Goal: Transaction & Acquisition: Purchase product/service

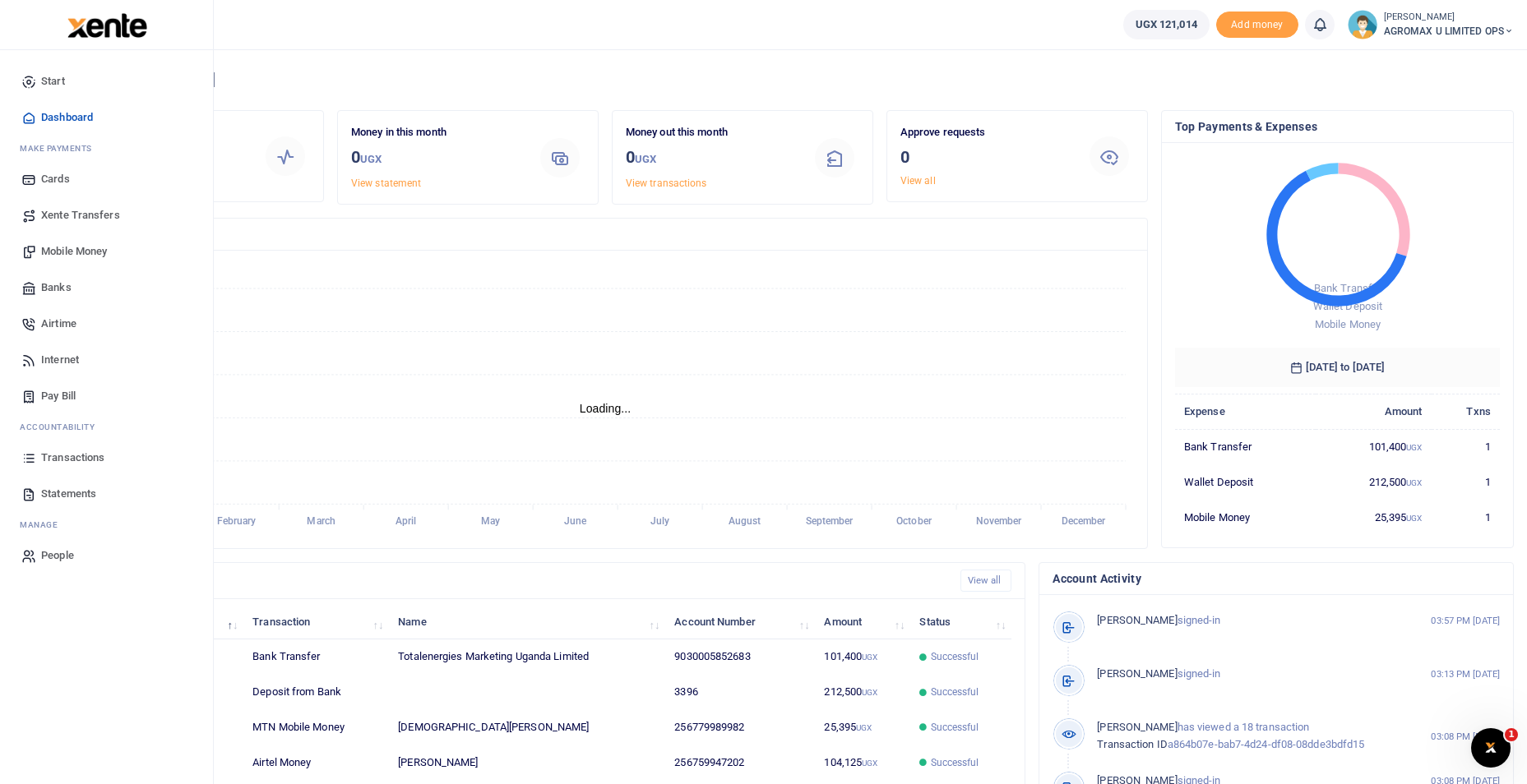
scroll to position [13, 13]
click at [79, 251] on span "Mobile Money" at bounding box center [74, 252] width 66 height 16
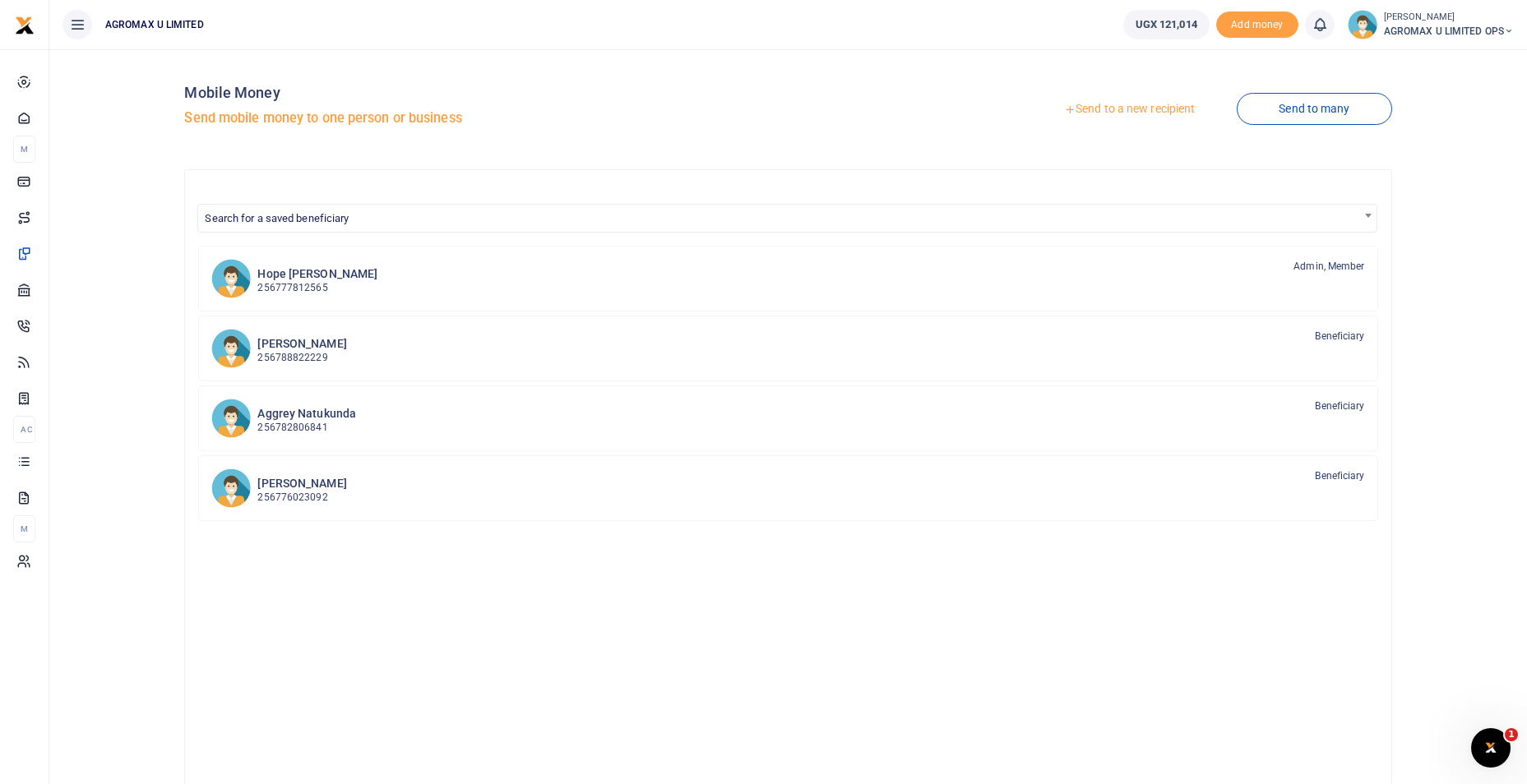
click at [1180, 110] on link "Send to a new recipient" at bounding box center [1129, 109] width 214 height 29
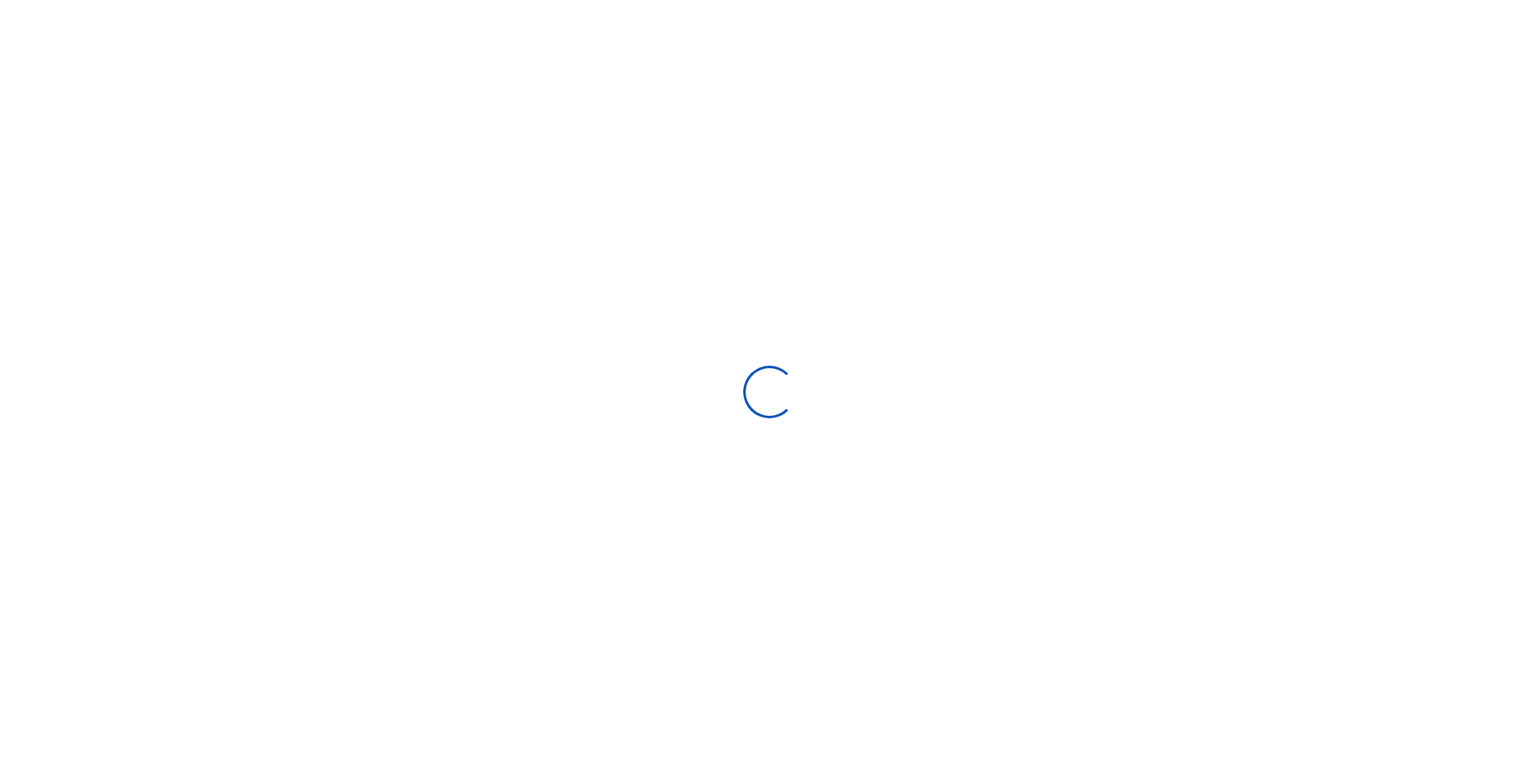
select select "Loading bundles"
select select
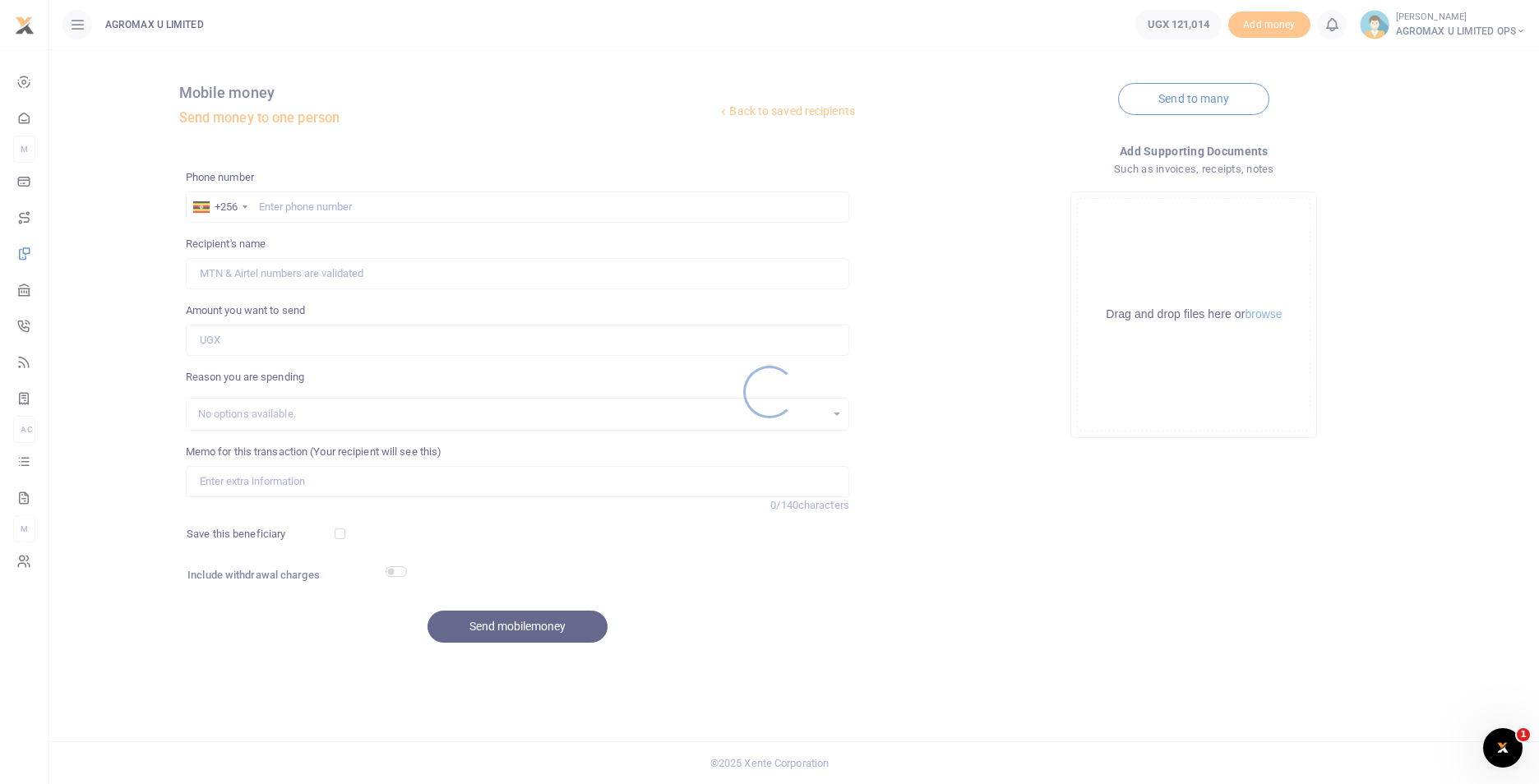
click at [307, 219] on div at bounding box center [770, 392] width 1539 height 784
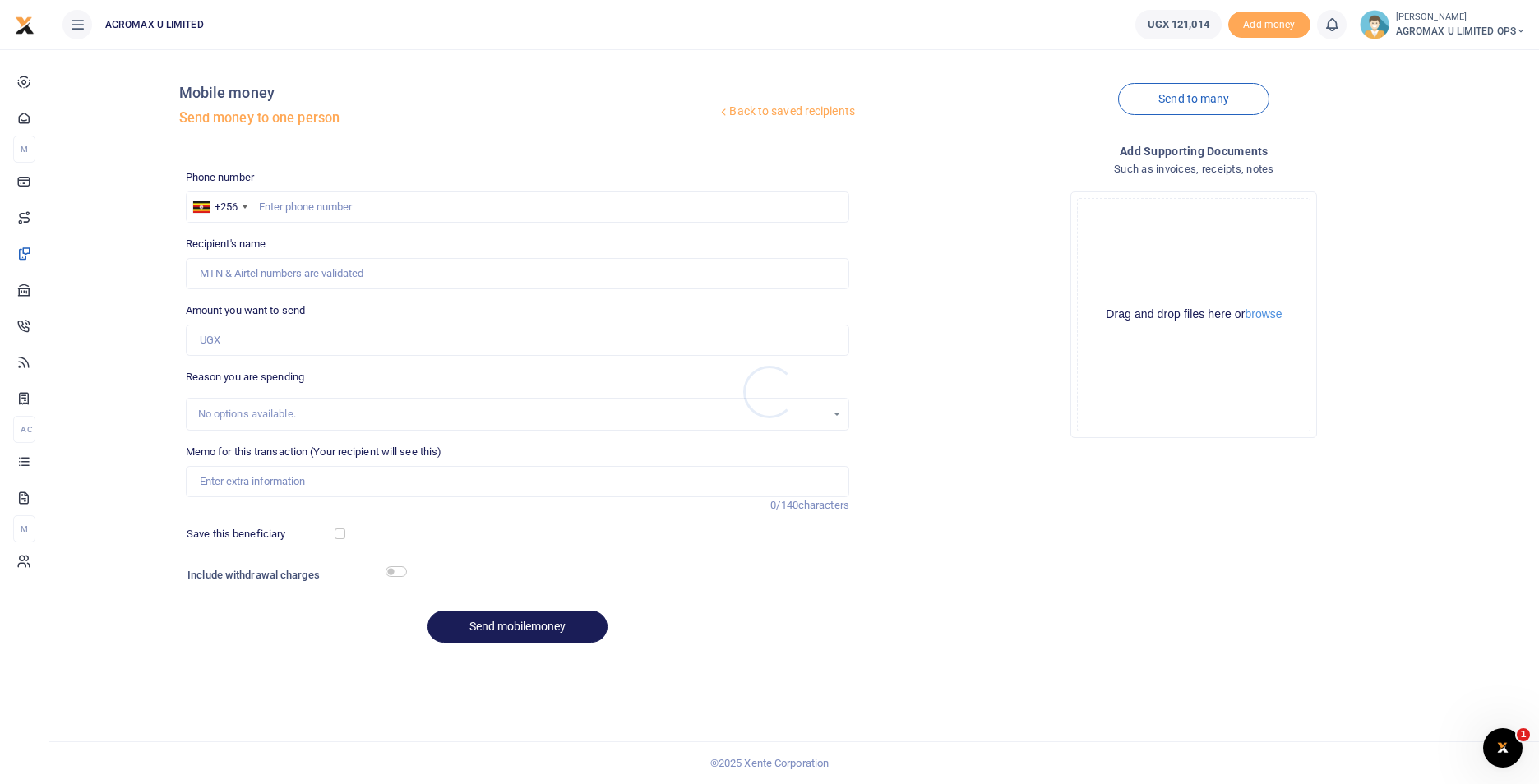
click at [309, 208] on div at bounding box center [770, 392] width 1539 height 784
click at [315, 207] on input "text" at bounding box center [518, 207] width 664 height 31
type input "759947202"
click at [322, 348] on input "Amount you want to send" at bounding box center [518, 340] width 664 height 31
type input "Rodney Kwikiriza"
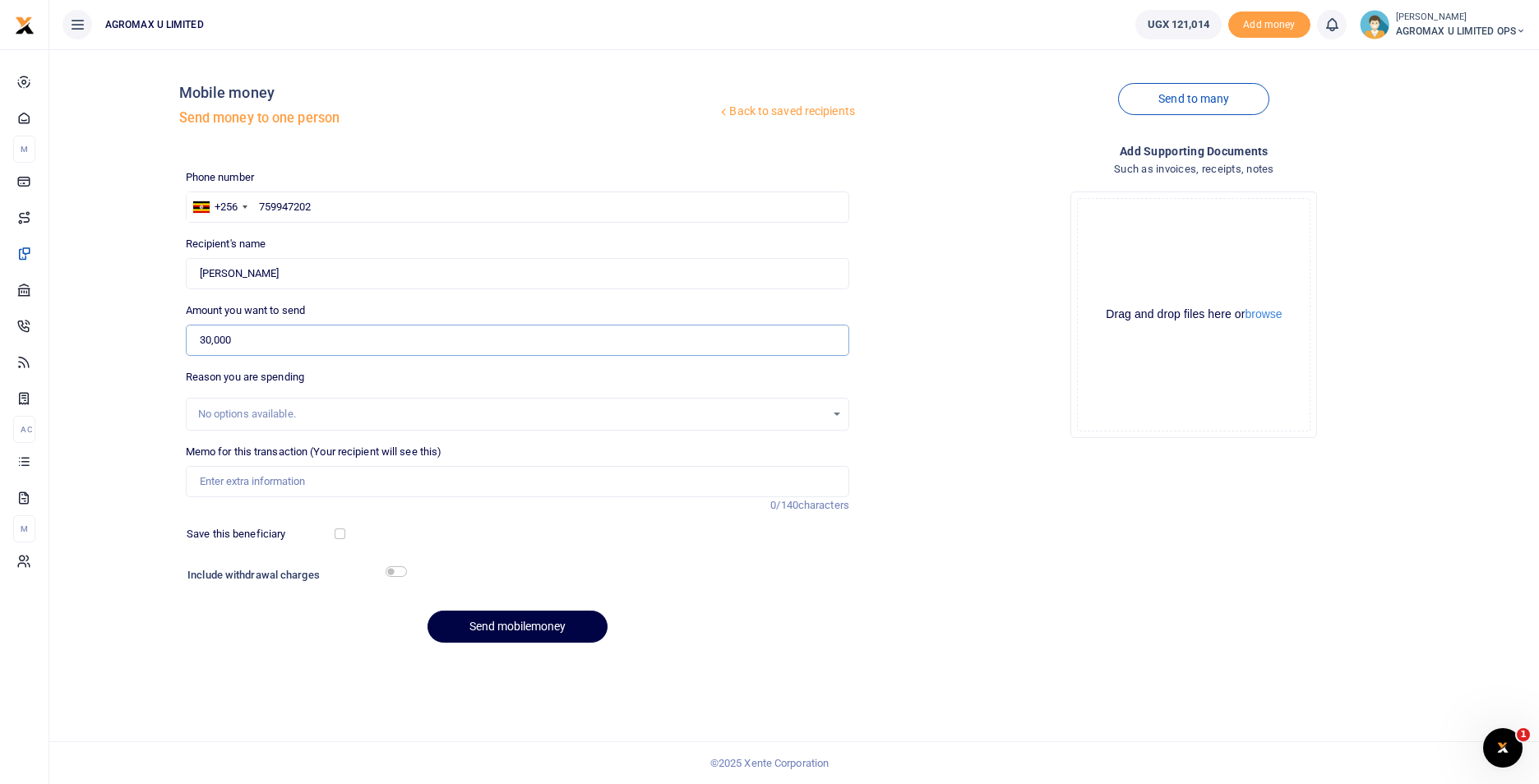
type input "30,000"
click at [331, 469] on input "Memo for this transaction (Your recipient will see this)" at bounding box center [518, 481] width 664 height 31
click at [245, 486] on input "transportand interner to pk" at bounding box center [518, 481] width 664 height 31
click at [346, 478] on input "transport and interner to pk" at bounding box center [518, 481] width 664 height 31
type input "transport and interner to pk office"
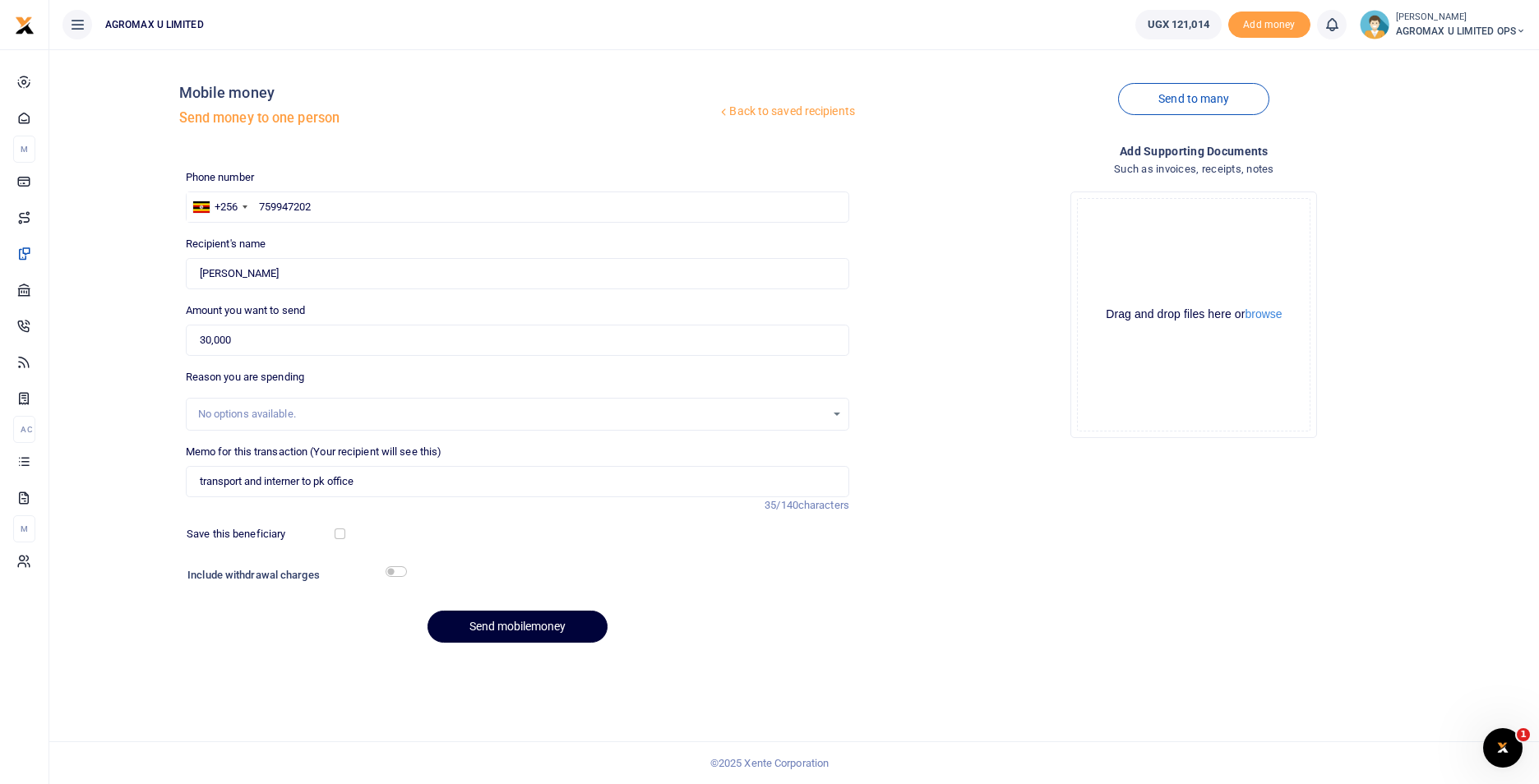
click at [514, 629] on button "Send mobilemoney" at bounding box center [517, 626] width 180 height 32
click at [330, 207] on input "text" at bounding box center [518, 207] width 664 height 31
type input "782806814"
type input "Godfrey Opio"
type input "782806841"
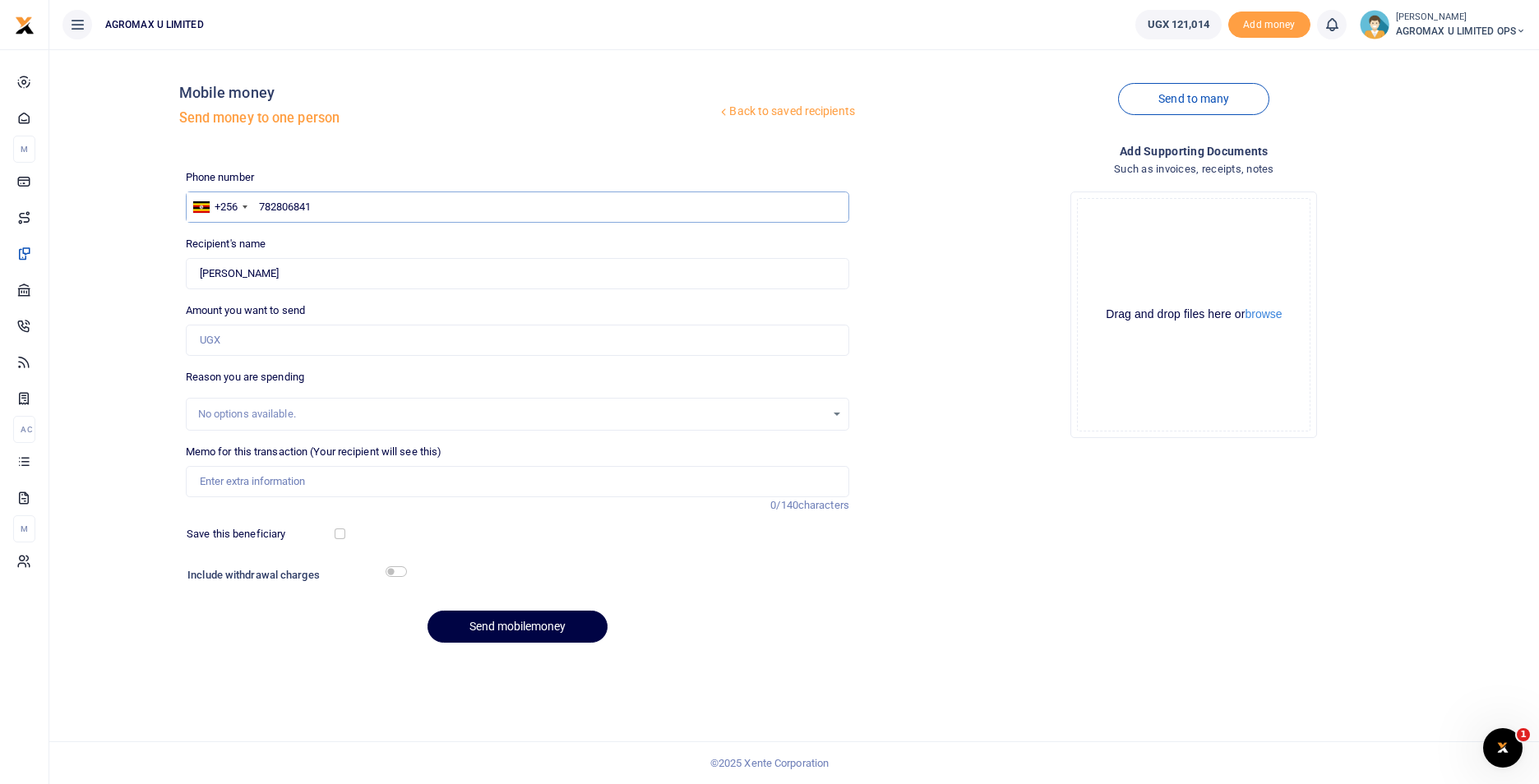
type input "Aggrey Natukunda"
type input "782806841"
click at [299, 316] on label "Amount you want to send" at bounding box center [245, 311] width 119 height 16
click at [299, 325] on input "Amount you want to send" at bounding box center [518, 340] width 664 height 31
click at [294, 330] on input "Amount you want to send" at bounding box center [518, 340] width 664 height 31
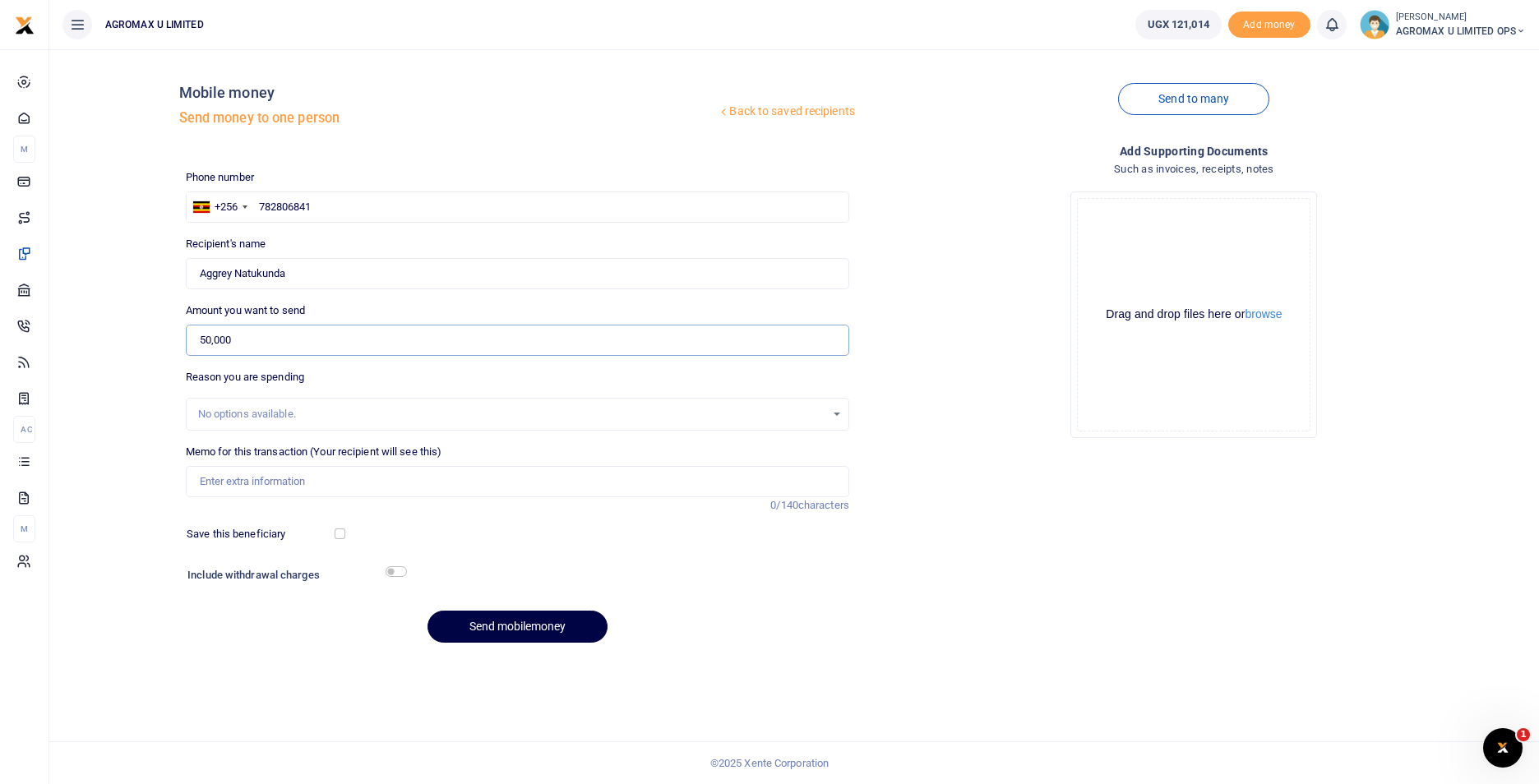
type input "50,000"
click at [264, 480] on input "Memo for this transaction (Your recipient will see this)" at bounding box center [518, 481] width 664 height 31
type input "Fuel to town UBH 909F"
click at [521, 628] on button "Send mobilemoney" at bounding box center [517, 626] width 180 height 32
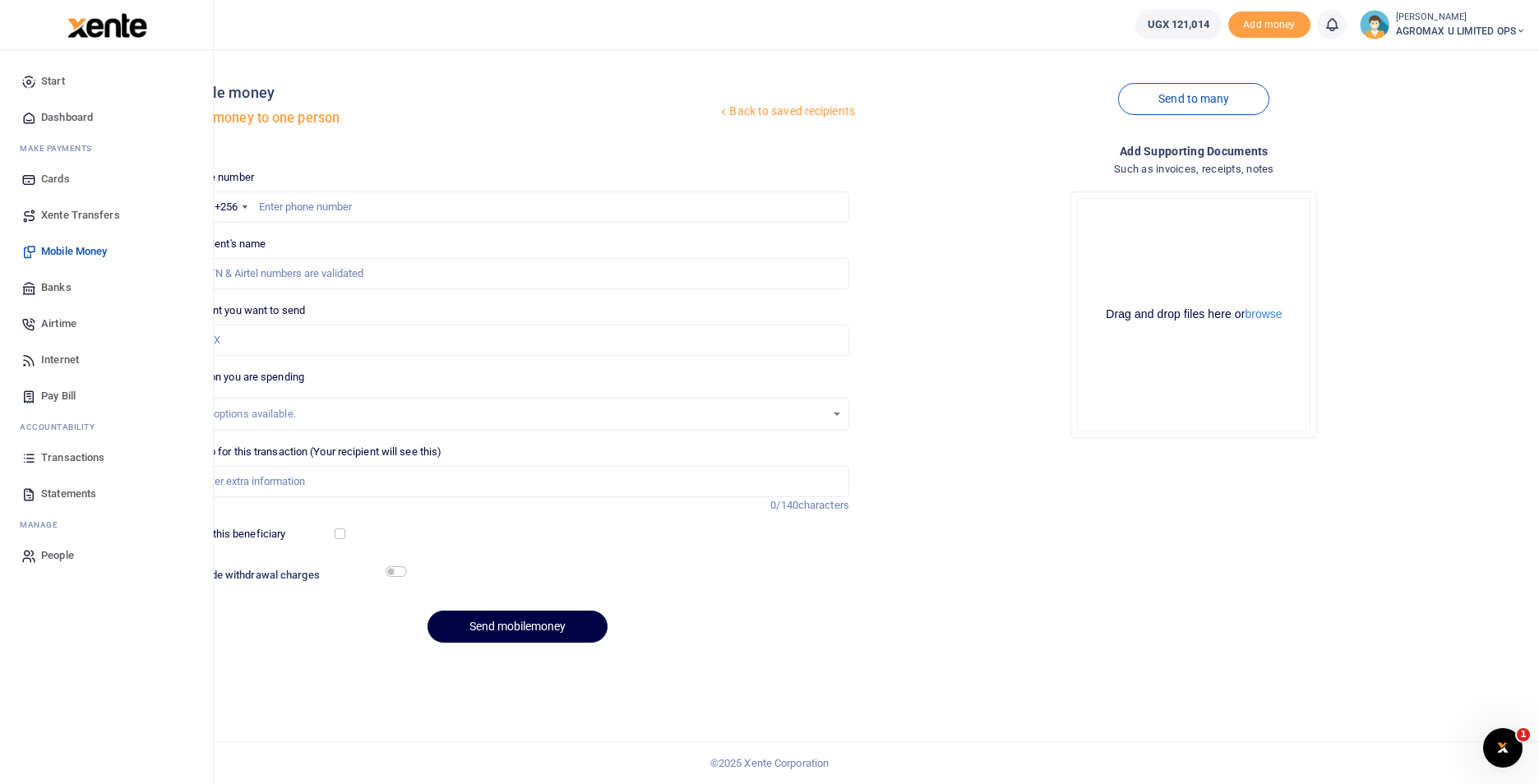
click at [91, 119] on span "Dashboard" at bounding box center [67, 118] width 52 height 16
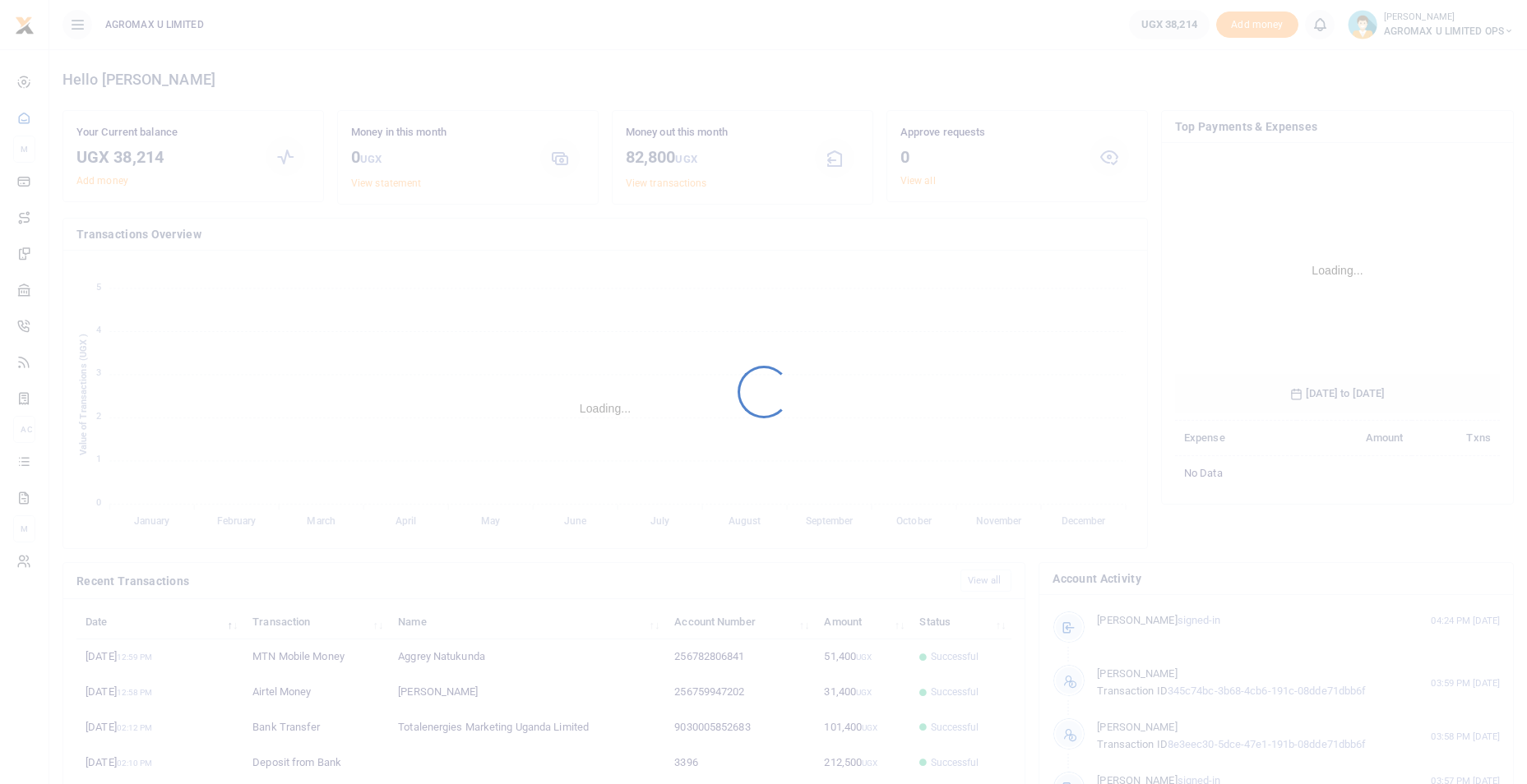
scroll to position [245, 314]
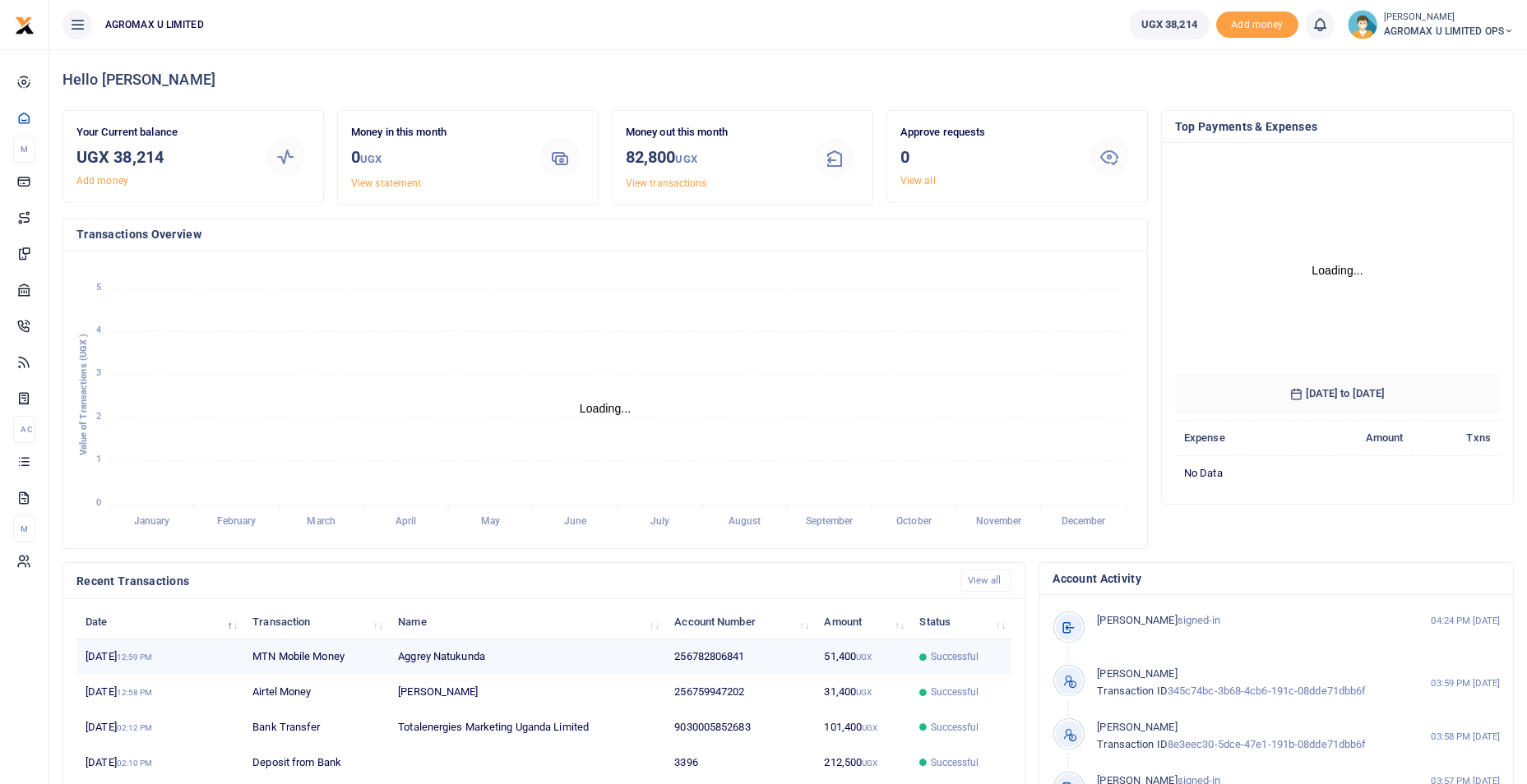
click at [764, 649] on td "256782806841" at bounding box center [740, 656] width 150 height 36
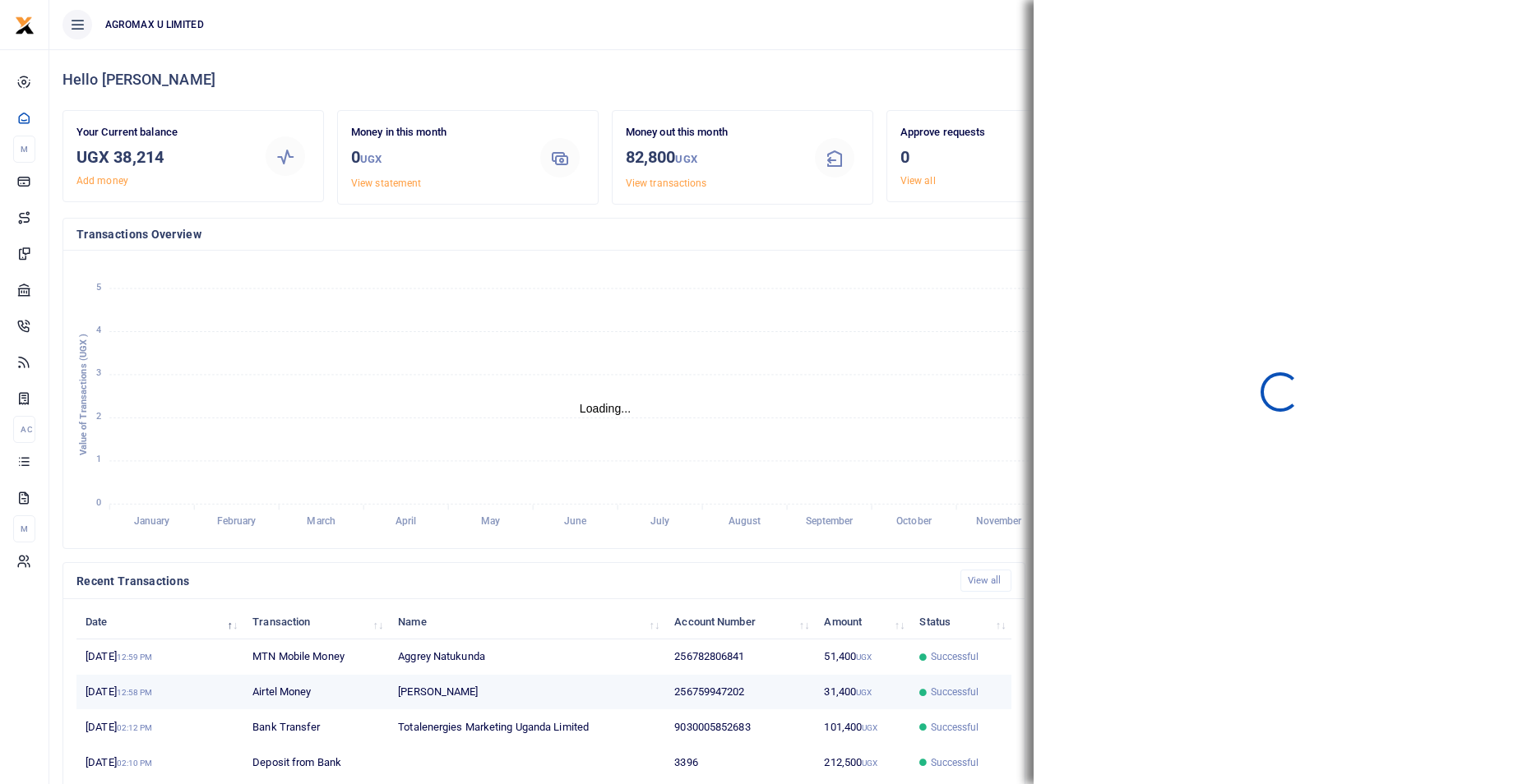
click at [745, 695] on td "256759947202" at bounding box center [740, 692] width 150 height 36
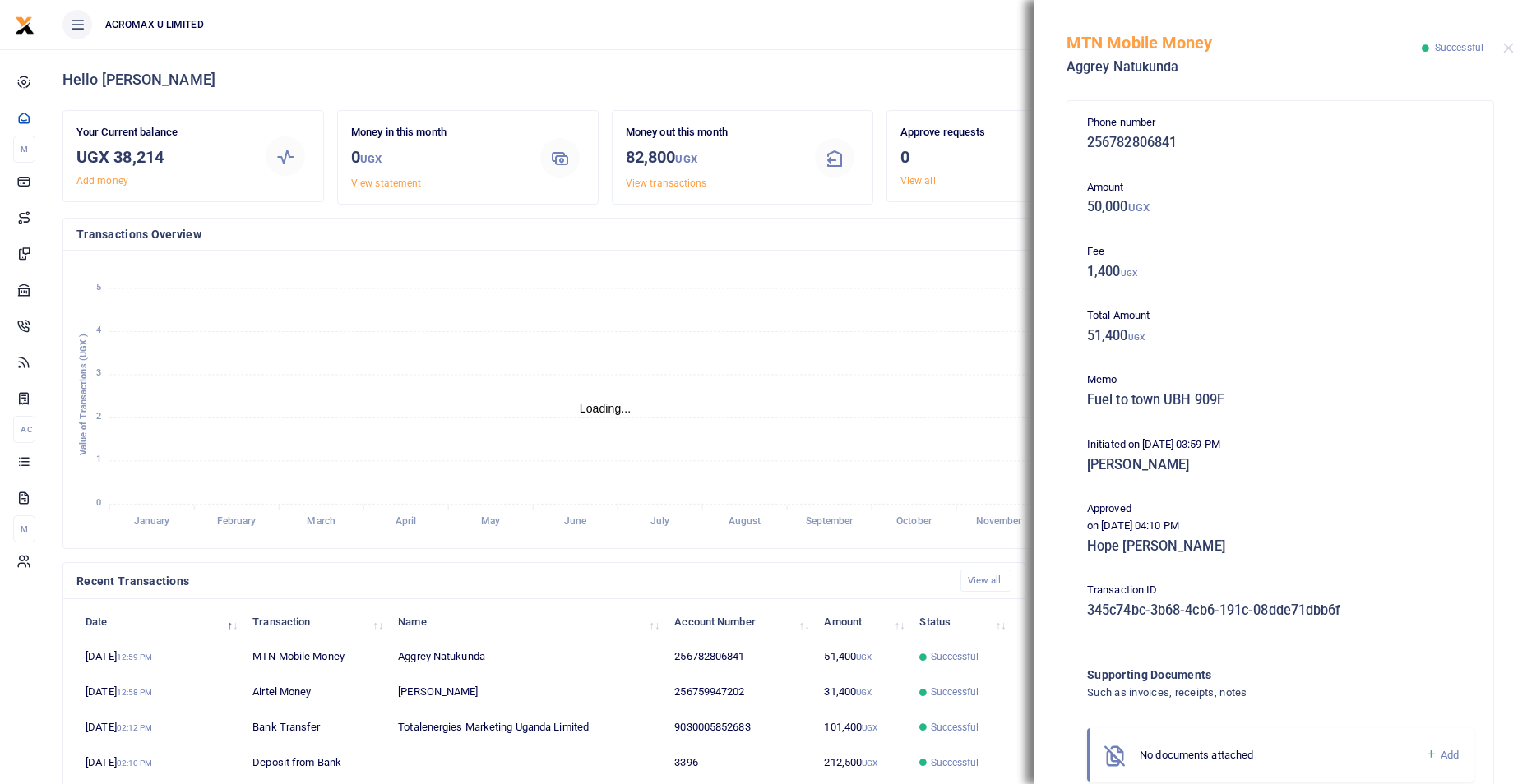
click at [690, 353] on icon "January January February February March March April April May May June June Jul…" at bounding box center [605, 399] width 1057 height 272
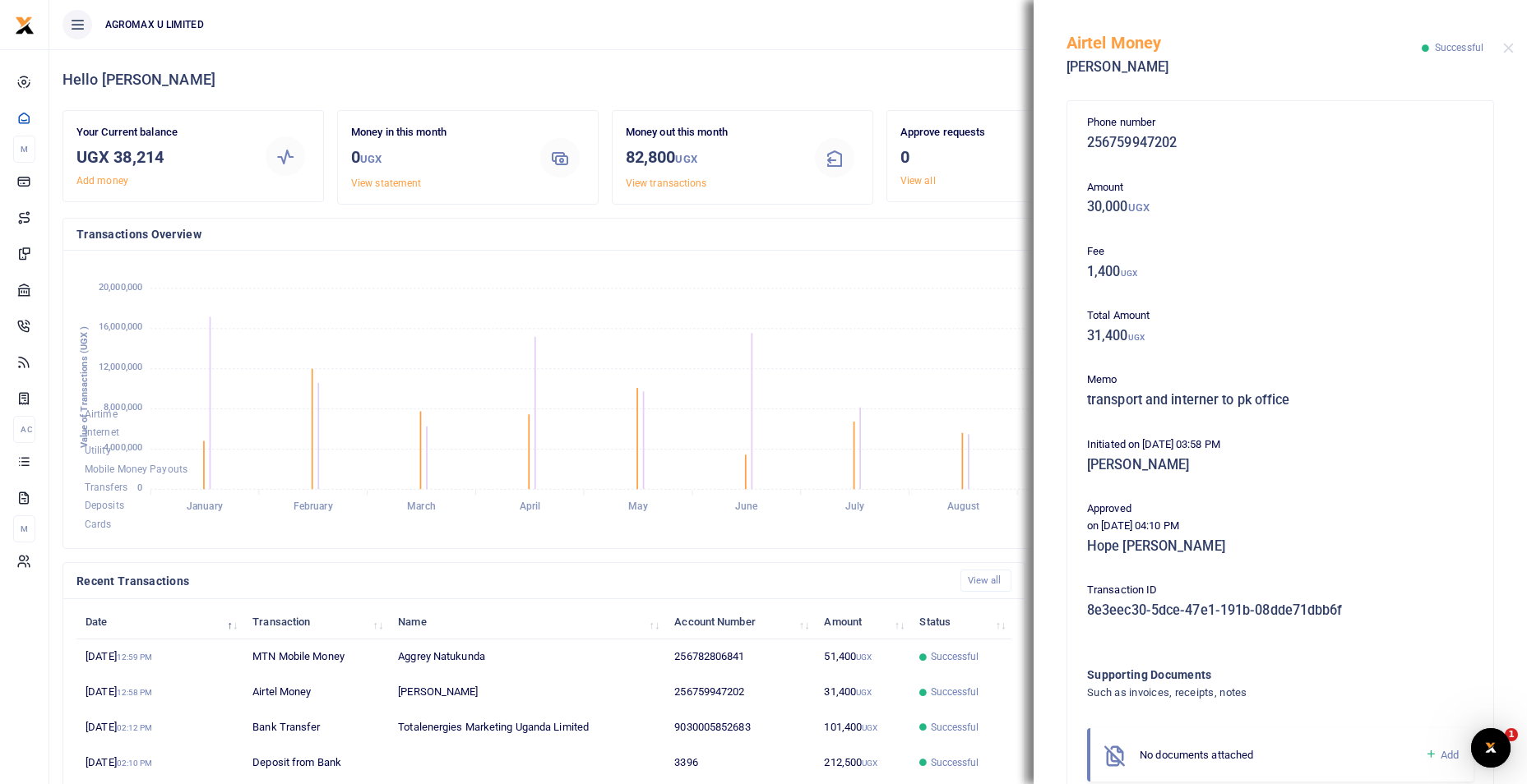
scroll to position [0, 0]
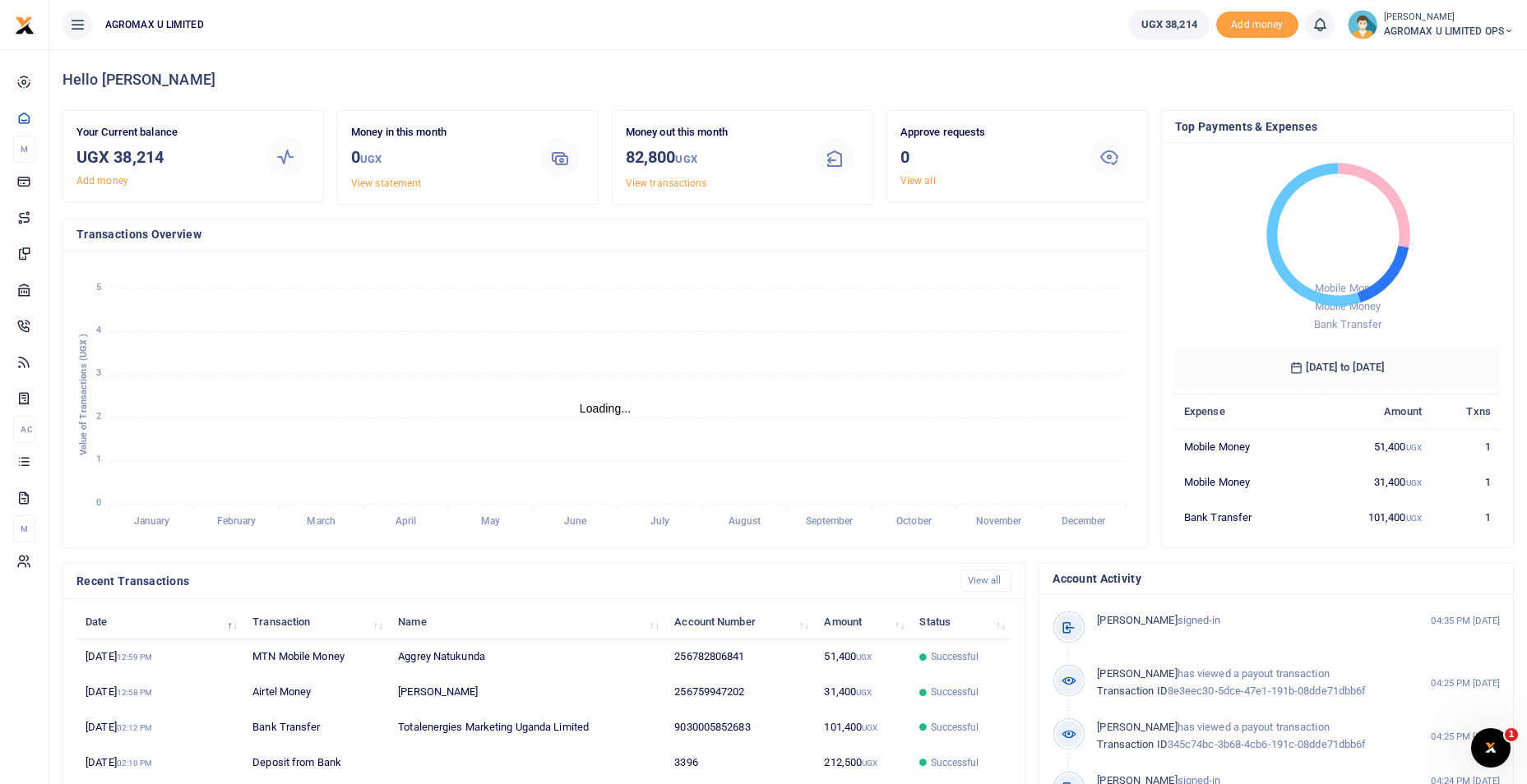
scroll to position [13, 13]
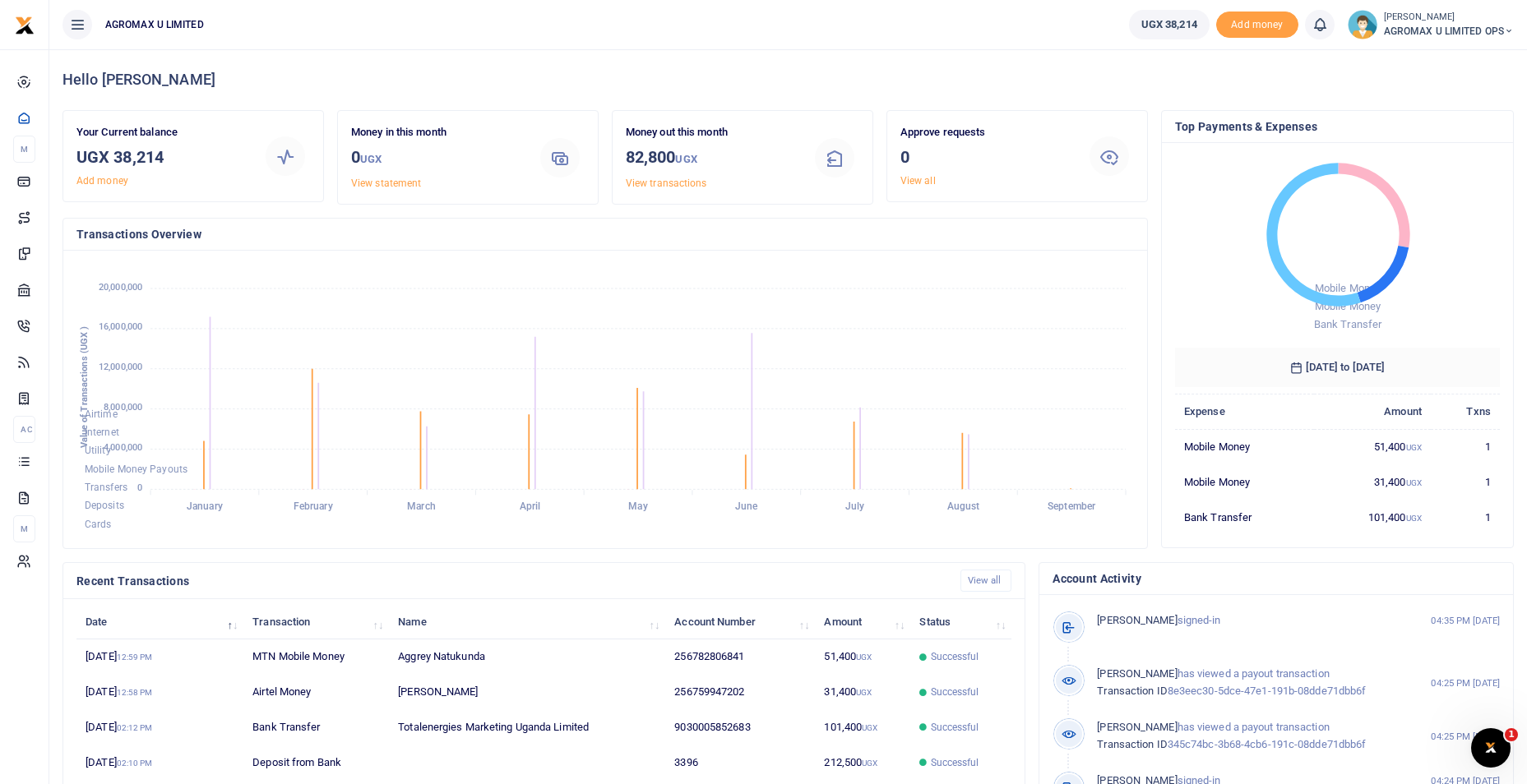
click at [1511, 29] on icon at bounding box center [1509, 31] width 10 height 12
click at [1491, 57] on link "Switch accounts" at bounding box center [1450, 59] width 130 height 23
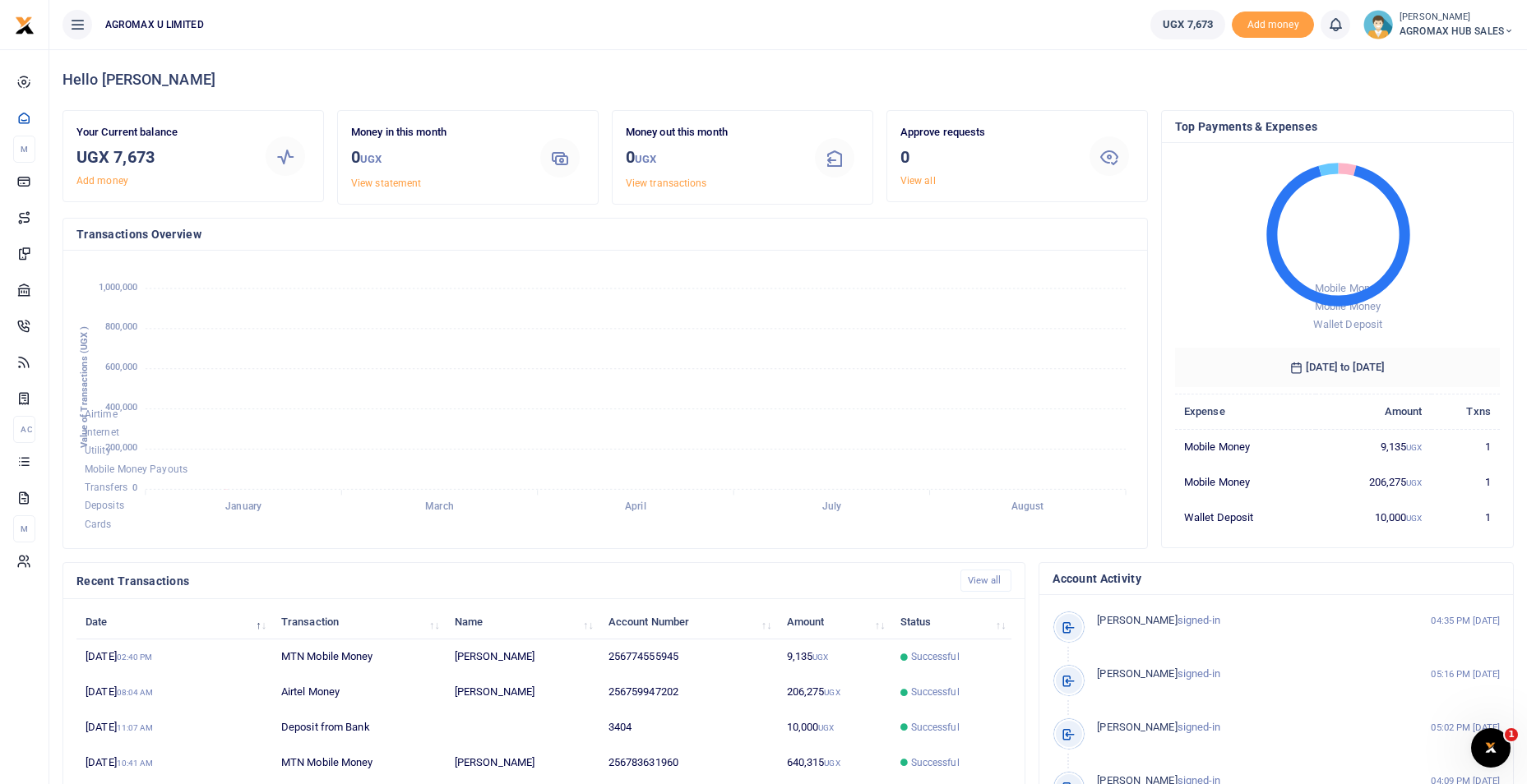
scroll to position [13, 13]
click at [1507, 28] on icon at bounding box center [1509, 31] width 10 height 12
click at [1475, 65] on link "Switch accounts" at bounding box center [1449, 59] width 130 height 23
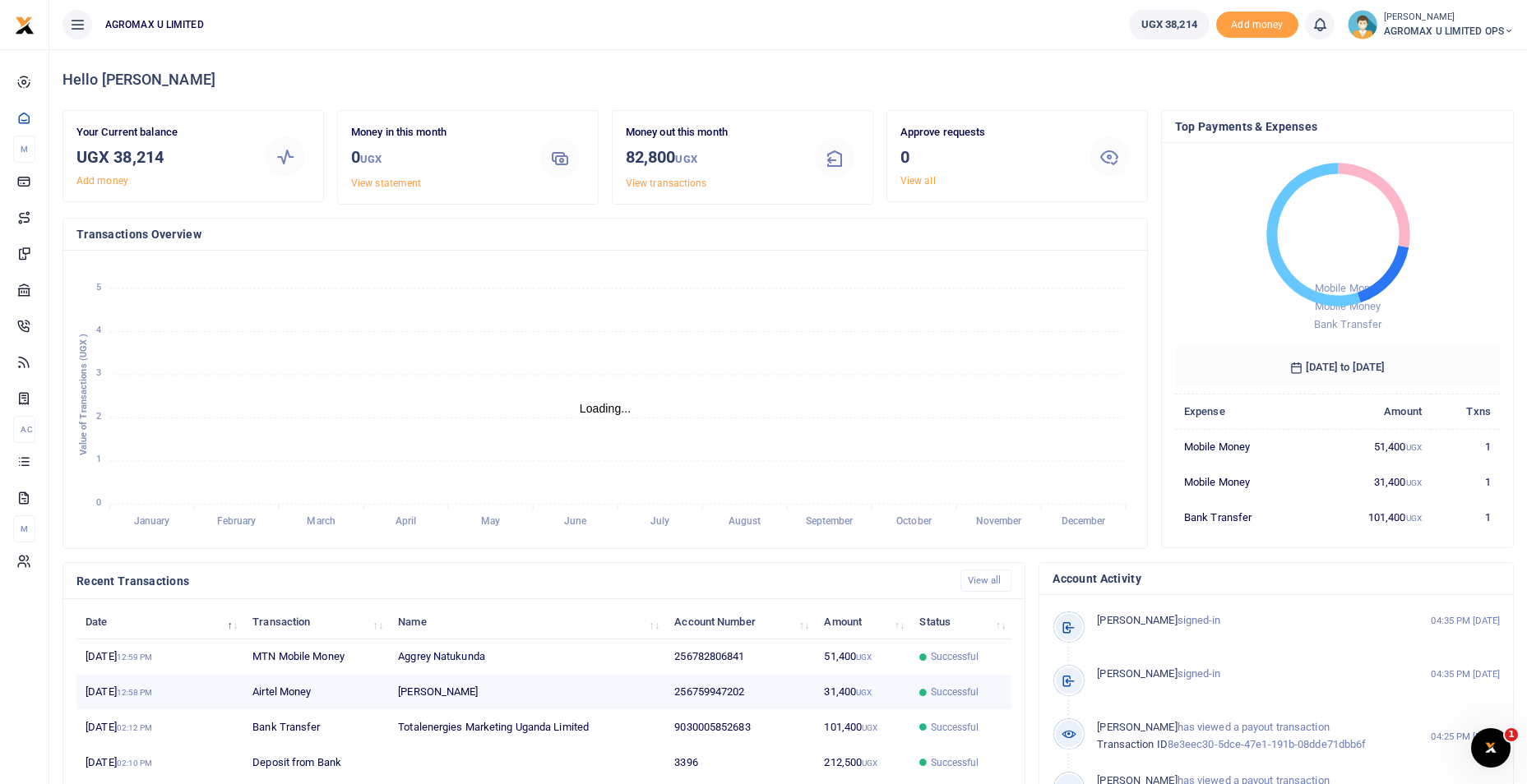
scroll to position [13, 13]
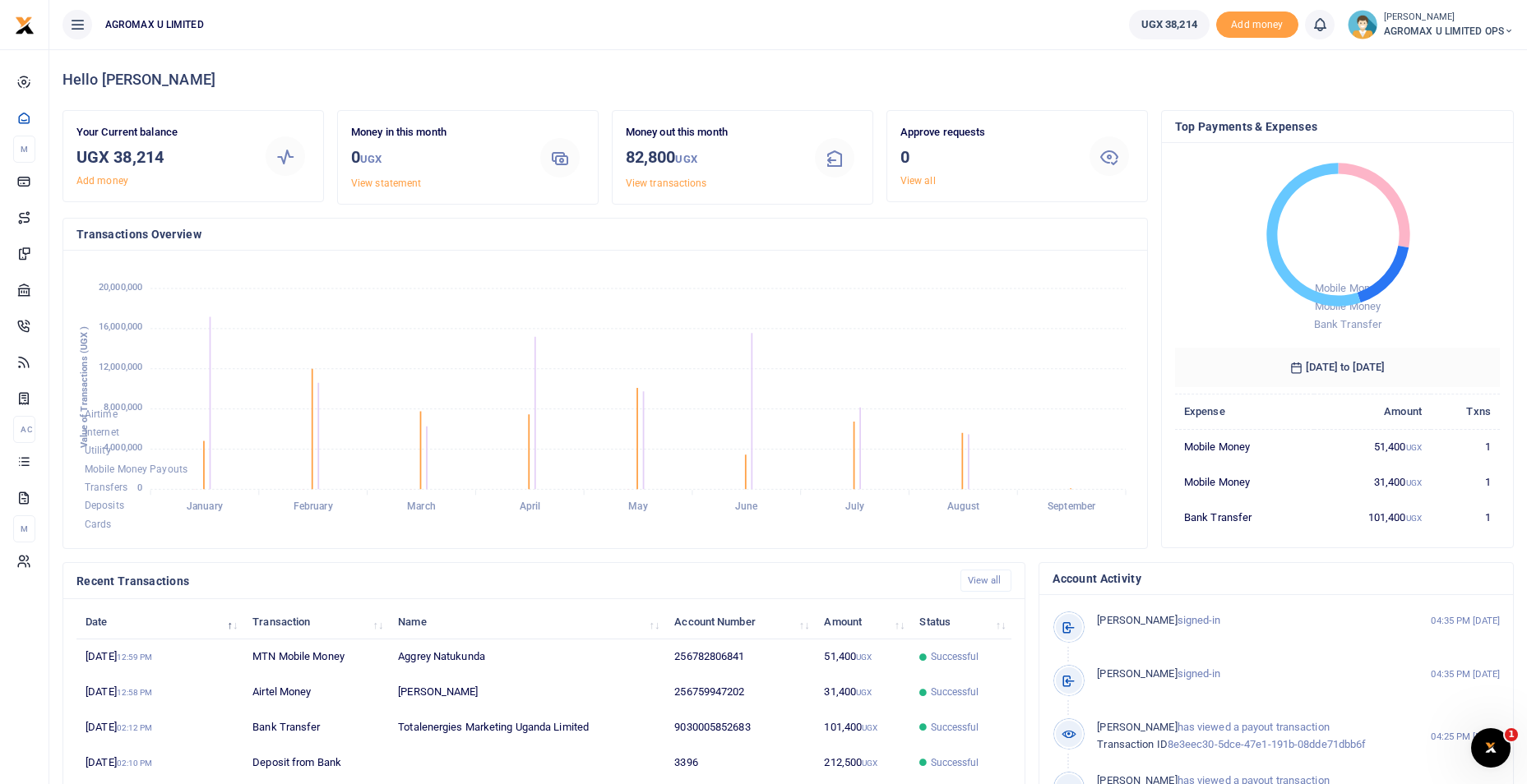
click at [1510, 32] on icon at bounding box center [1509, 31] width 10 height 12
click at [1442, 53] on link "Switch accounts" at bounding box center [1450, 59] width 130 height 23
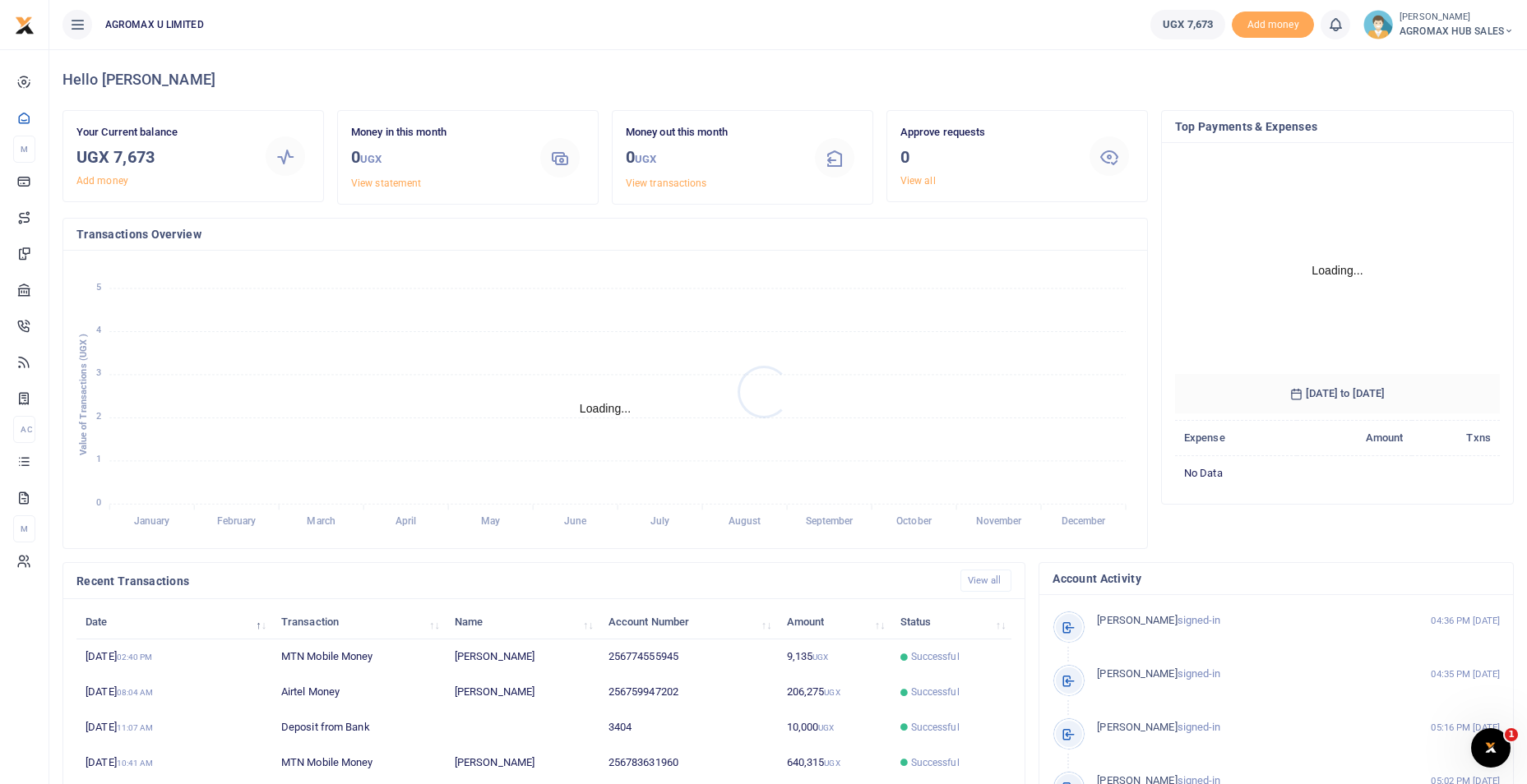
click at [1508, 30] on div at bounding box center [764, 392] width 1527 height 784
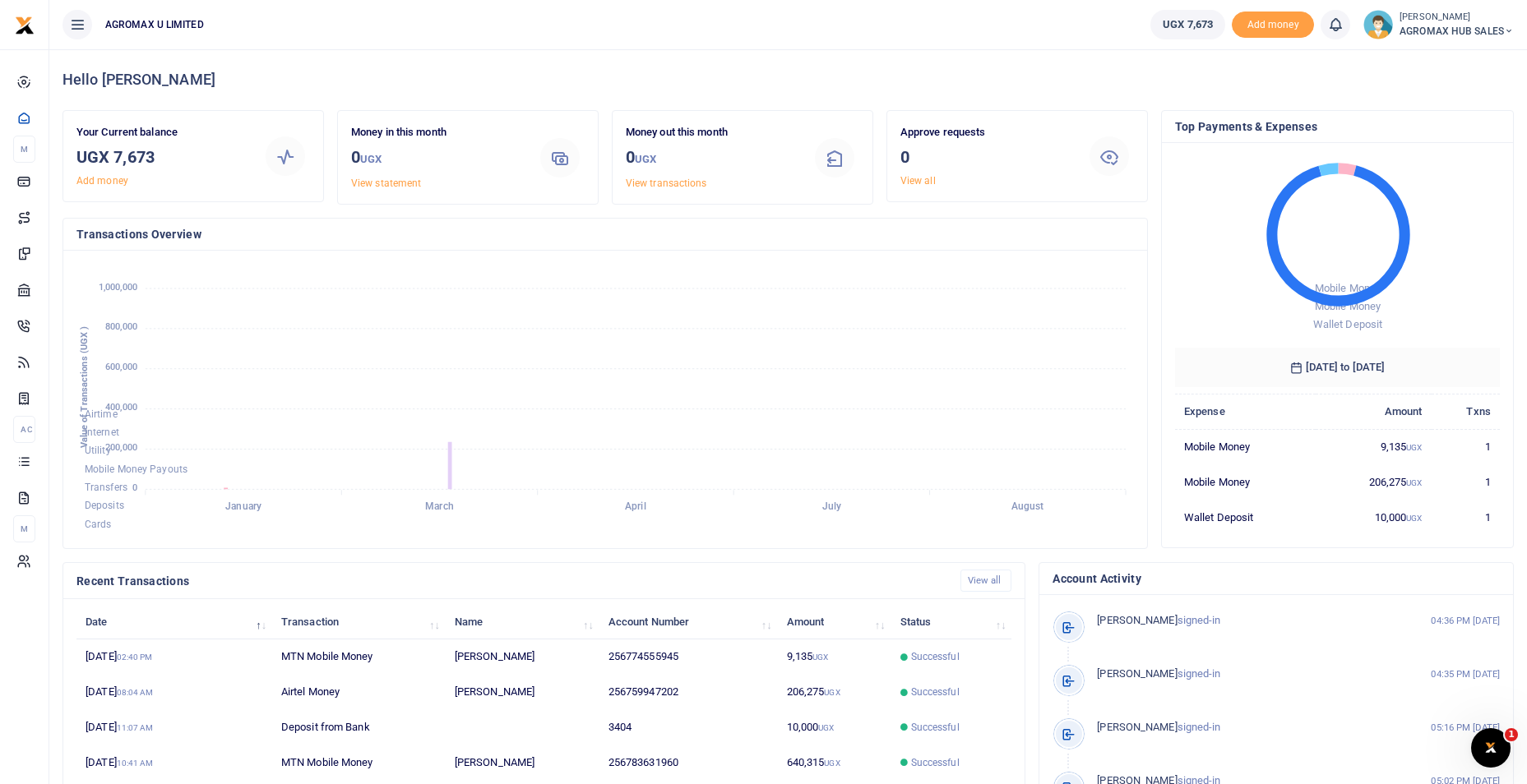
scroll to position [13, 13]
click at [1508, 30] on icon at bounding box center [1509, 31] width 10 height 12
click at [1469, 57] on link "Switch accounts" at bounding box center [1449, 59] width 130 height 23
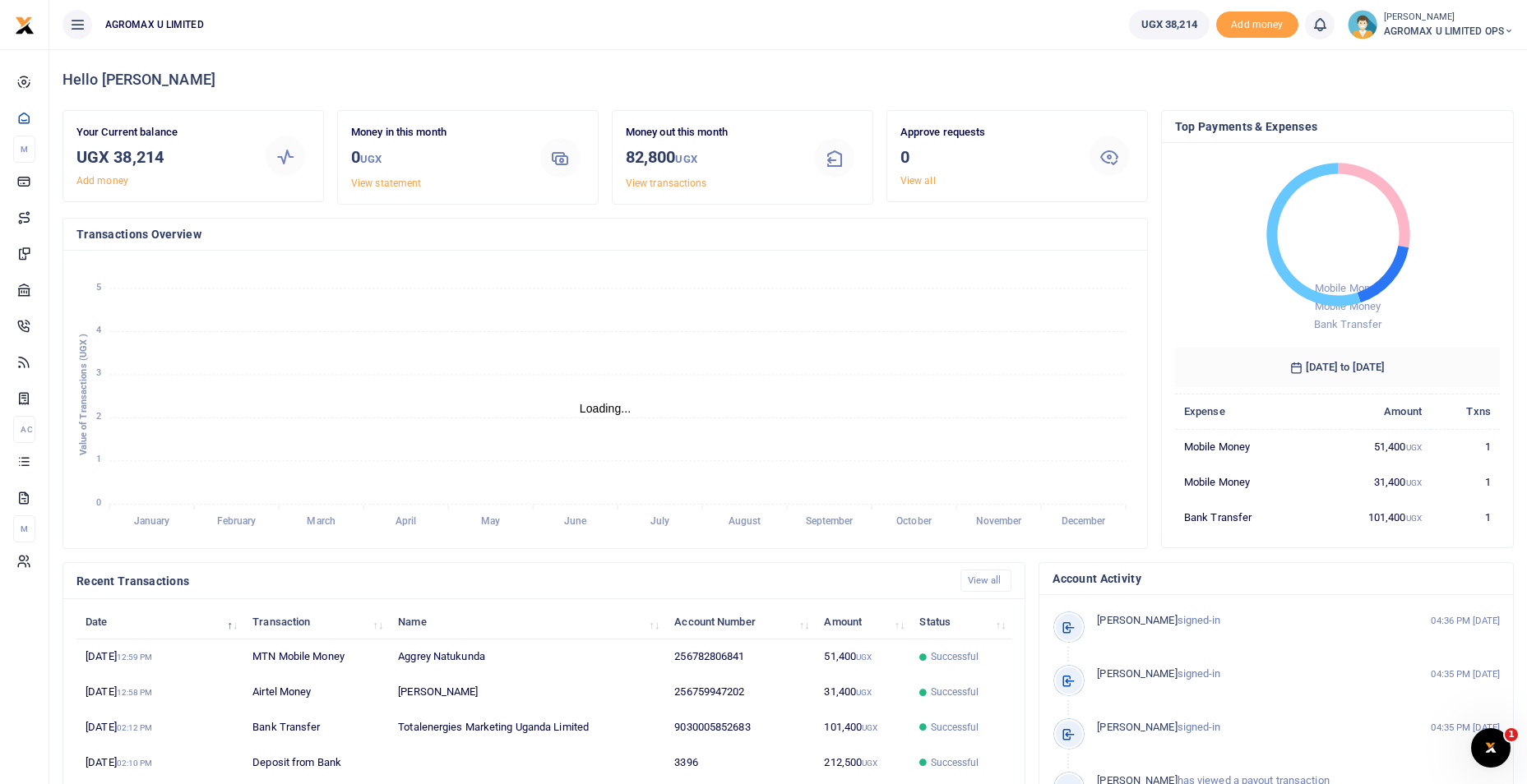
scroll to position [13, 13]
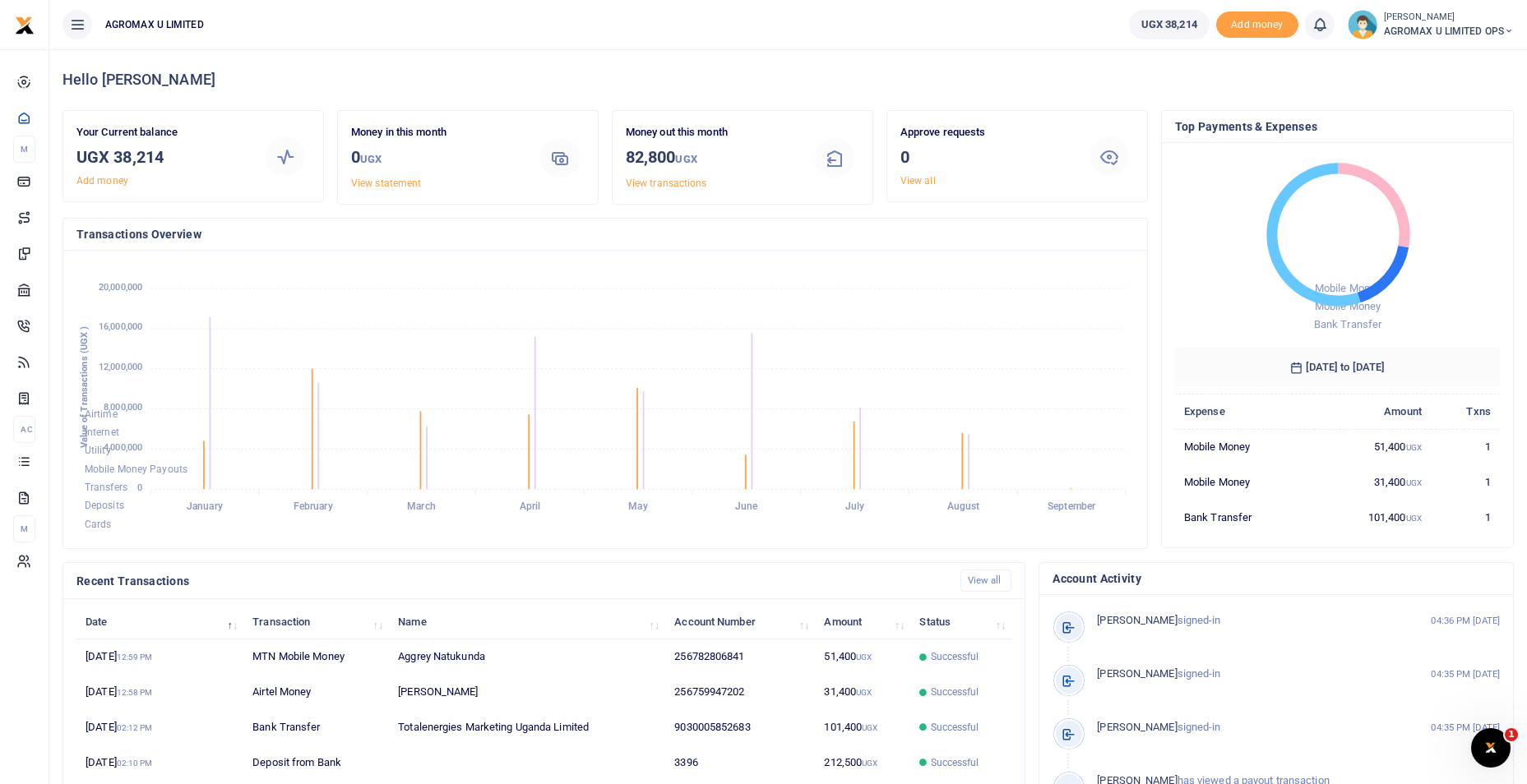
click at [1506, 29] on icon at bounding box center [1509, 31] width 10 height 12
click at [1468, 59] on link "Switch accounts" at bounding box center [1450, 59] width 130 height 23
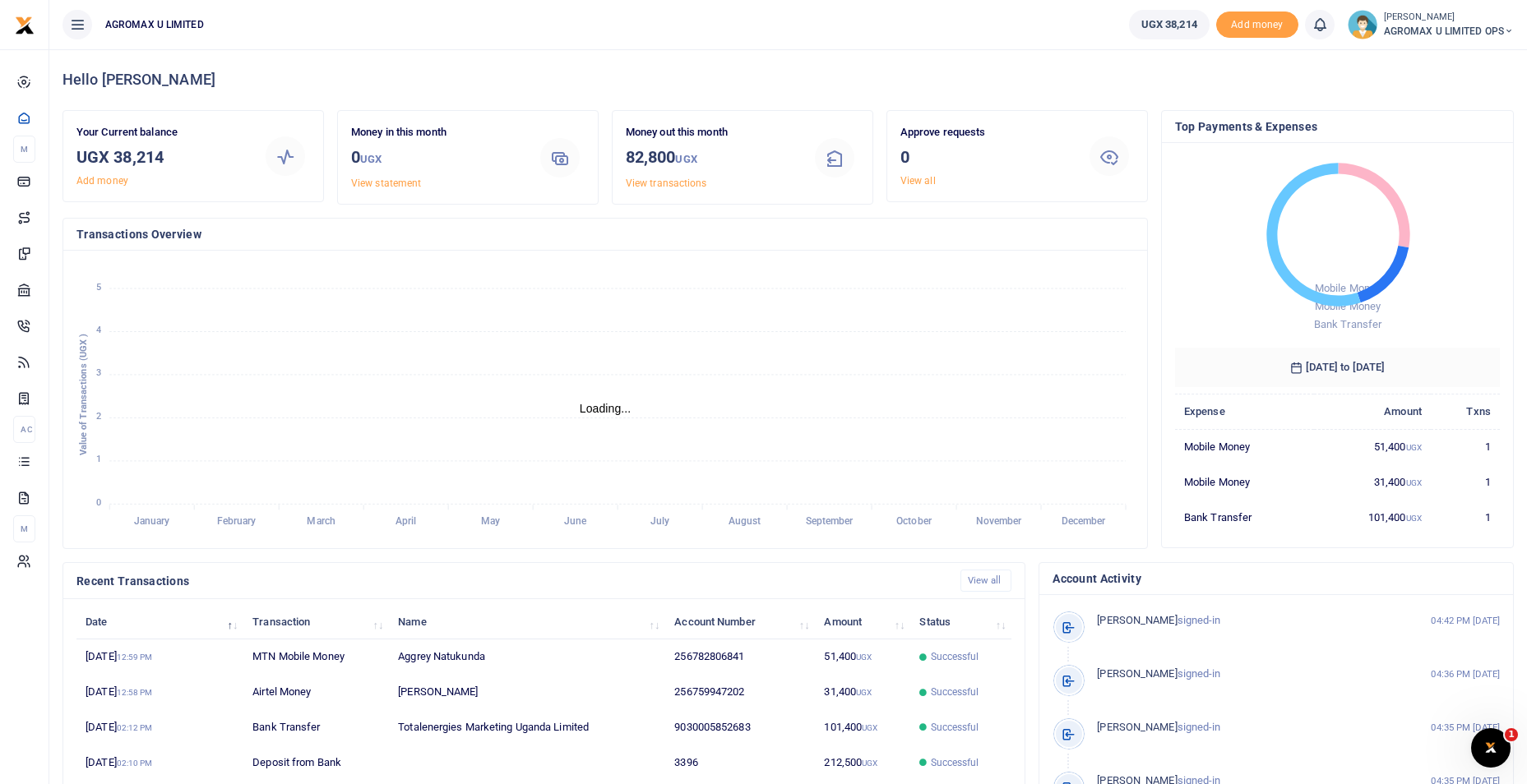
scroll to position [13, 13]
click at [1510, 34] on icon at bounding box center [1509, 31] width 10 height 12
click at [1459, 59] on link "Switch accounts" at bounding box center [1450, 59] width 130 height 23
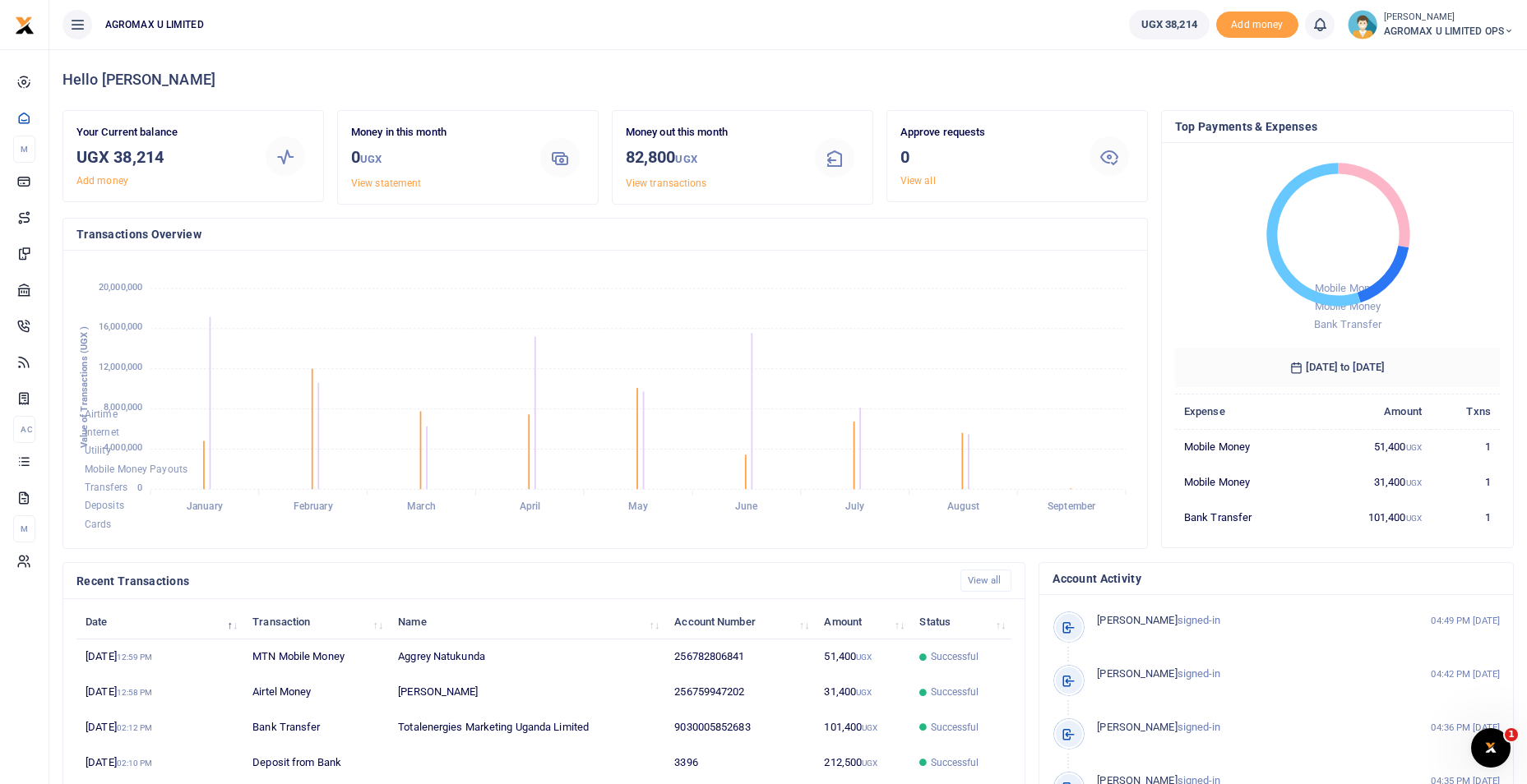
click at [1511, 32] on icon at bounding box center [1509, 31] width 10 height 12
click at [1432, 55] on link "Switch accounts" at bounding box center [1450, 59] width 130 height 23
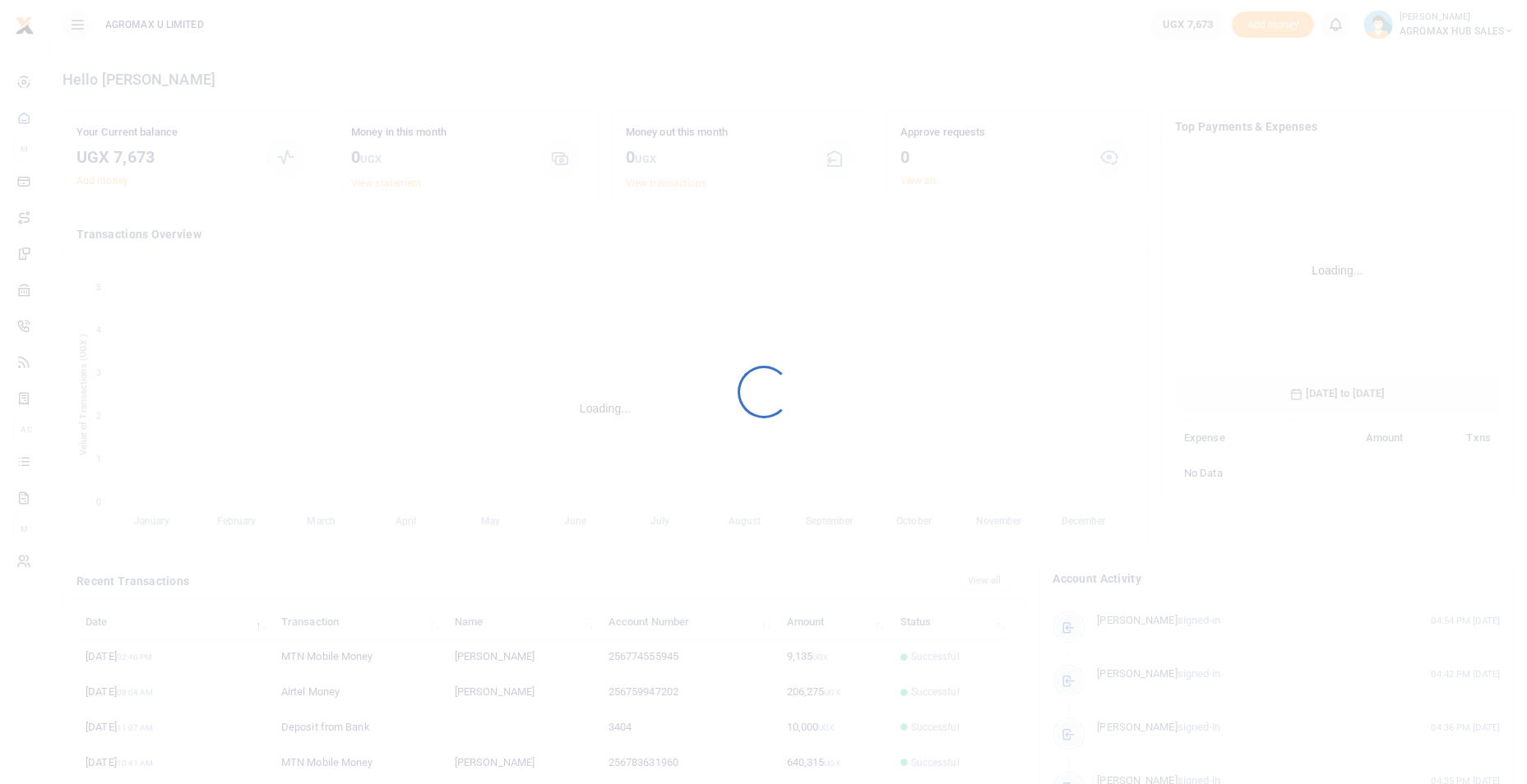
scroll to position [245, 314]
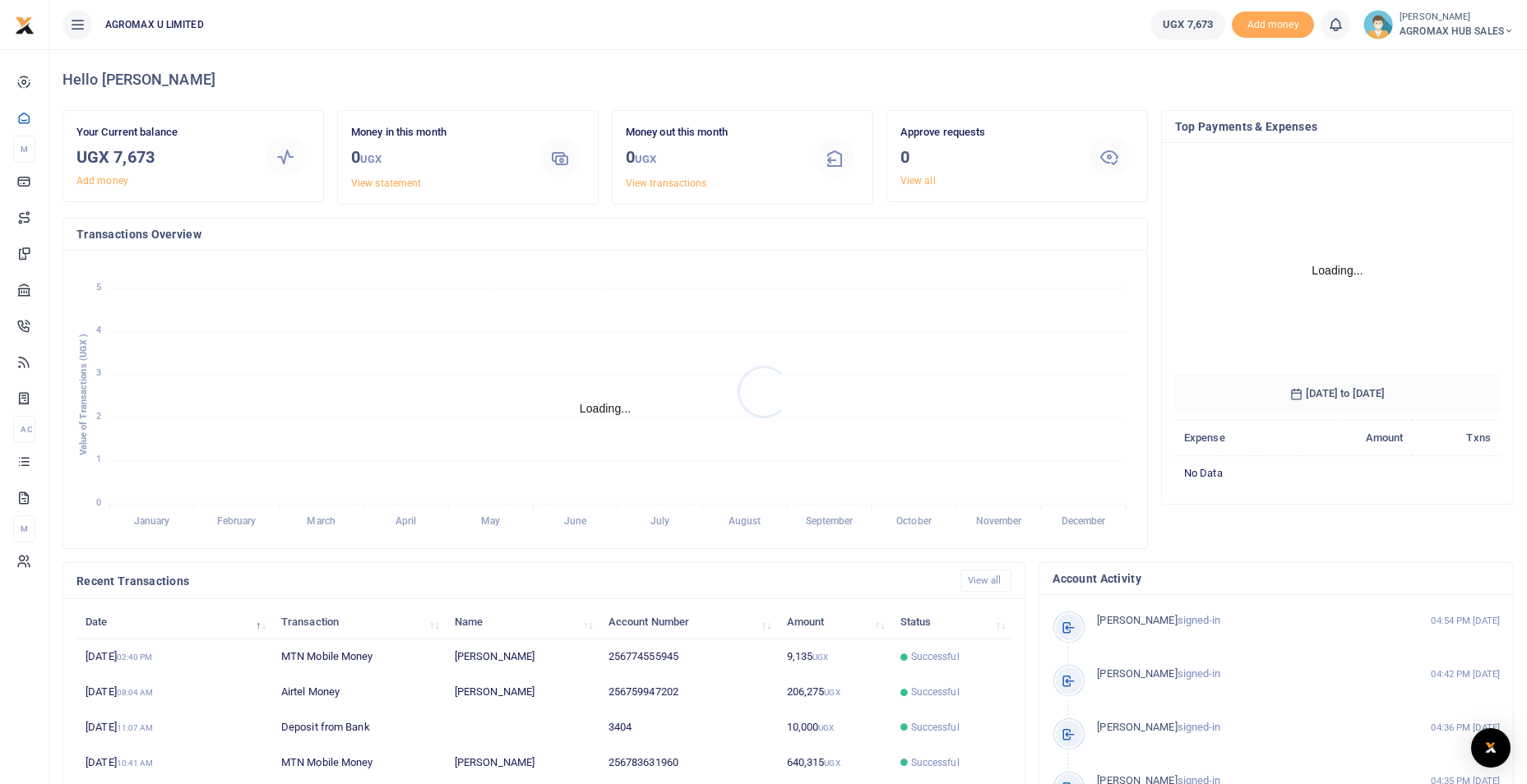
click at [1504, 30] on div at bounding box center [764, 392] width 1527 height 784
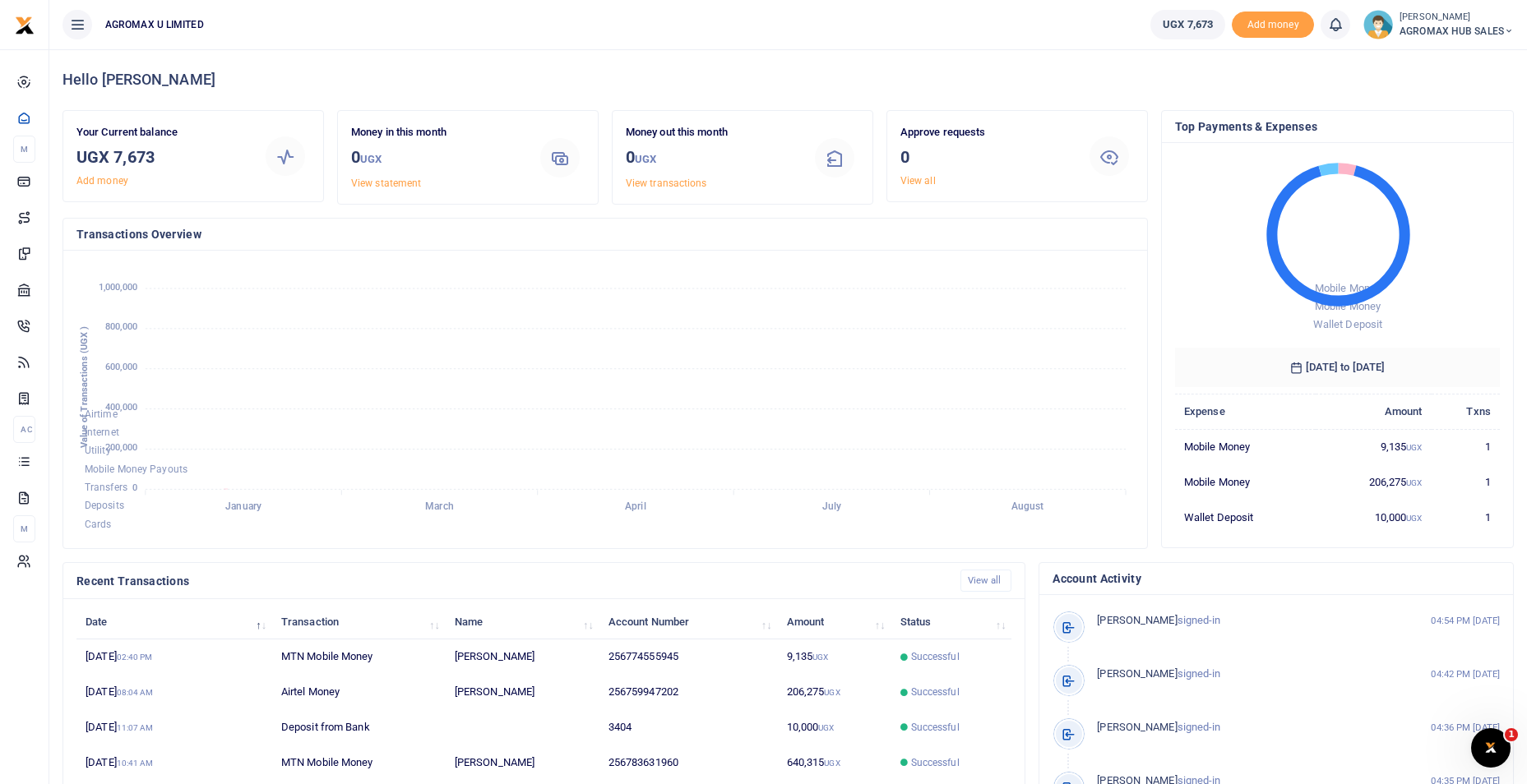
scroll to position [13, 13]
click at [1506, 29] on icon at bounding box center [1509, 31] width 10 height 12
click at [1465, 60] on link "Switch accounts" at bounding box center [1449, 59] width 130 height 23
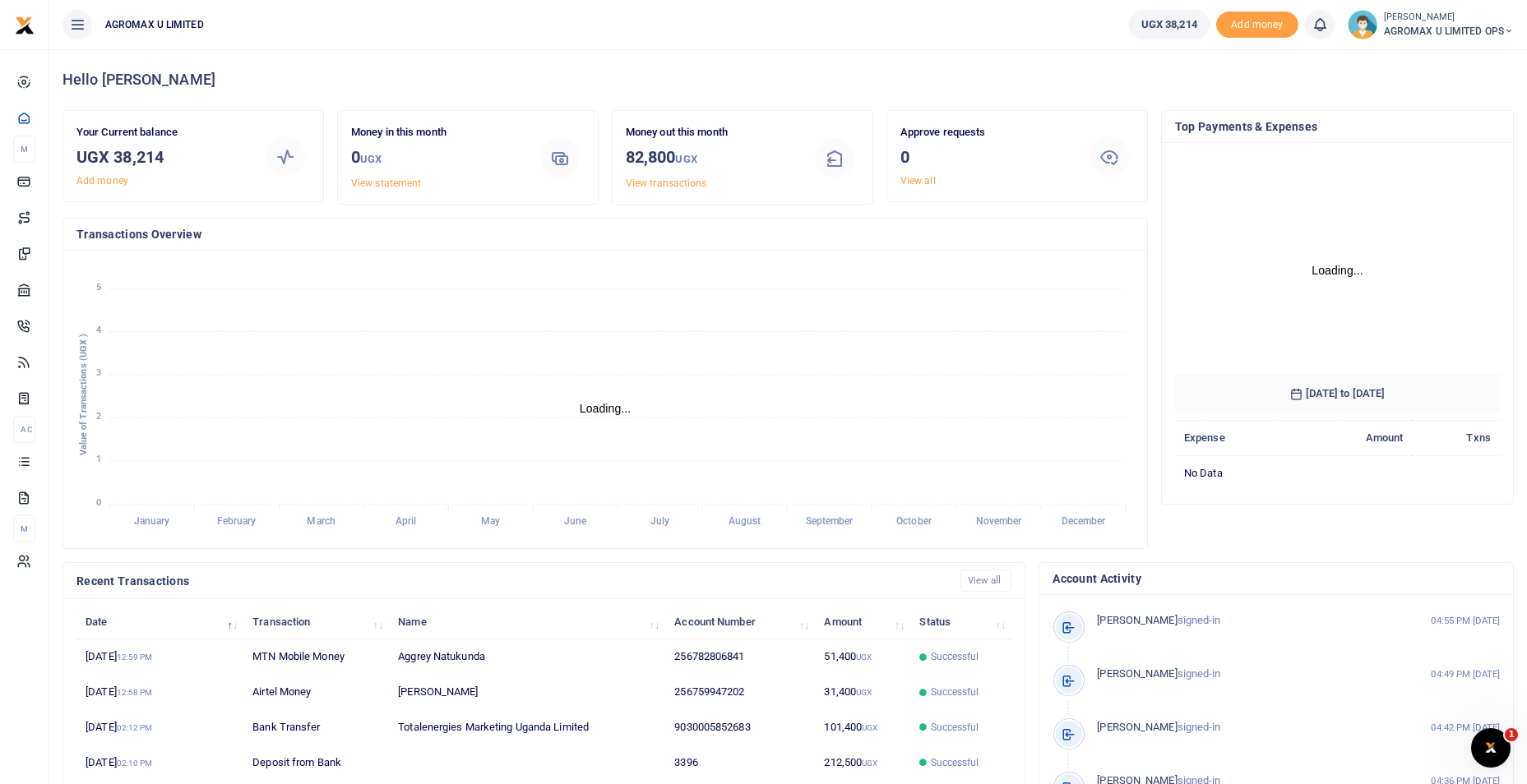
click at [890, 654] on td "51,400 UGX" at bounding box center [862, 656] width 96 height 36
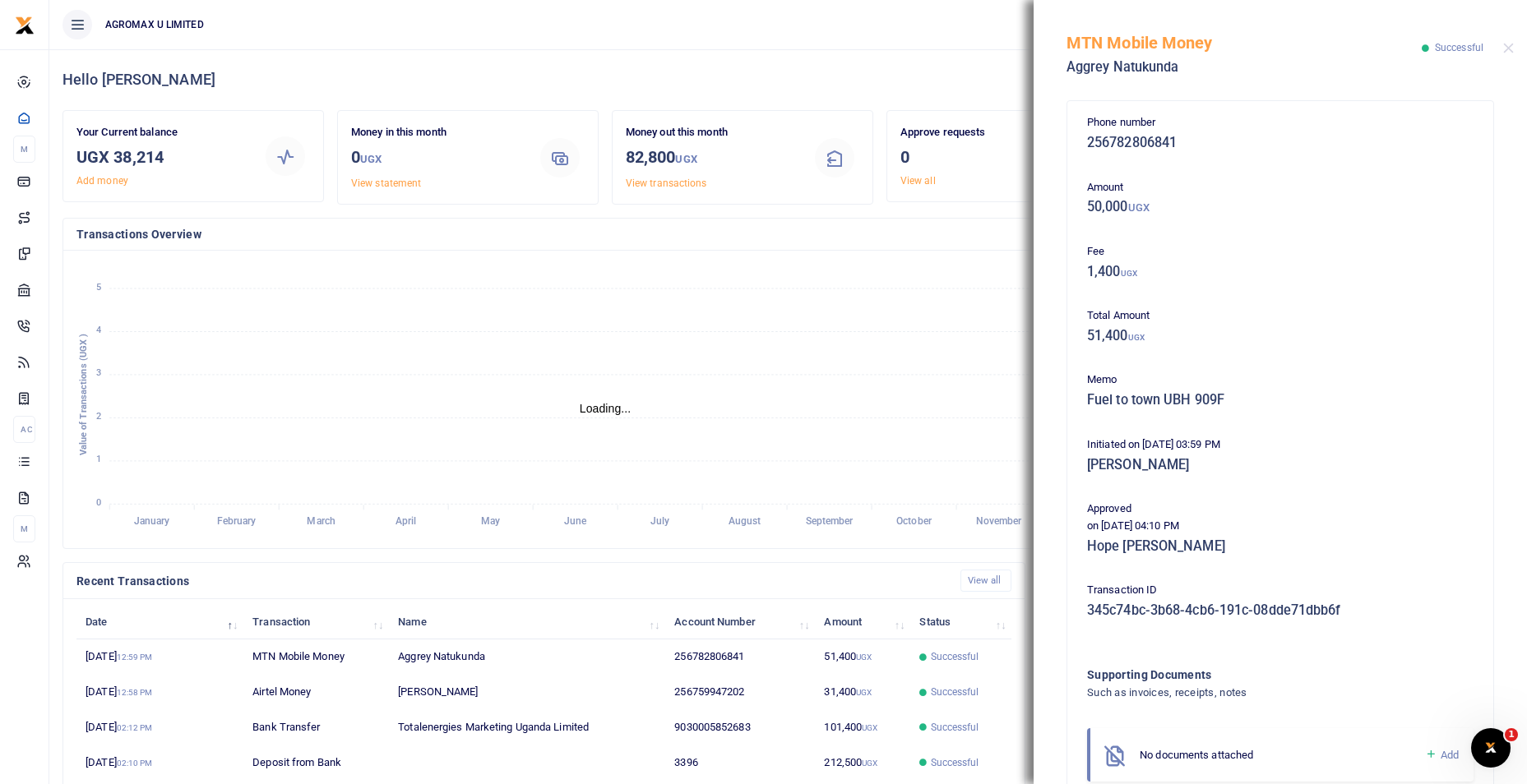
scroll to position [13, 13]
click at [1502, 57] on div "MTN Mobile Money Aggrey Natukunda Successful" at bounding box center [1280, 46] width 493 height 91
click at [1513, 49] on button "Close" at bounding box center [1509, 48] width 11 height 11
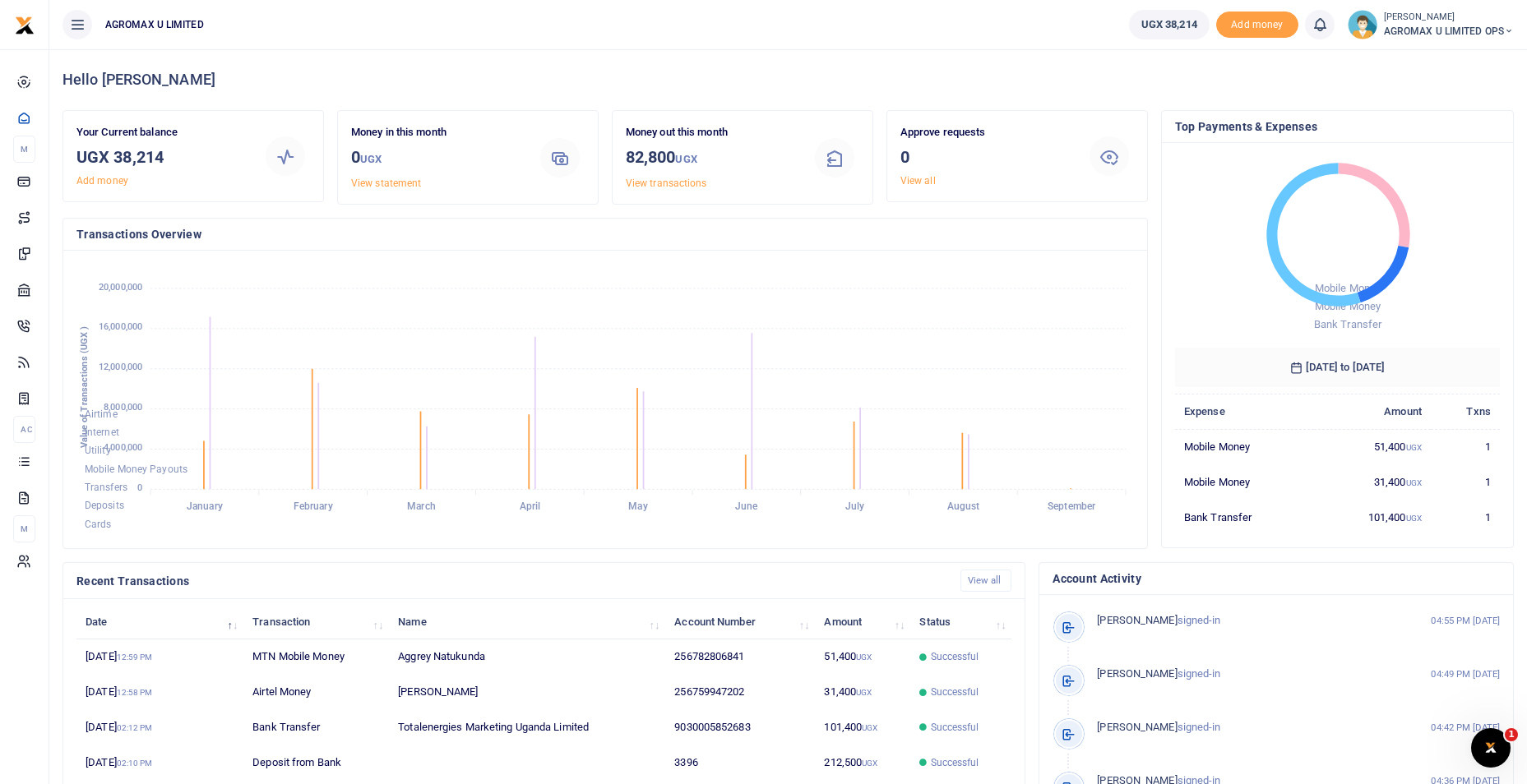
click at [1508, 29] on icon at bounding box center [1509, 31] width 10 height 12
click at [1431, 65] on link "Switch accounts" at bounding box center [1450, 59] width 130 height 23
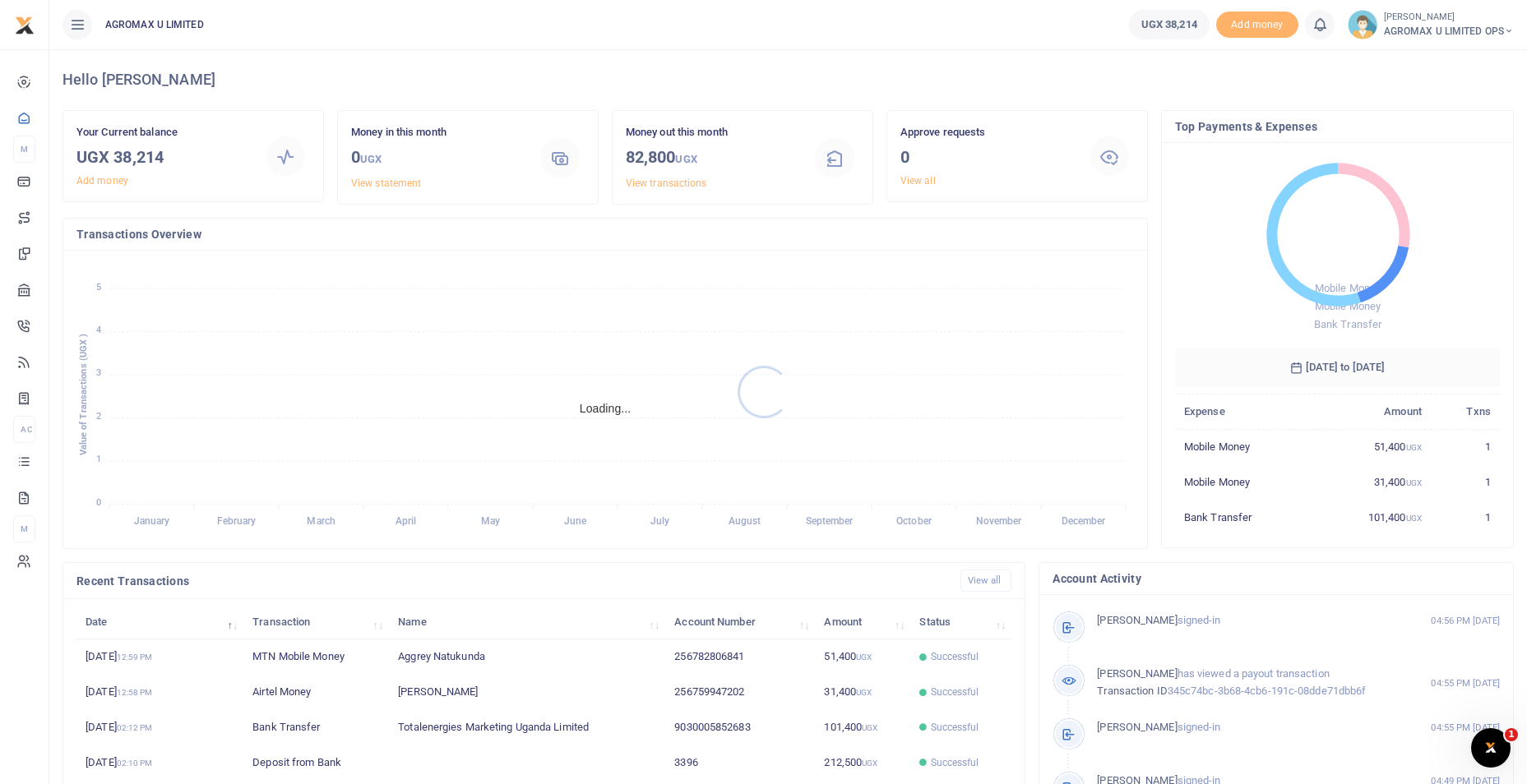
scroll to position [13, 13]
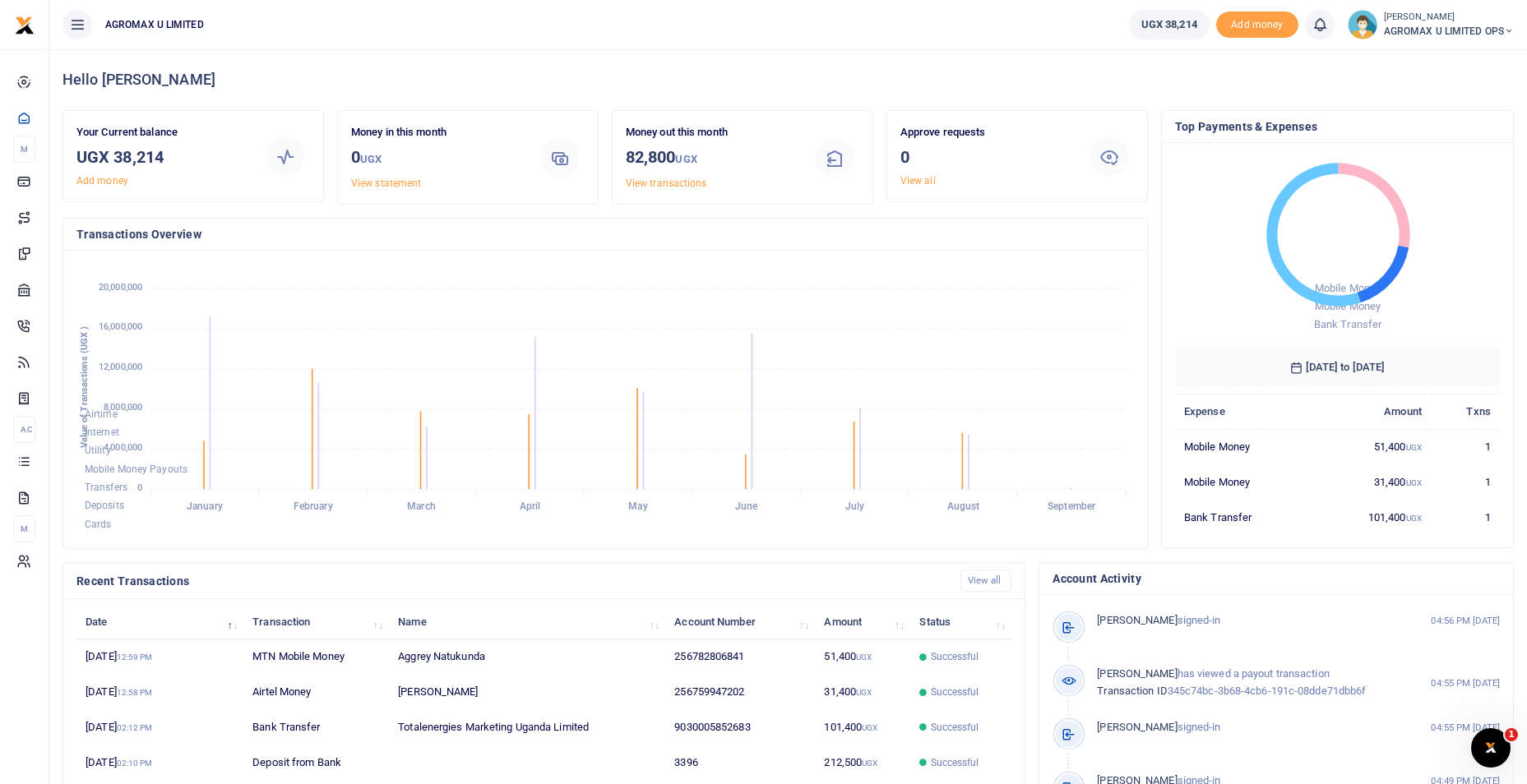
click at [1509, 29] on icon at bounding box center [1509, 31] width 10 height 12
click at [1463, 57] on link "Switch accounts" at bounding box center [1450, 59] width 130 height 23
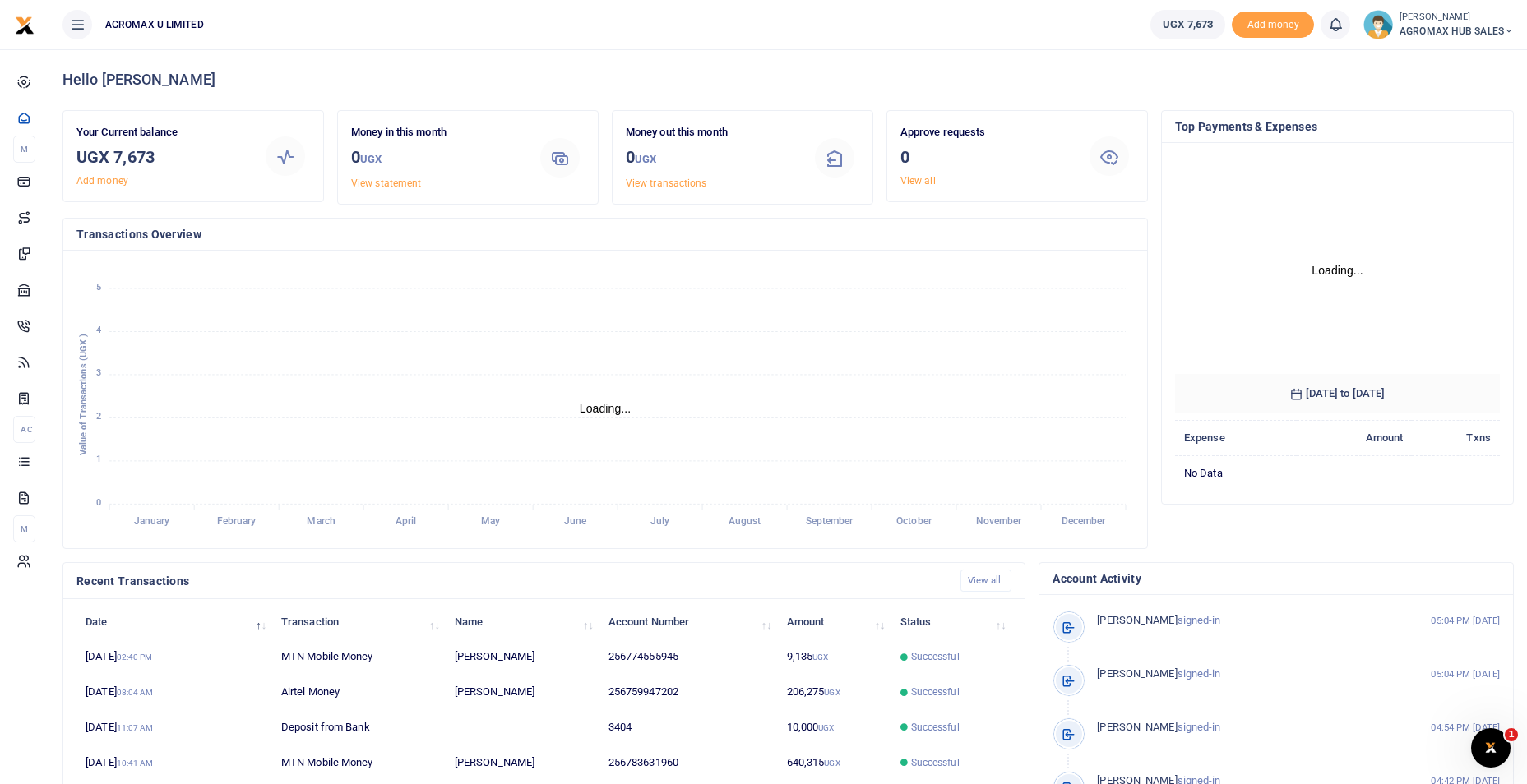
click at [1509, 32] on icon at bounding box center [1509, 31] width 10 height 12
click at [1475, 57] on link "Switch accounts" at bounding box center [1449, 59] width 130 height 23
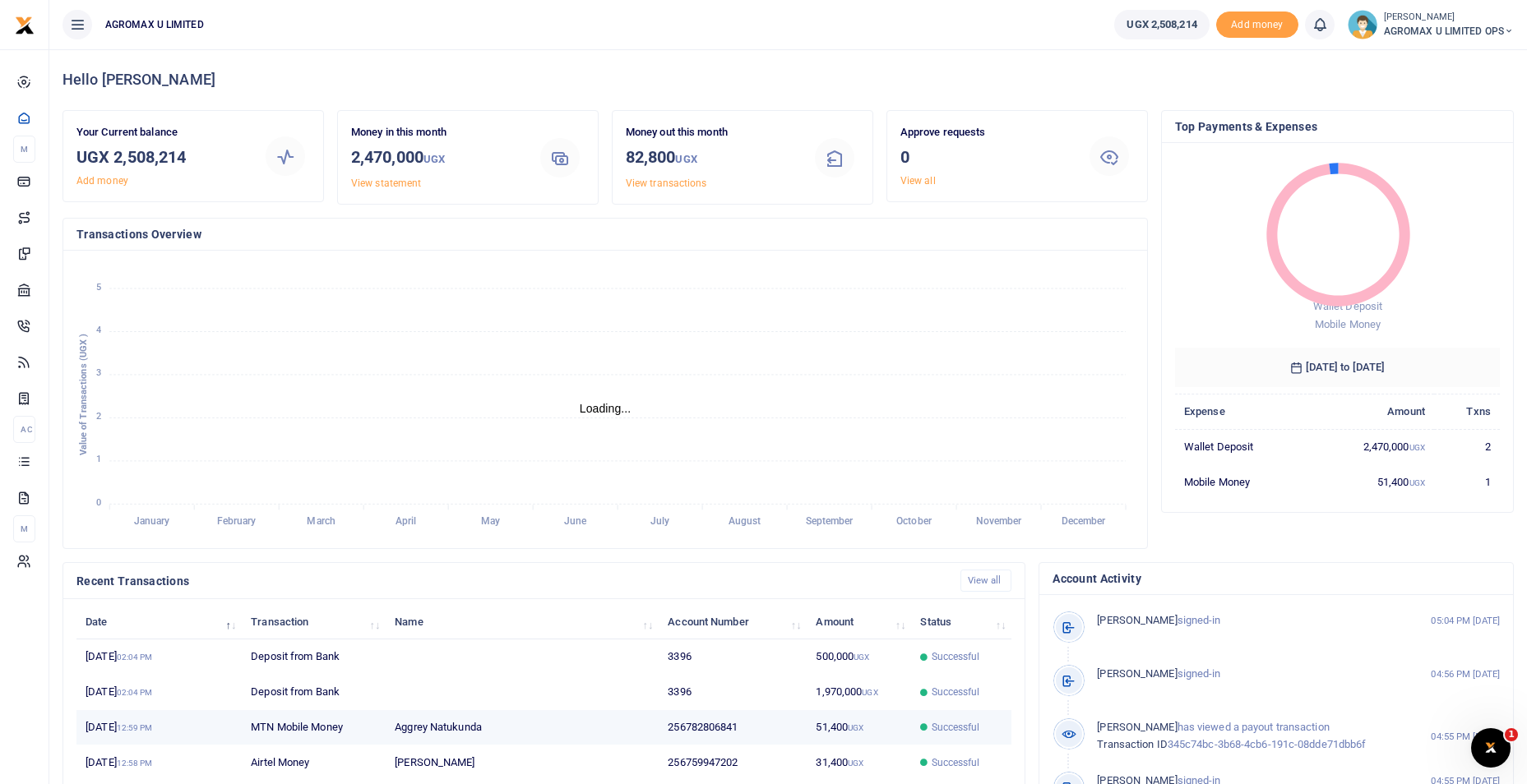
scroll to position [13, 13]
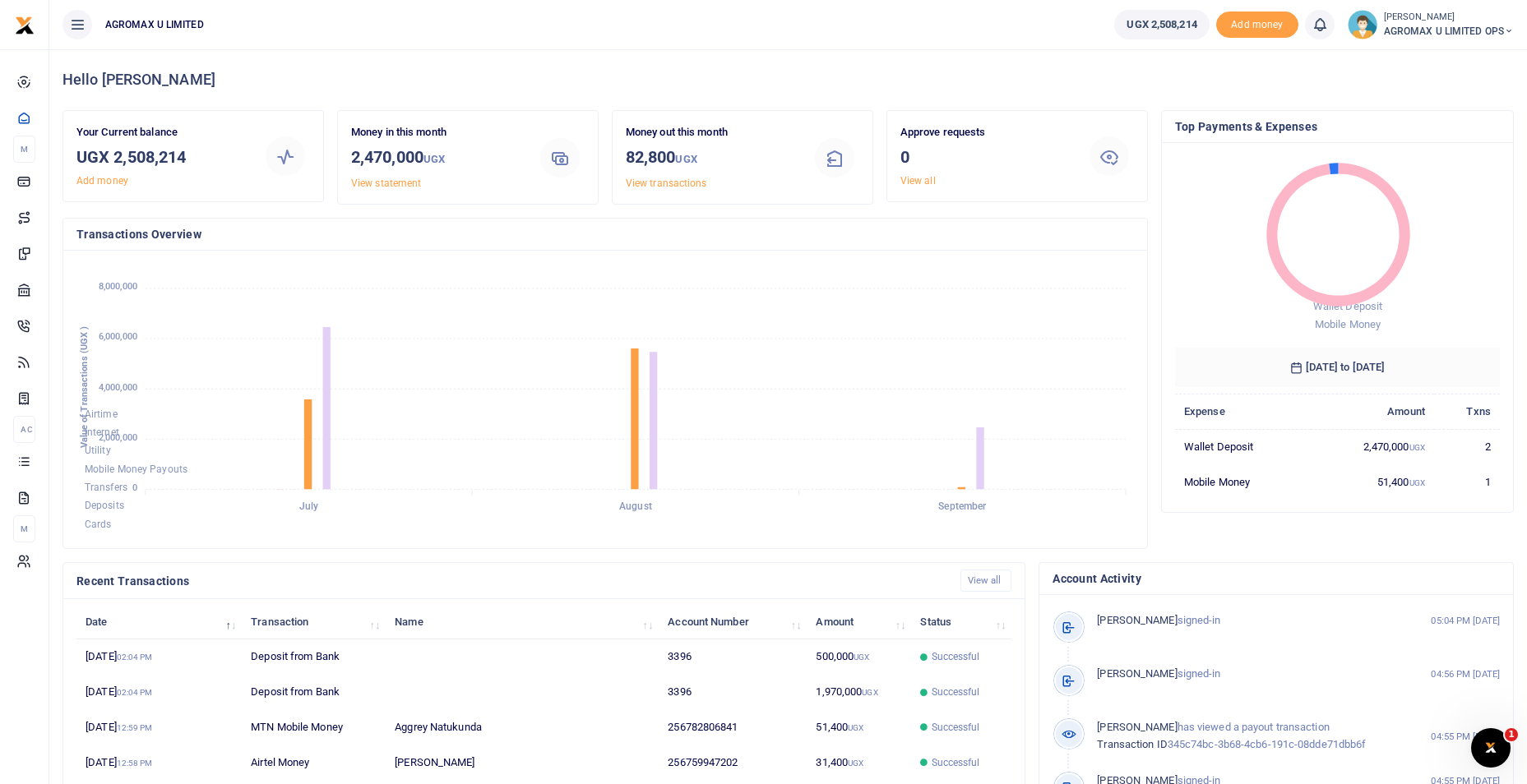
click at [1506, 29] on icon at bounding box center [1509, 31] width 10 height 12
click at [1459, 60] on link "Switch accounts" at bounding box center [1450, 59] width 130 height 23
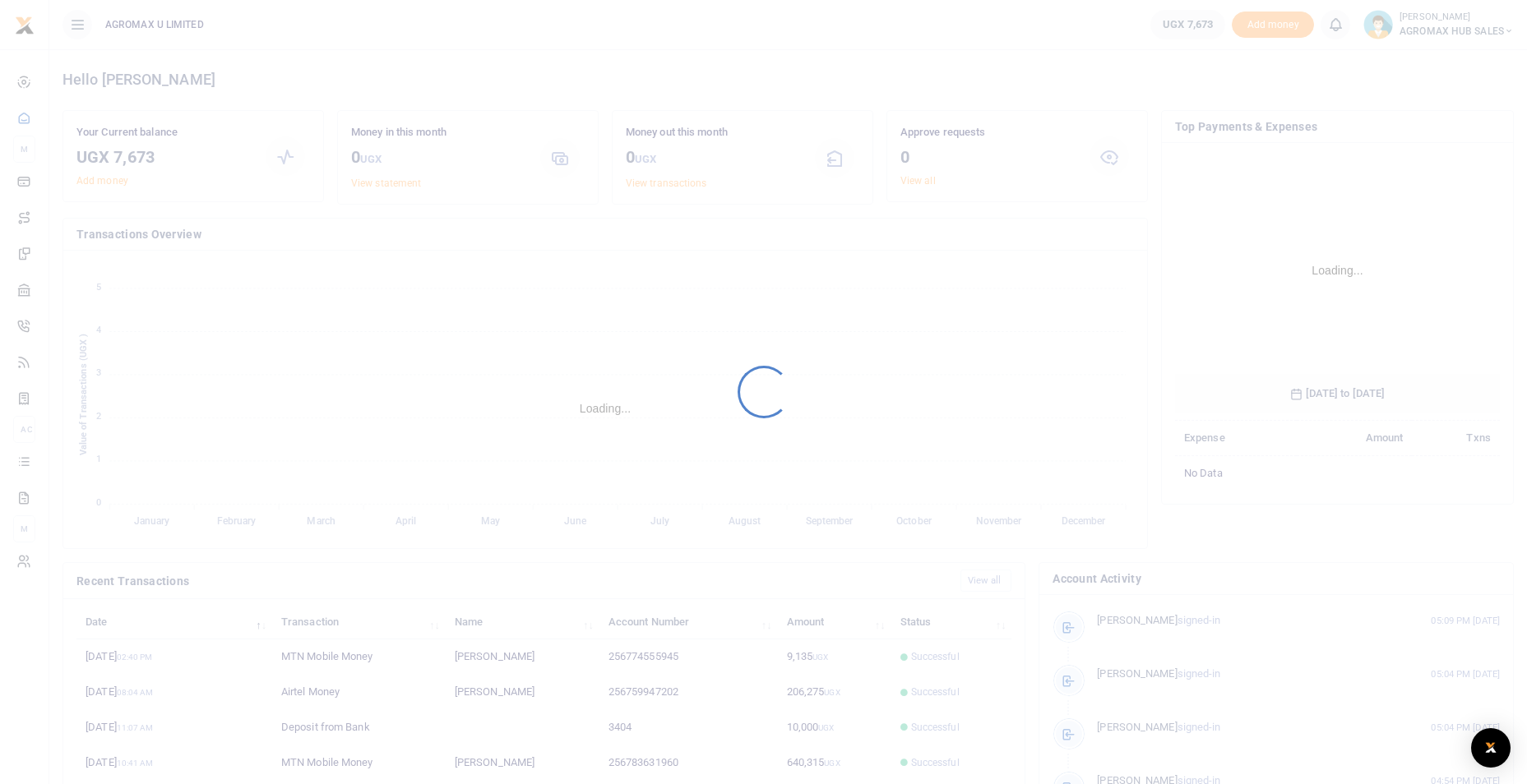
scroll to position [245, 314]
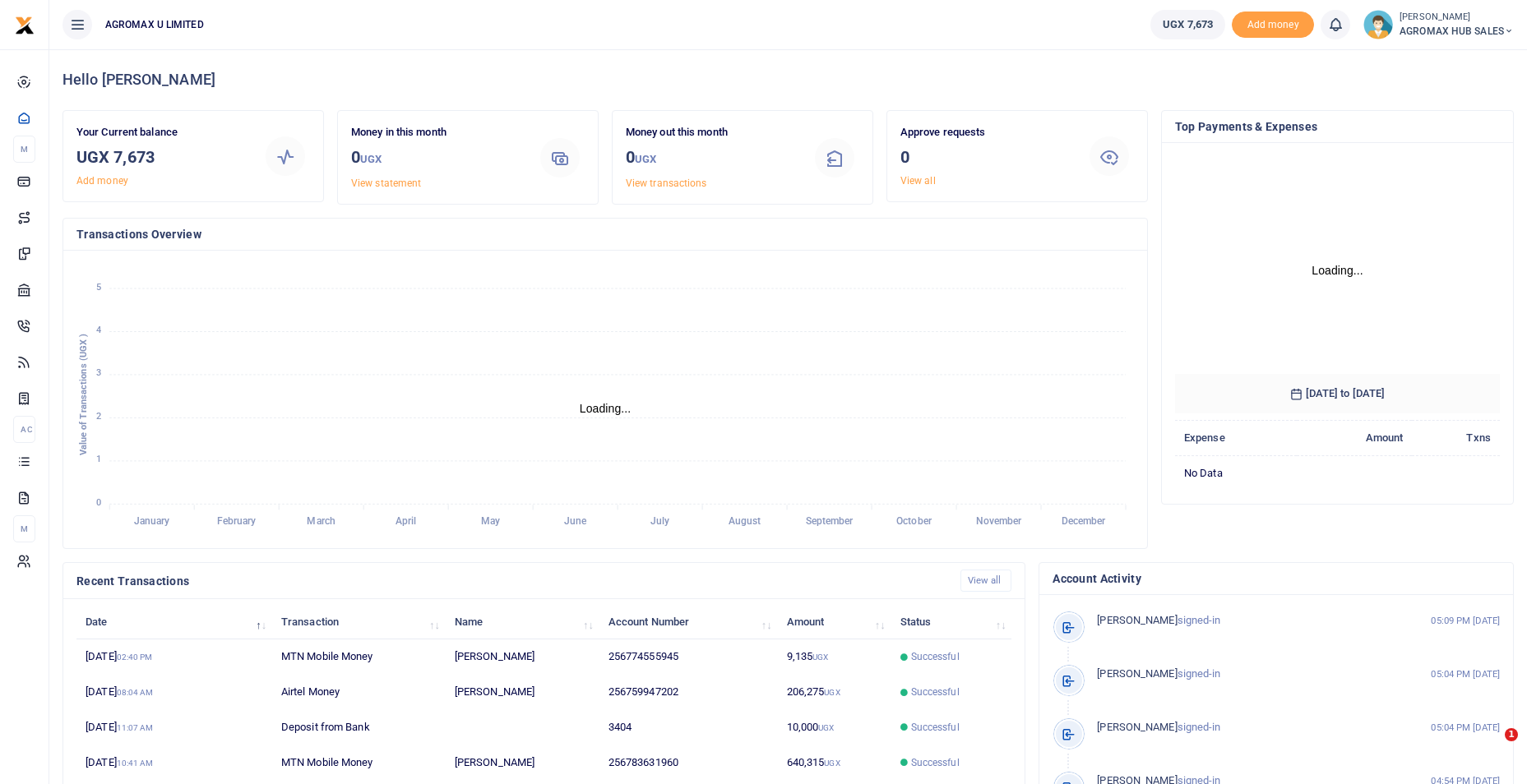
click at [1511, 29] on div at bounding box center [764, 392] width 1527 height 784
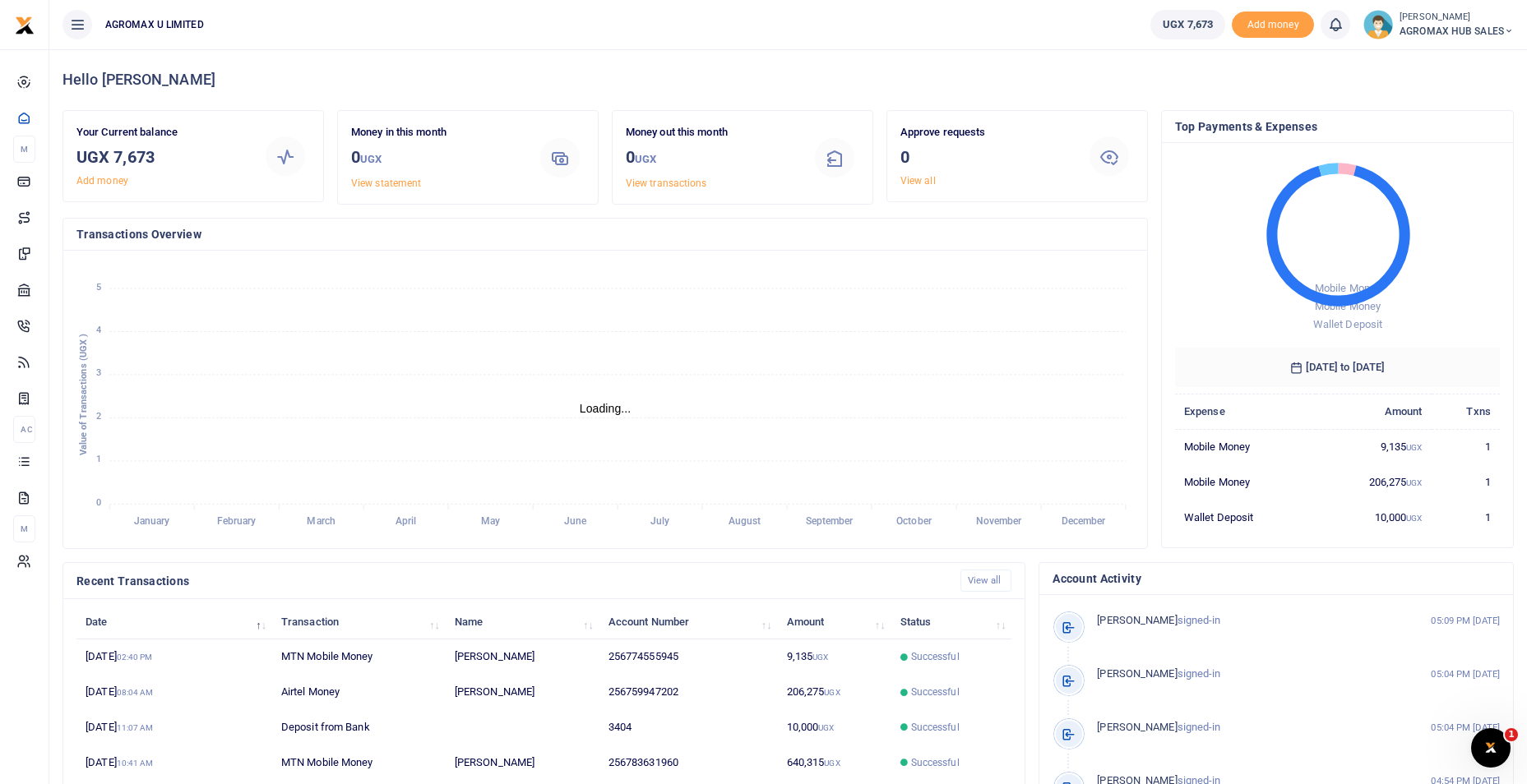
scroll to position [13, 13]
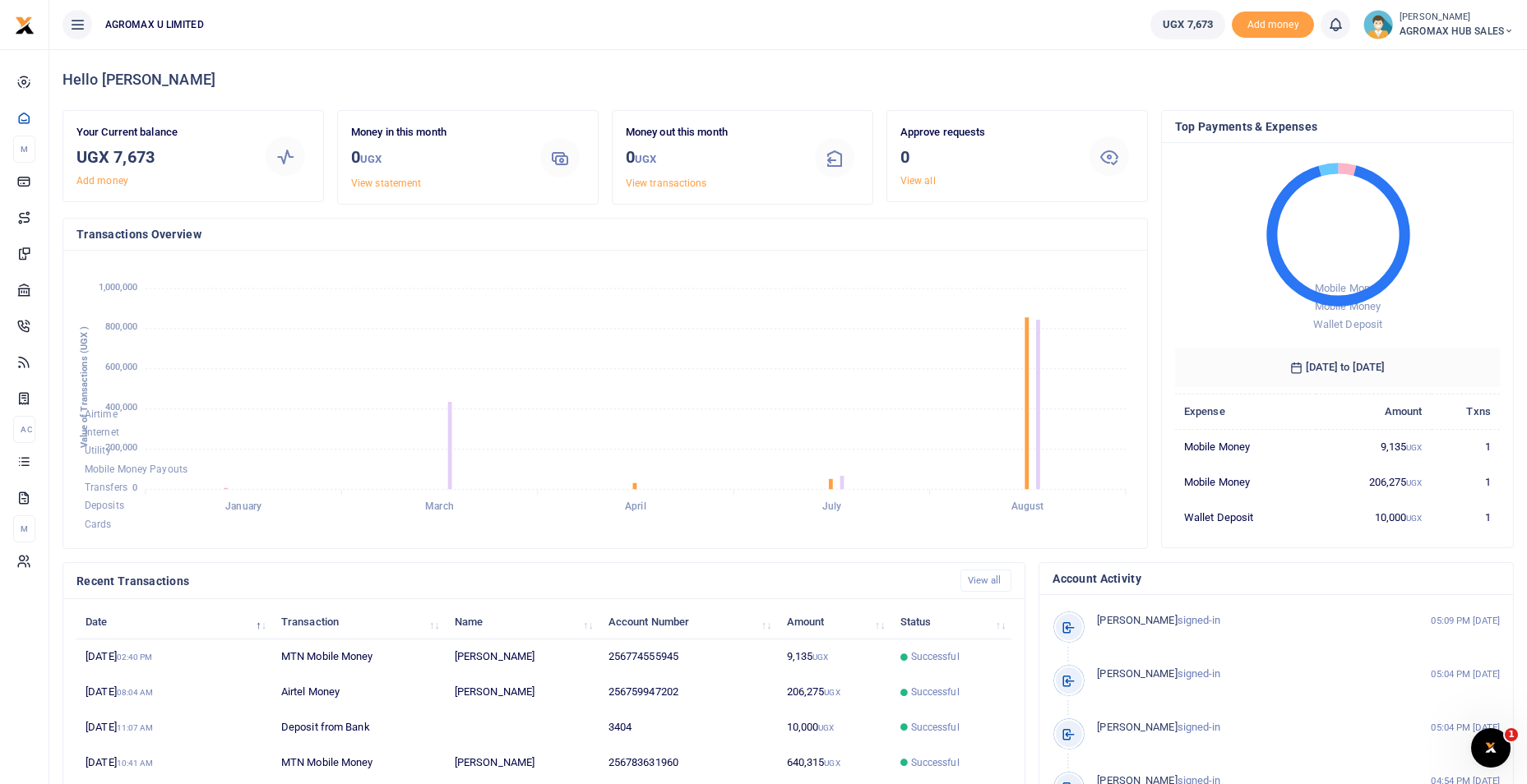
click at [1509, 27] on icon at bounding box center [1509, 31] width 10 height 12
click at [1436, 60] on link "Switch accounts" at bounding box center [1449, 59] width 130 height 23
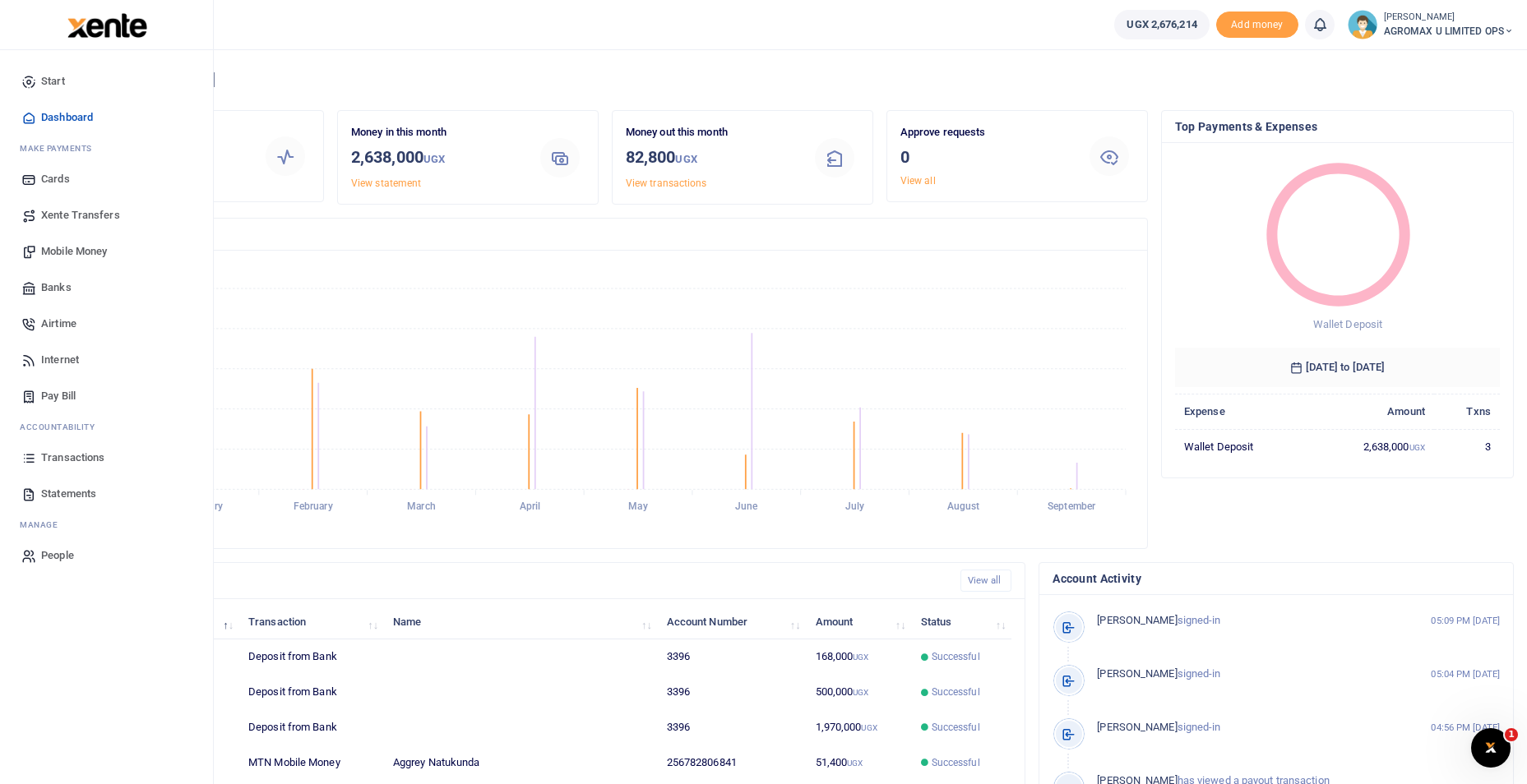
click at [65, 249] on span "Mobile Money" at bounding box center [74, 252] width 66 height 16
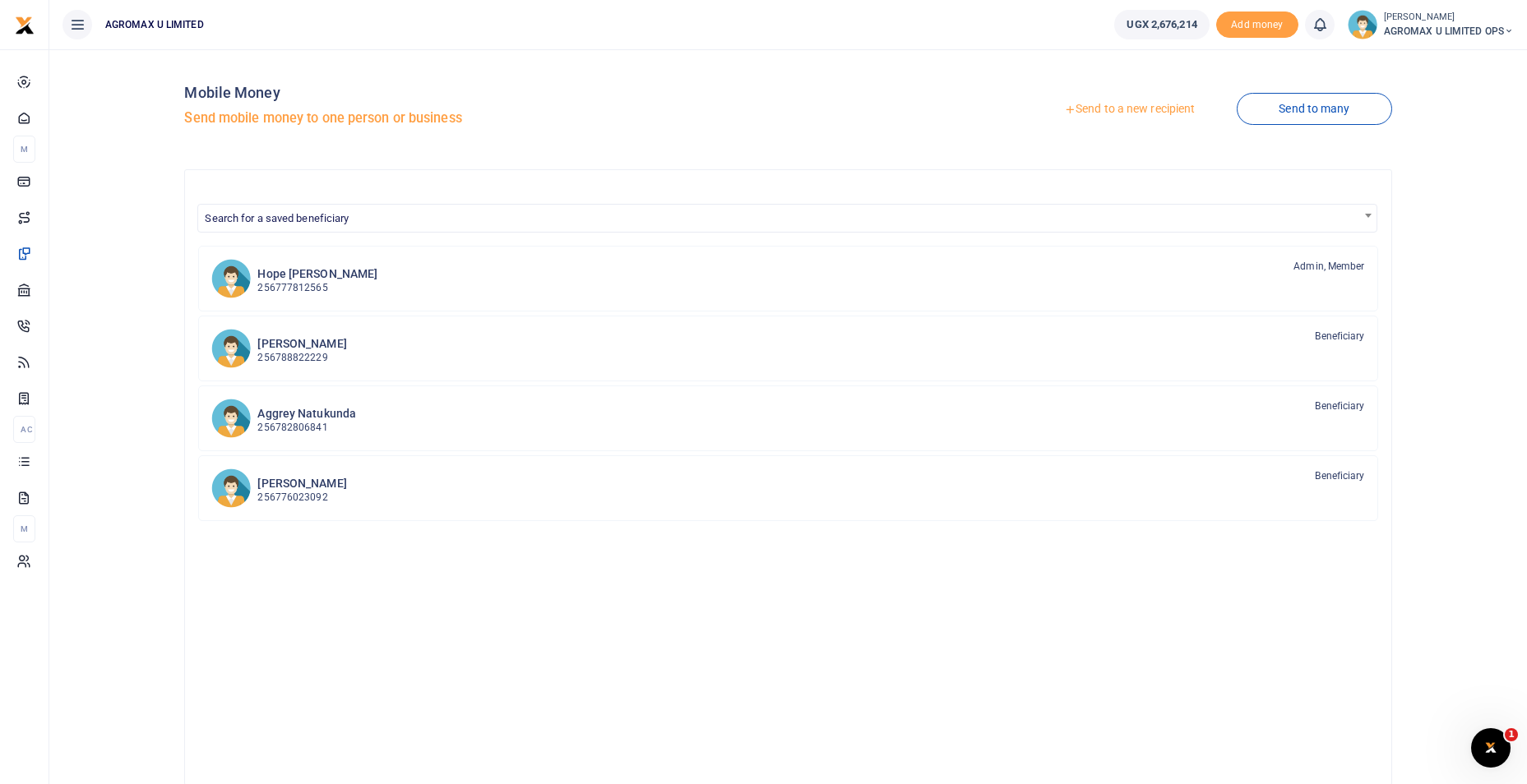
click at [1112, 113] on link "Send to a new recipient" at bounding box center [1129, 109] width 214 height 29
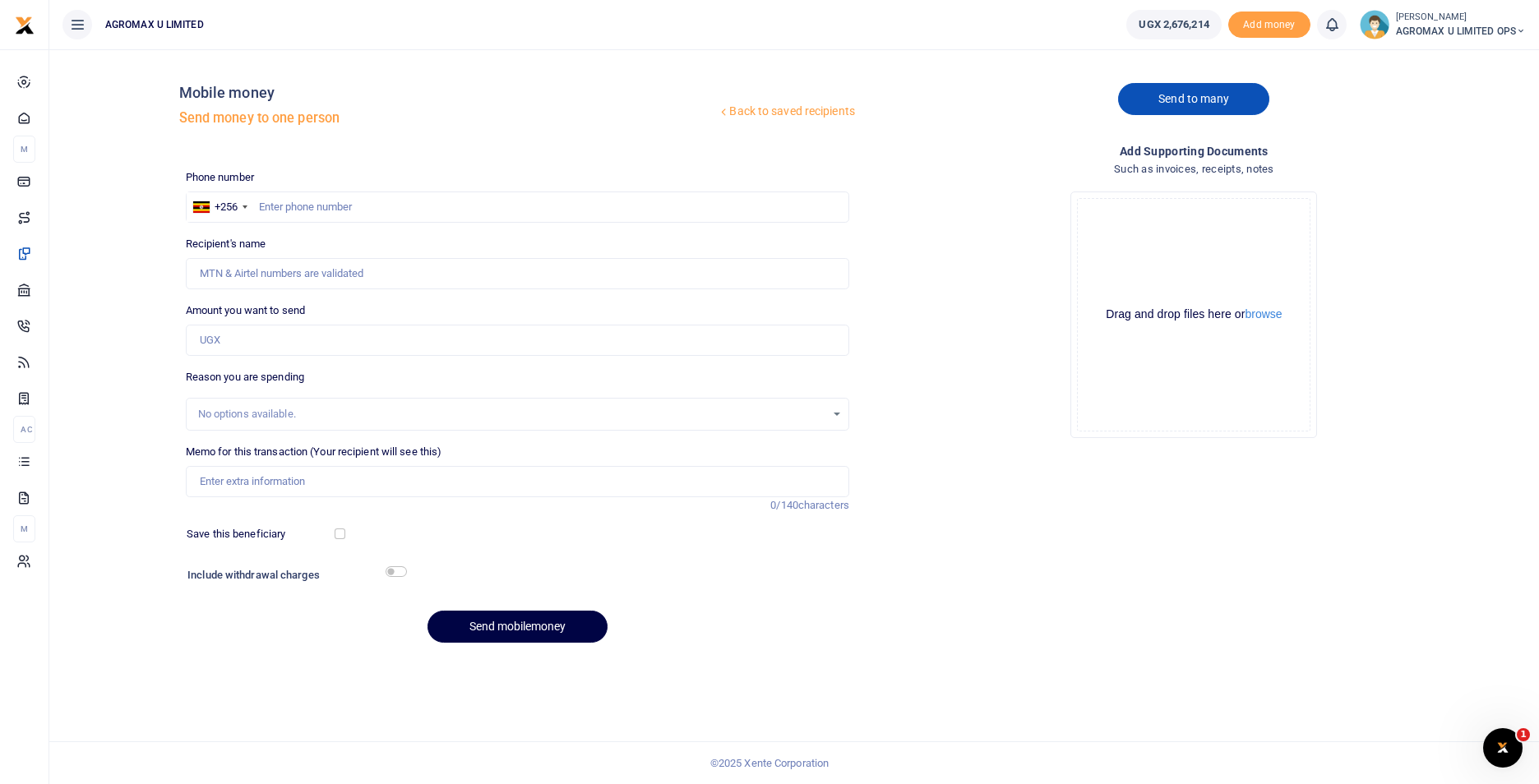
click at [1182, 98] on link "Send to many" at bounding box center [1193, 98] width 151 height 32
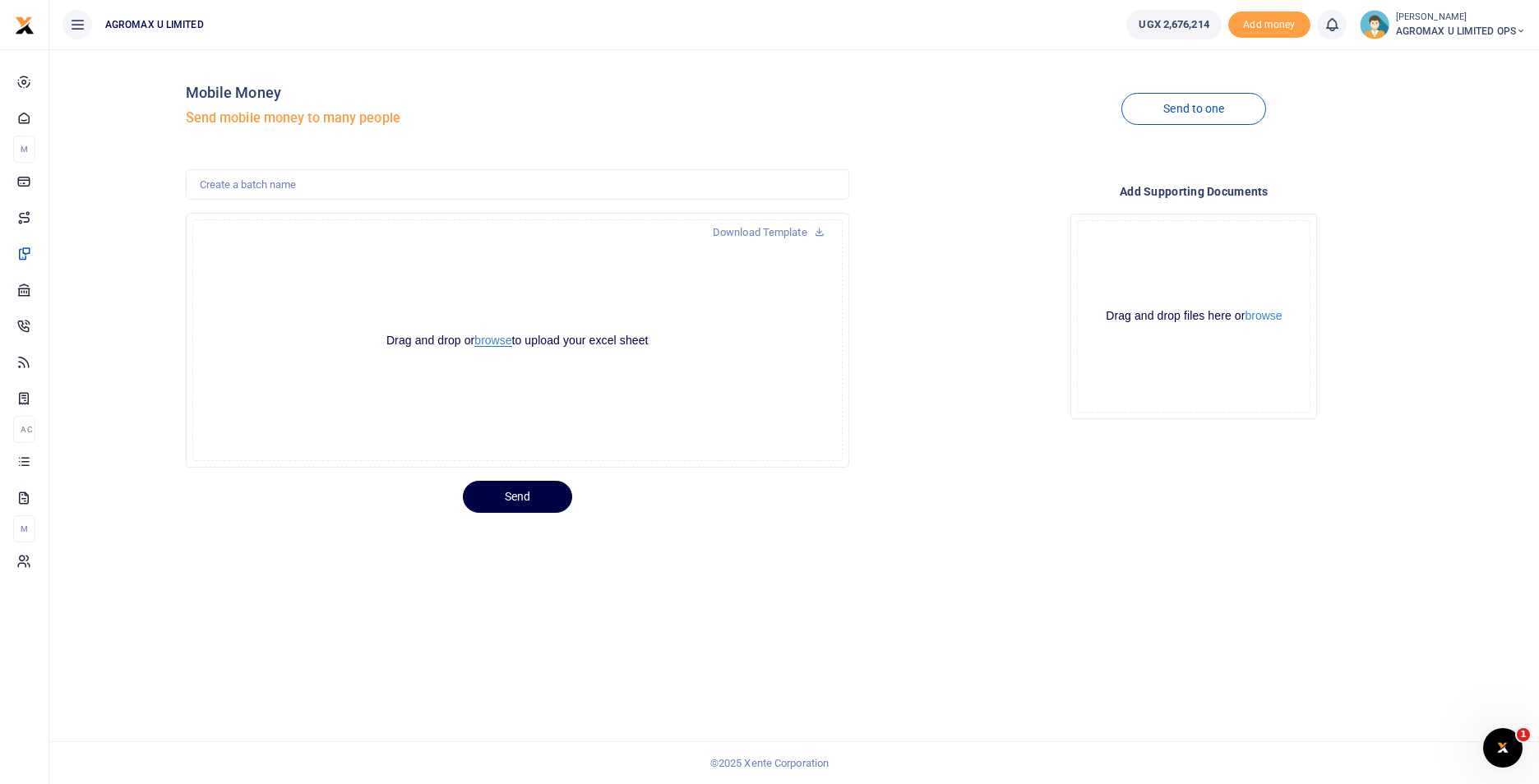
click at [501, 342] on button "browse" at bounding box center [492, 341] width 37 height 13
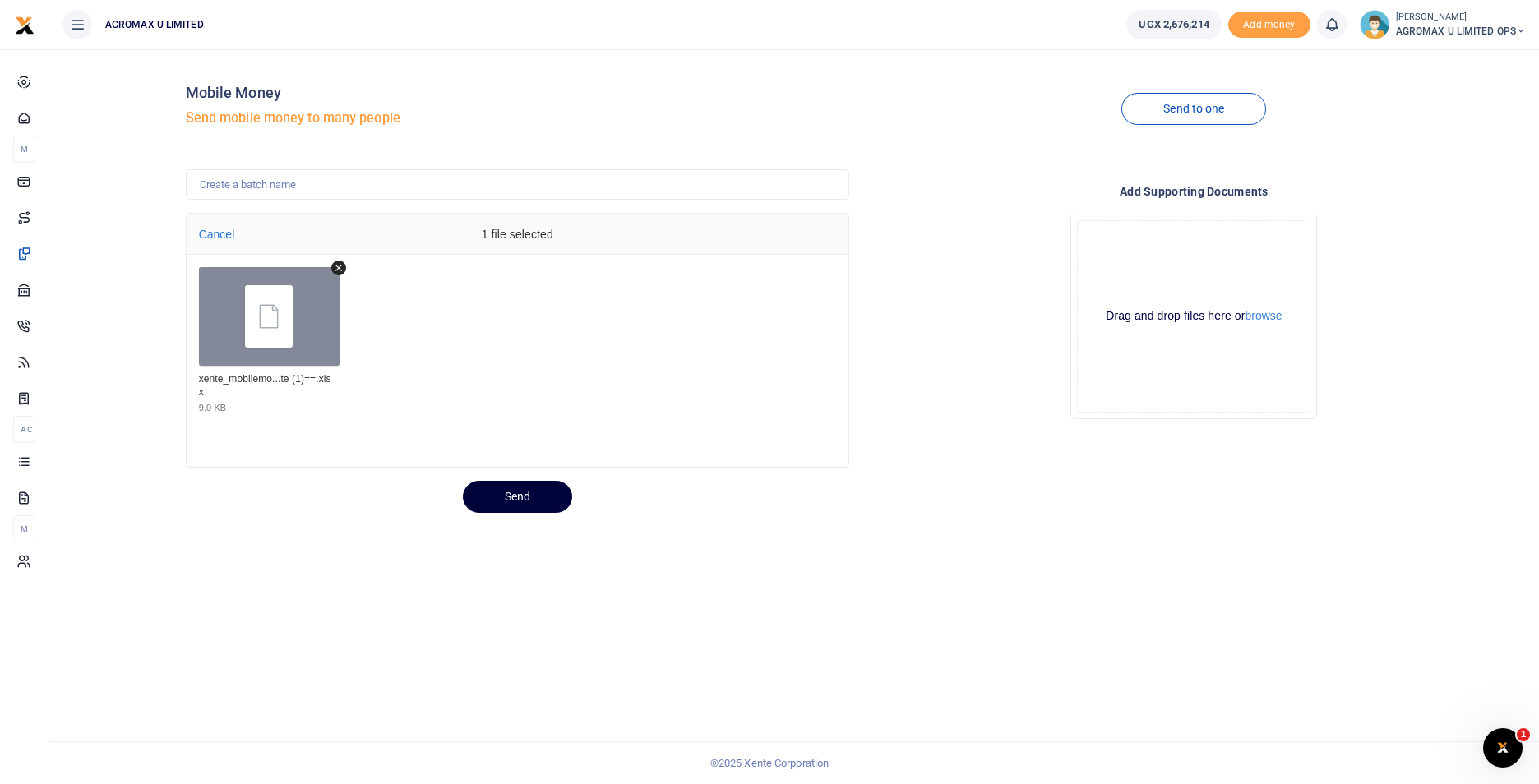
click at [511, 497] on button "Send" at bounding box center [518, 496] width 109 height 32
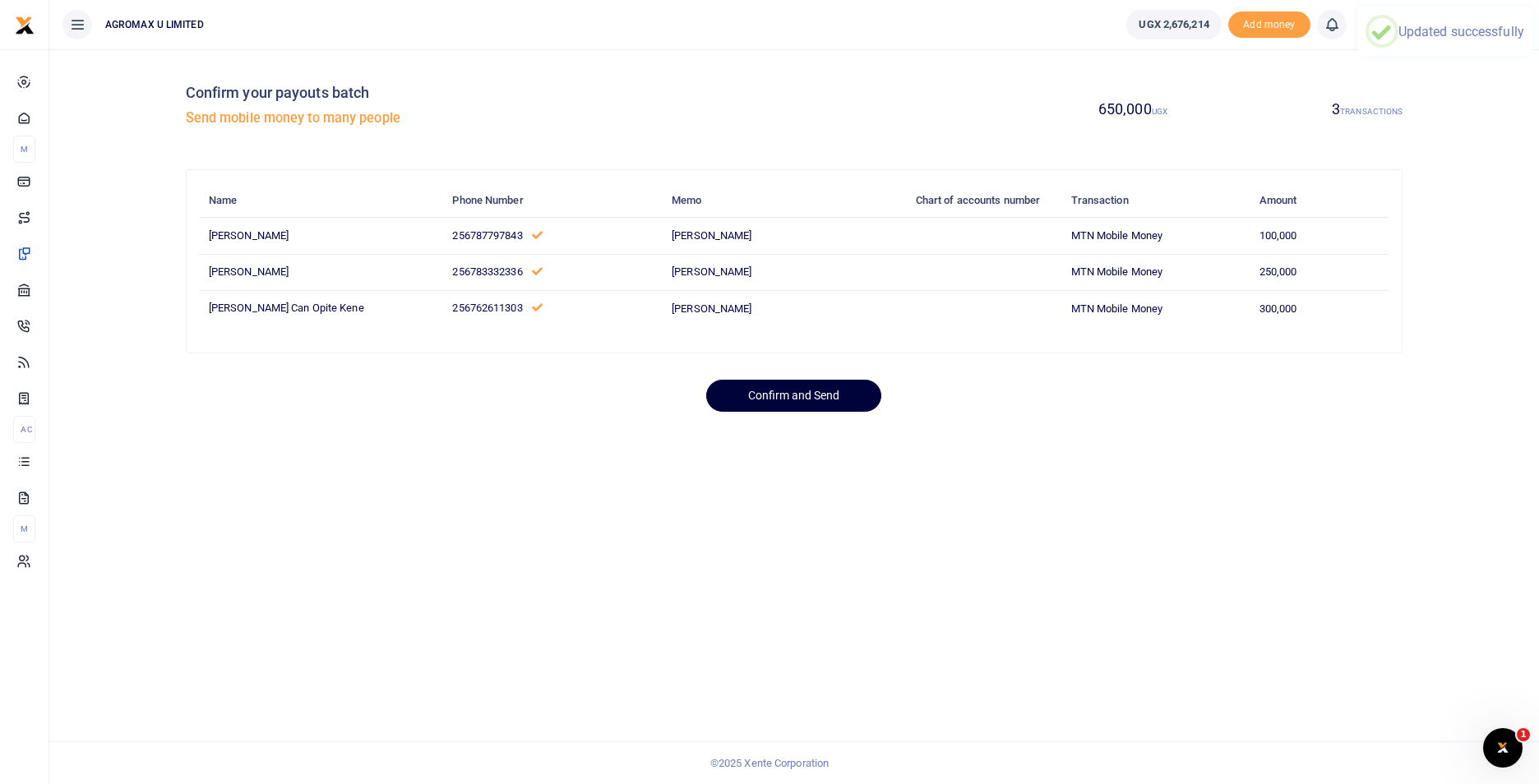
click at [781, 394] on button "Confirm and Send" at bounding box center [793, 396] width 175 height 32
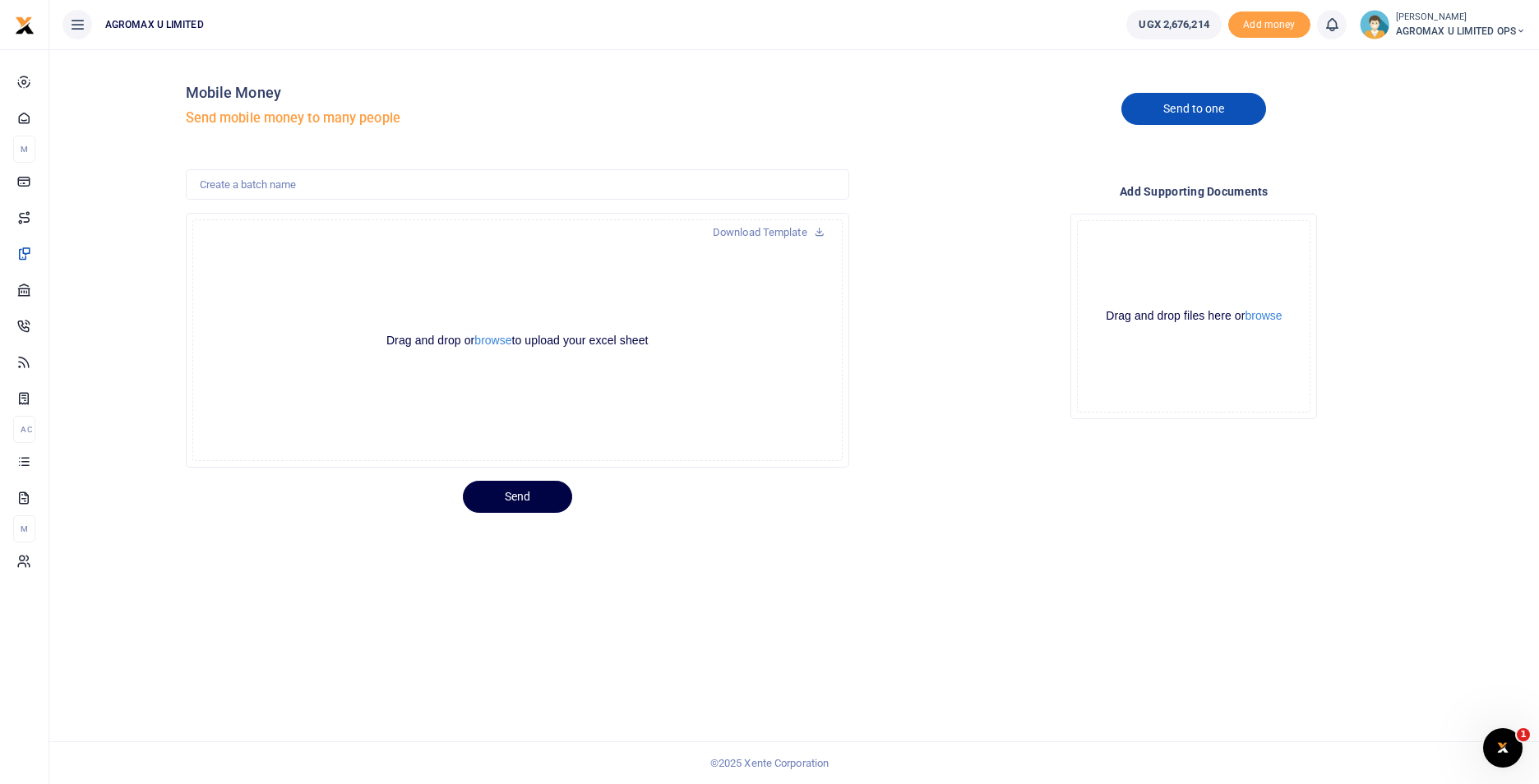
click at [1207, 104] on link "Send to one" at bounding box center [1193, 108] width 145 height 32
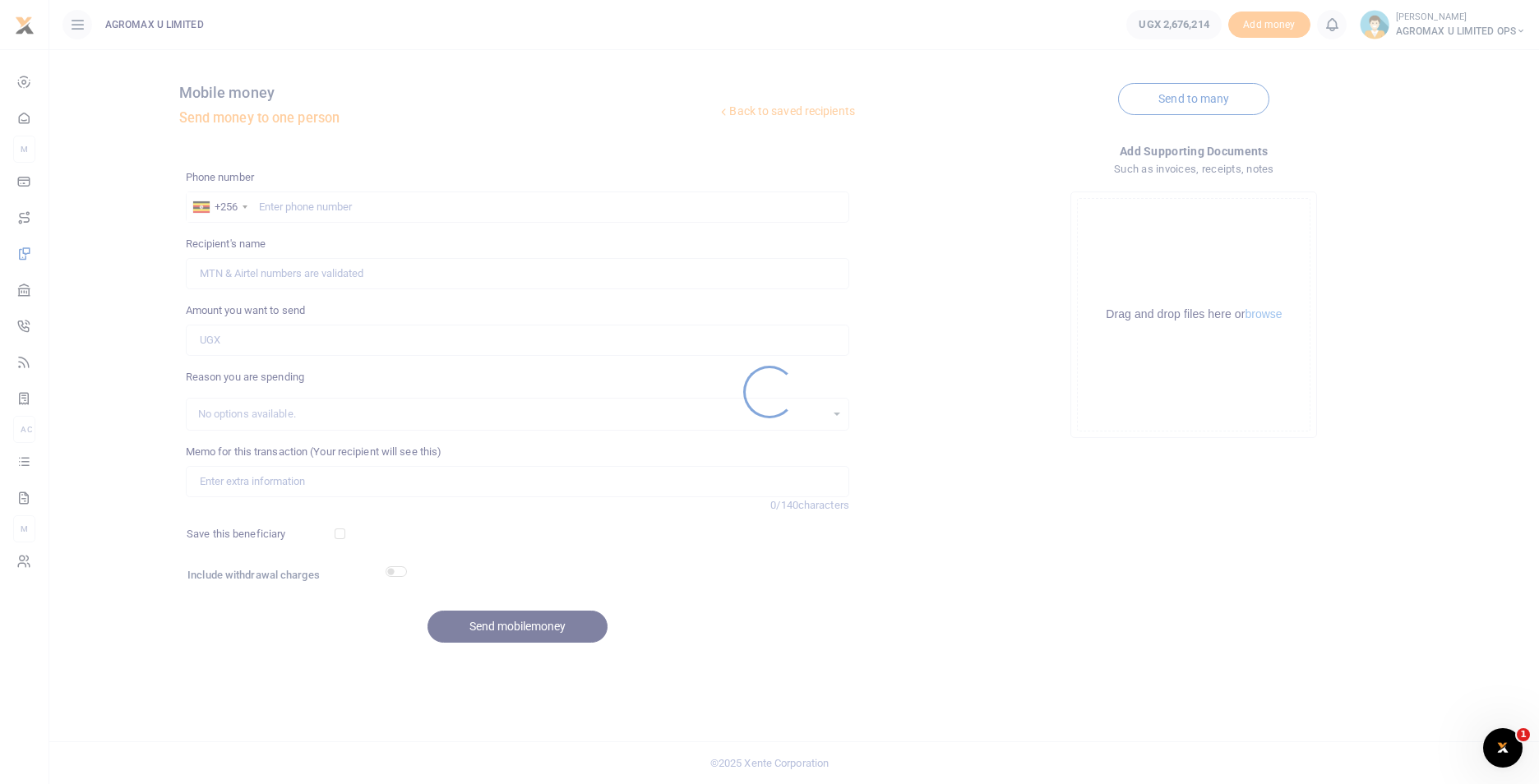
click at [303, 204] on div at bounding box center [770, 392] width 1539 height 784
click at [315, 207] on div at bounding box center [770, 392] width 1539 height 784
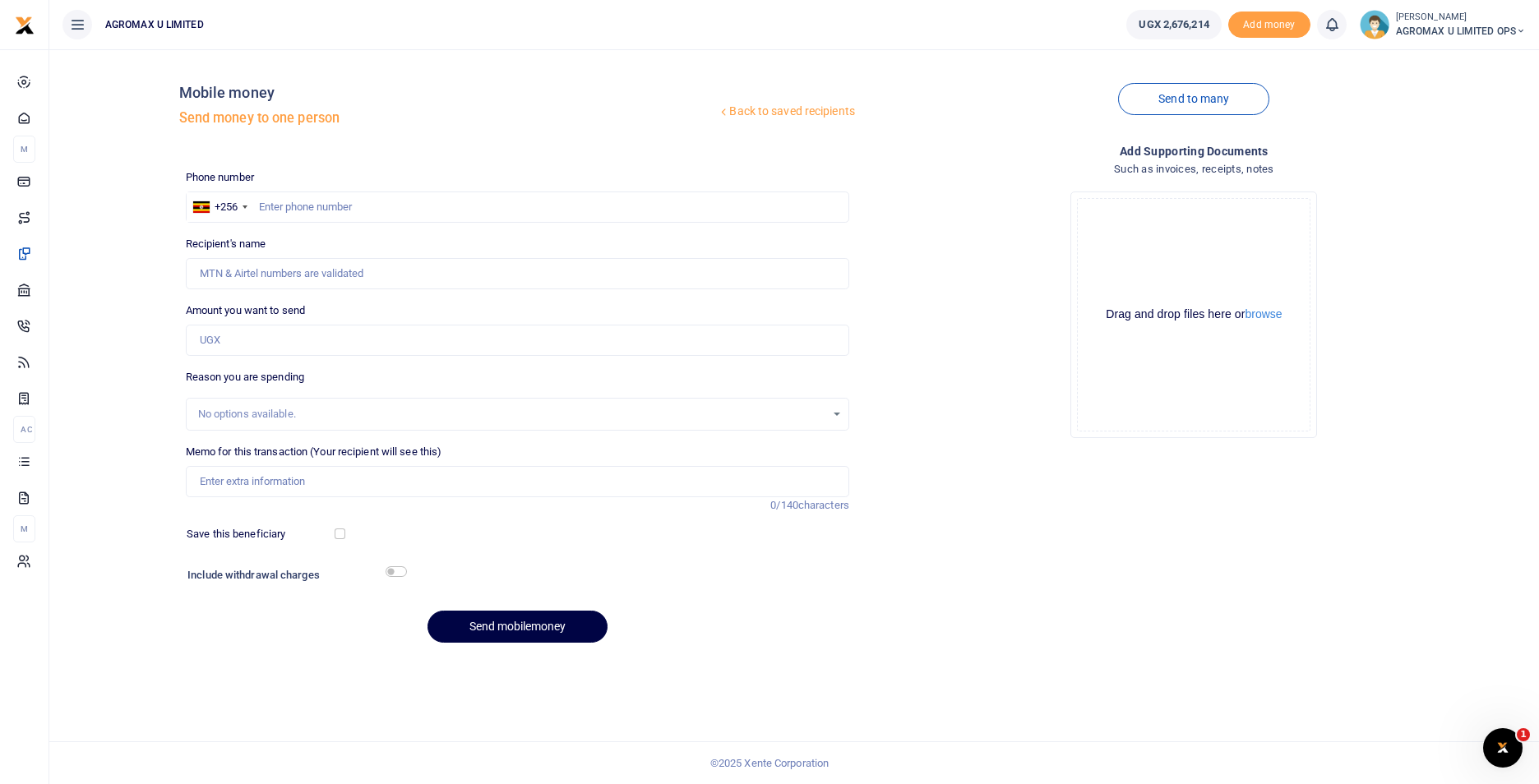
click at [314, 204] on div at bounding box center [770, 392] width 1539 height 784
click at [305, 200] on input "text" at bounding box center [518, 207] width 664 height 31
type input "757457176"
type input "[PERSON_NAME] [PERSON_NAME]"
type input "757457176"
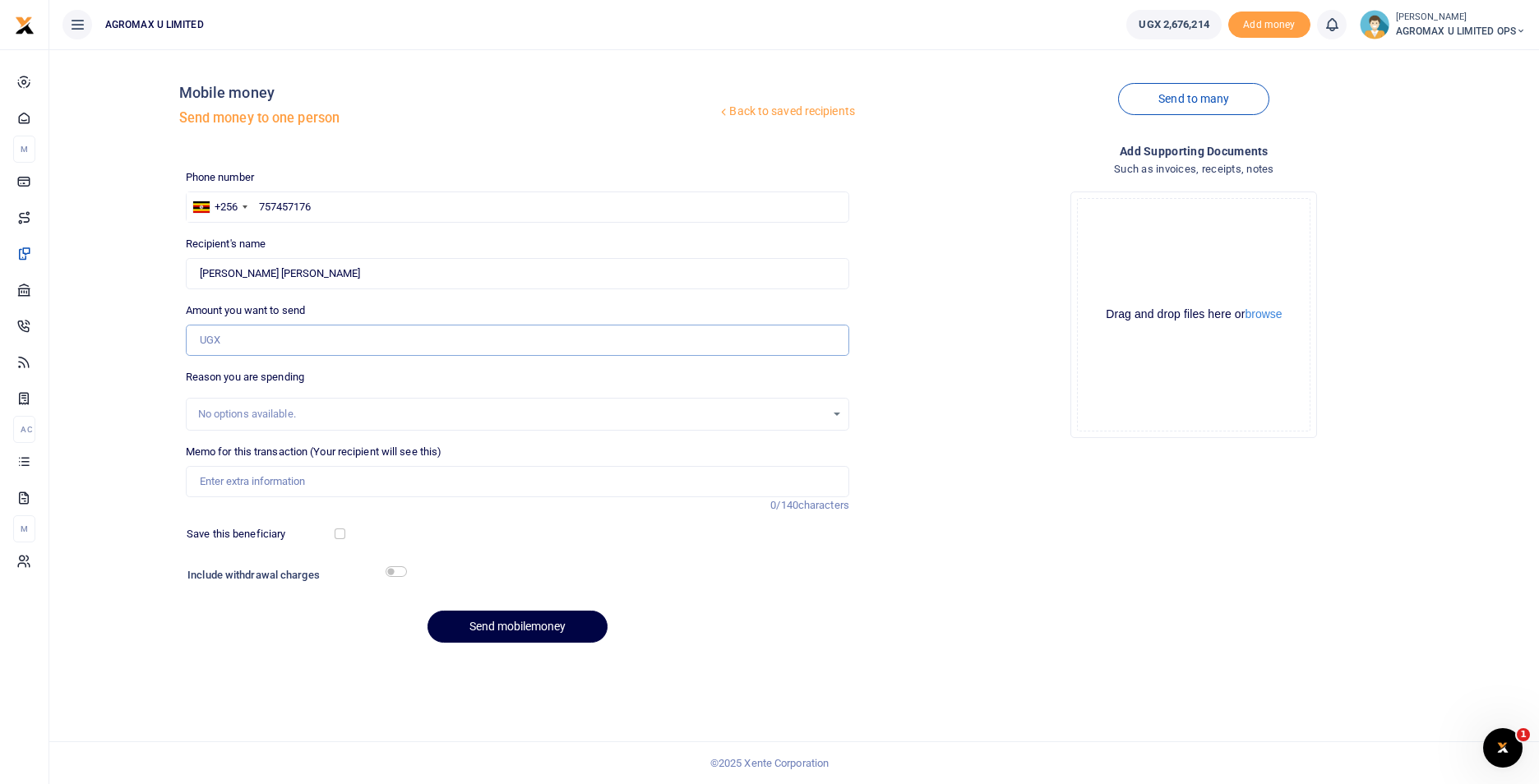
click at [303, 346] on input "Amount you want to send" at bounding box center [518, 340] width 664 height 31
type input "300,000"
click at [324, 483] on input "Memo for this transaction (Your recipient will see this)" at bounding box center [518, 481] width 664 height 31
click at [336, 489] on input "AUG" at bounding box center [518, 481] width 664 height 31
click at [287, 480] on input "AUG" at bounding box center [518, 481] width 664 height 31
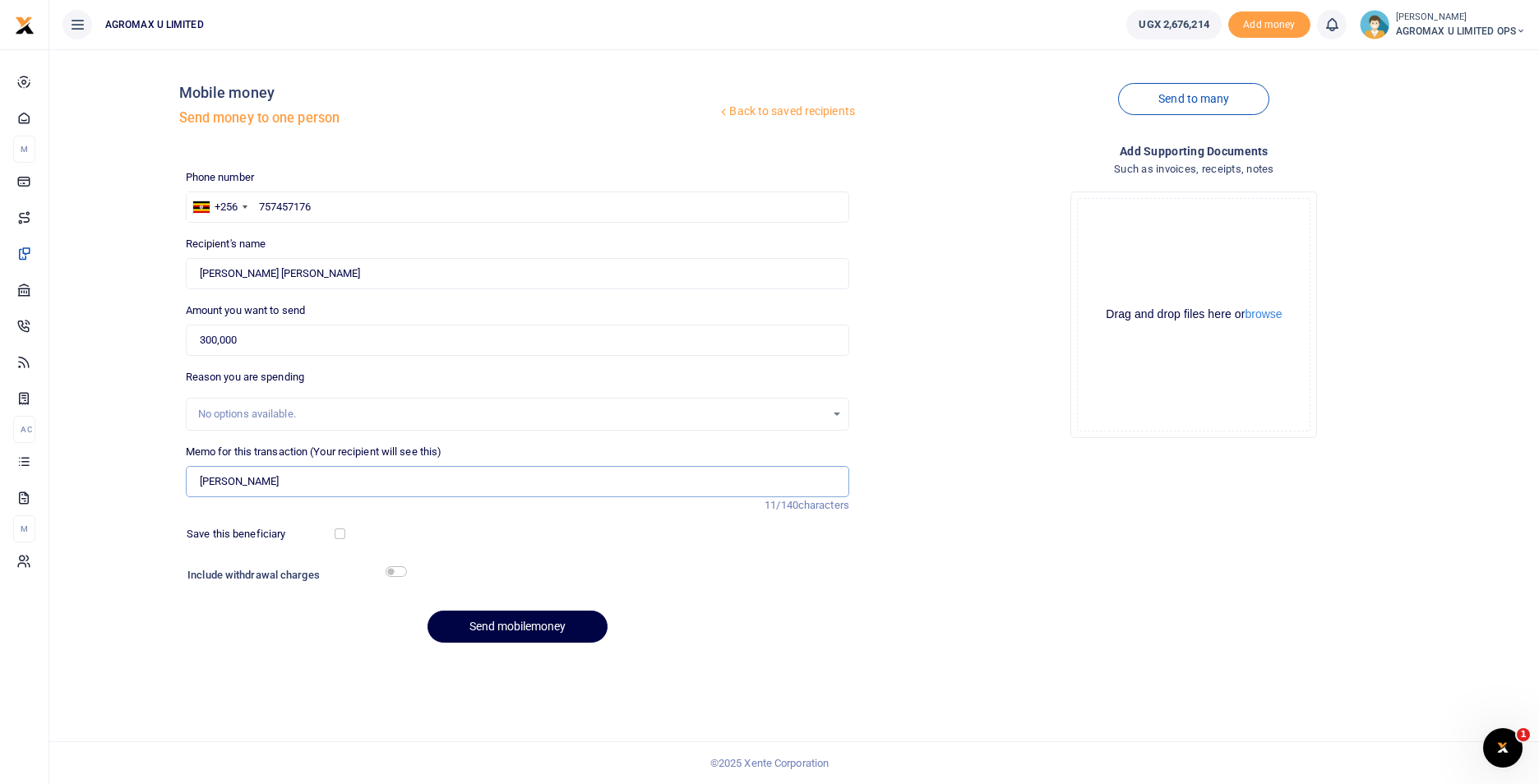
type input "AUGUST WAGE"
click at [814, 597] on div "Include withdrawal charges Fees & Taxes UGX0 Total Amount UGX0" at bounding box center [518, 581] width 677 height 35
click at [508, 624] on button "Send mobilemoney" at bounding box center [517, 626] width 180 height 32
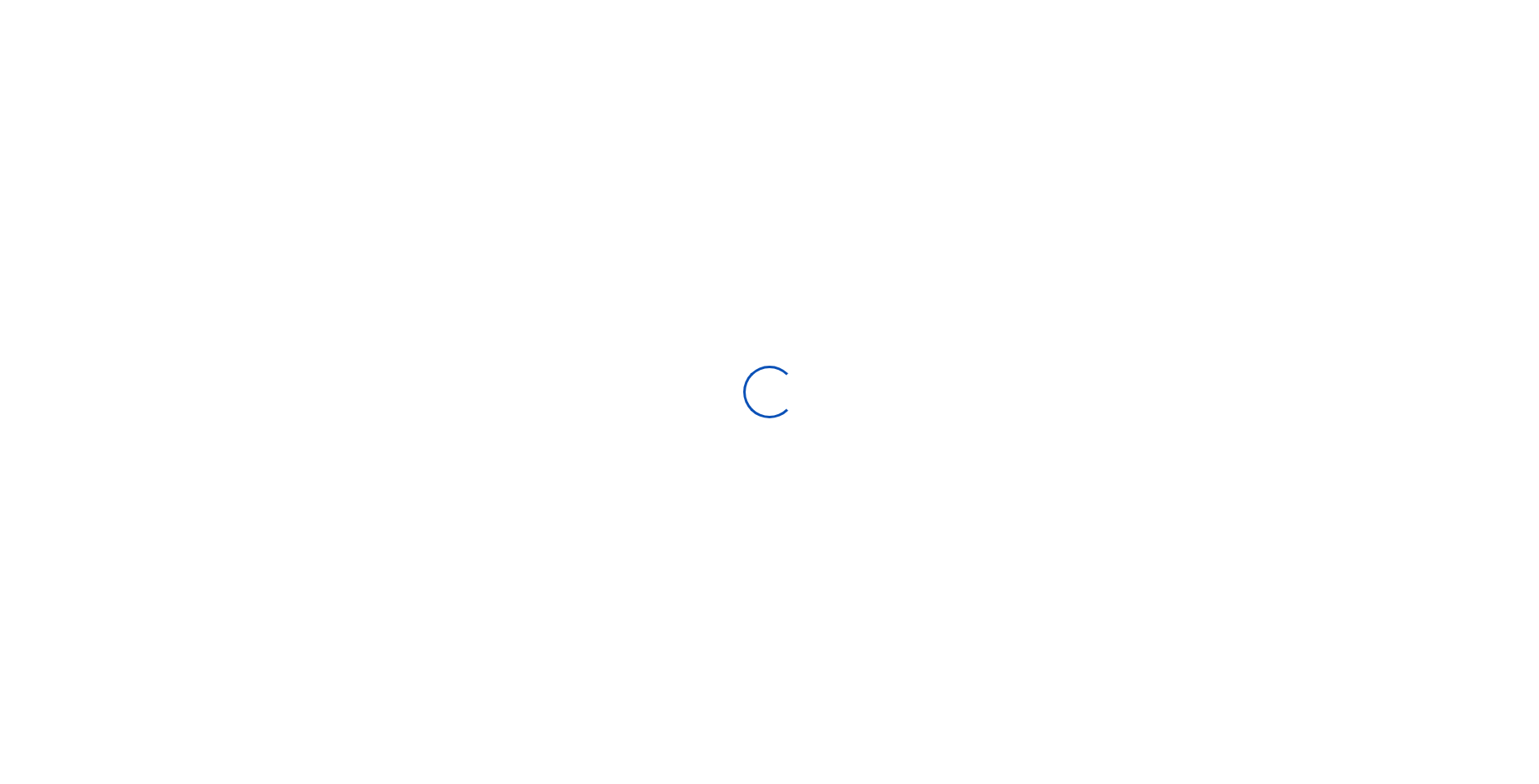
select select "Loading bundles"
select select
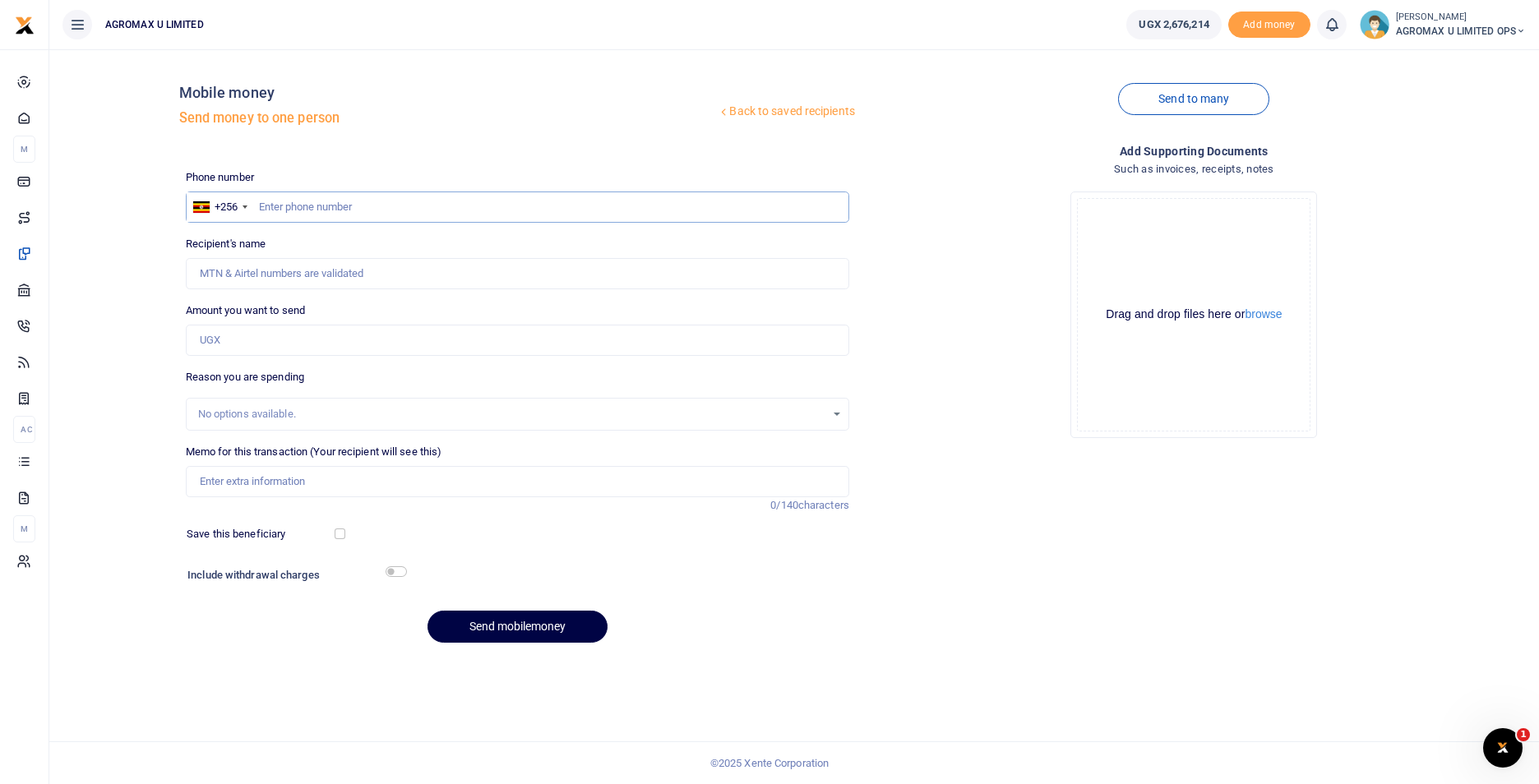
click at [345, 200] on input "text" at bounding box center [518, 207] width 664 height 31
click at [393, 208] on input "text" at bounding box center [518, 207] width 664 height 31
click at [341, 201] on input "text" at bounding box center [518, 207] width 664 height 31
click at [377, 215] on input "text" at bounding box center [518, 207] width 664 height 31
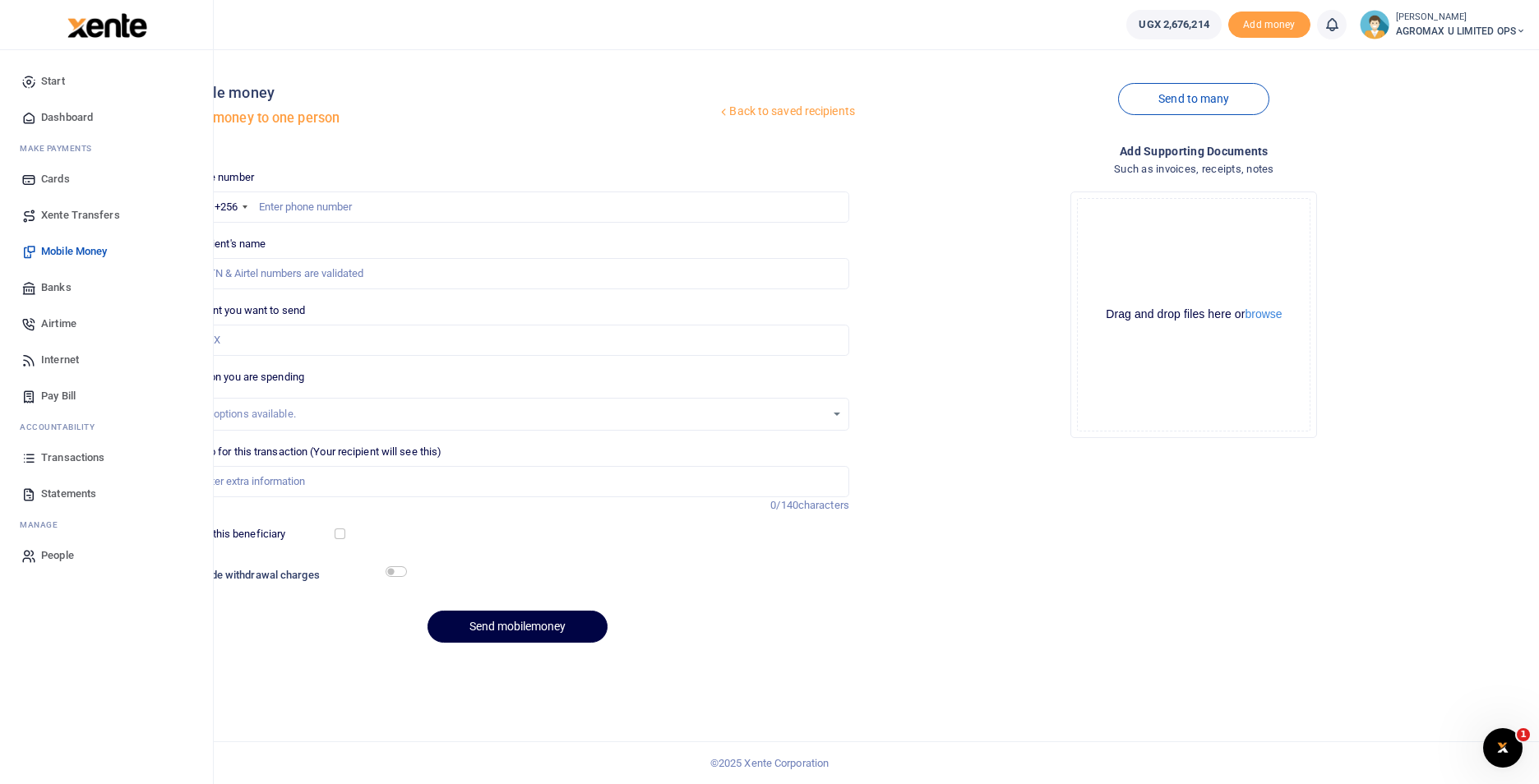
click at [68, 116] on span "Dashboard" at bounding box center [67, 118] width 52 height 16
click at [63, 110] on span "Dashboard" at bounding box center [67, 118] width 52 height 16
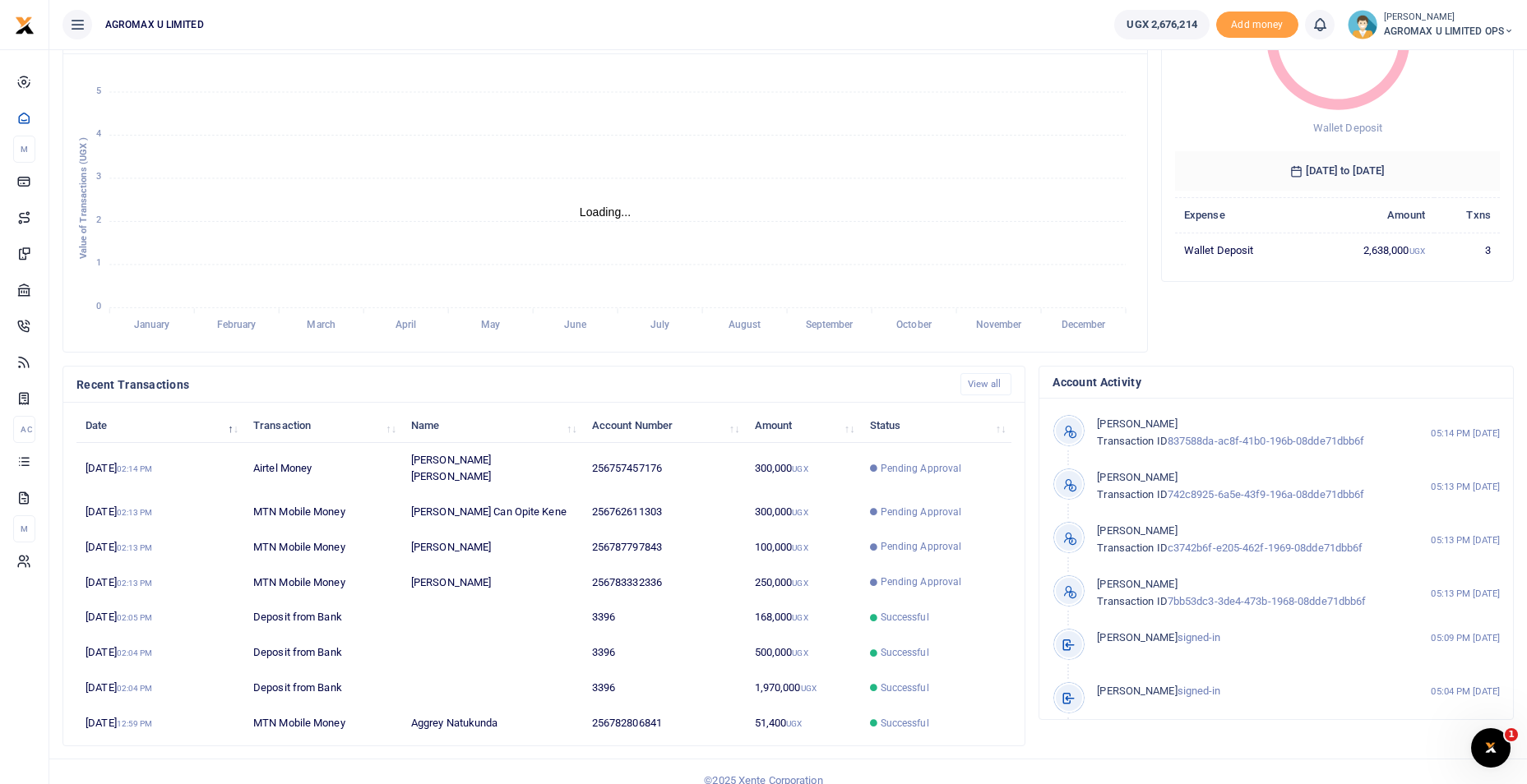
scroll to position [198, 0]
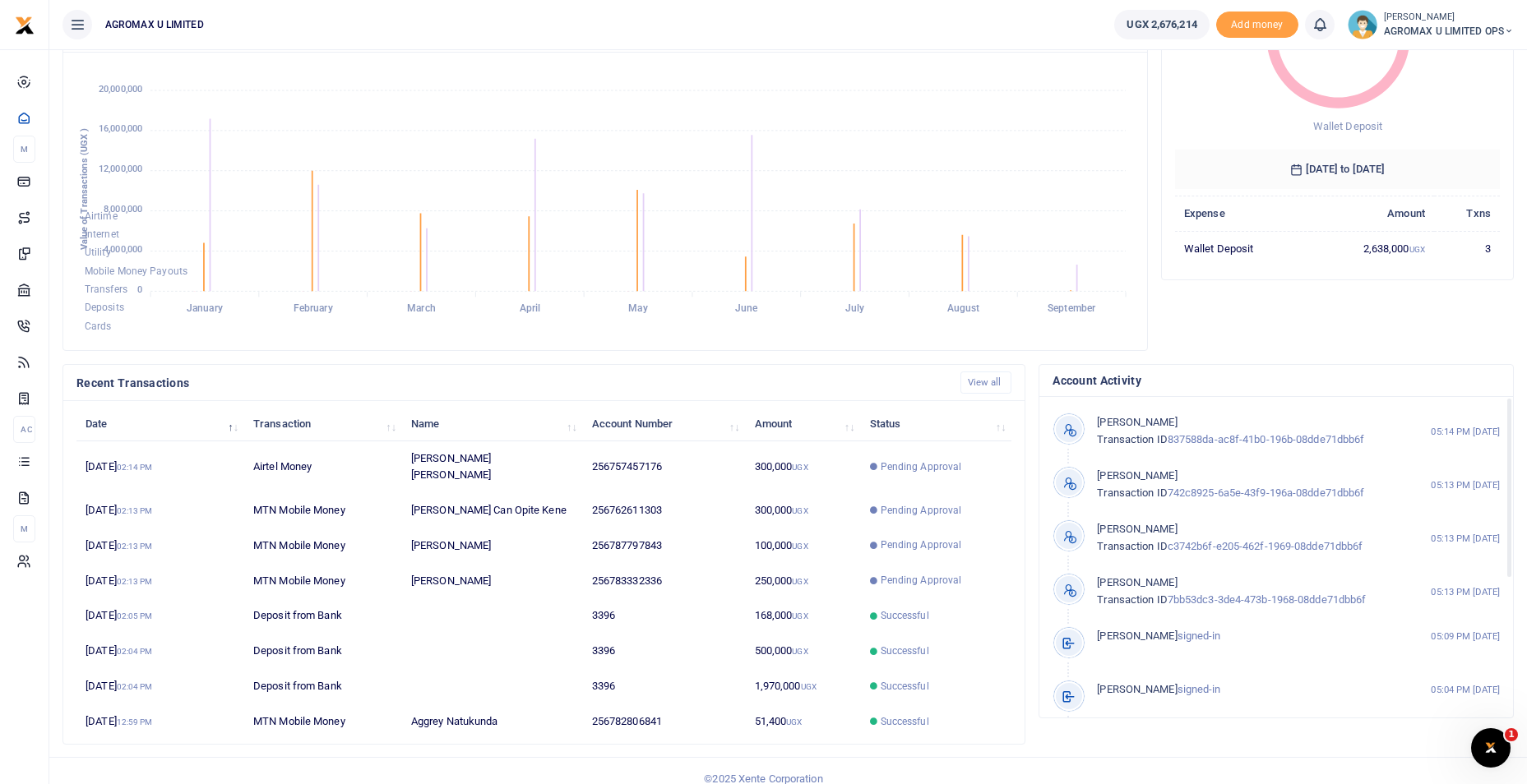
click at [1279, 307] on div "Top Payments & Expenses Wallet Deposit 02 August 2025 to 01 September 2025 Expe…" at bounding box center [1337, 139] width 366 height 452
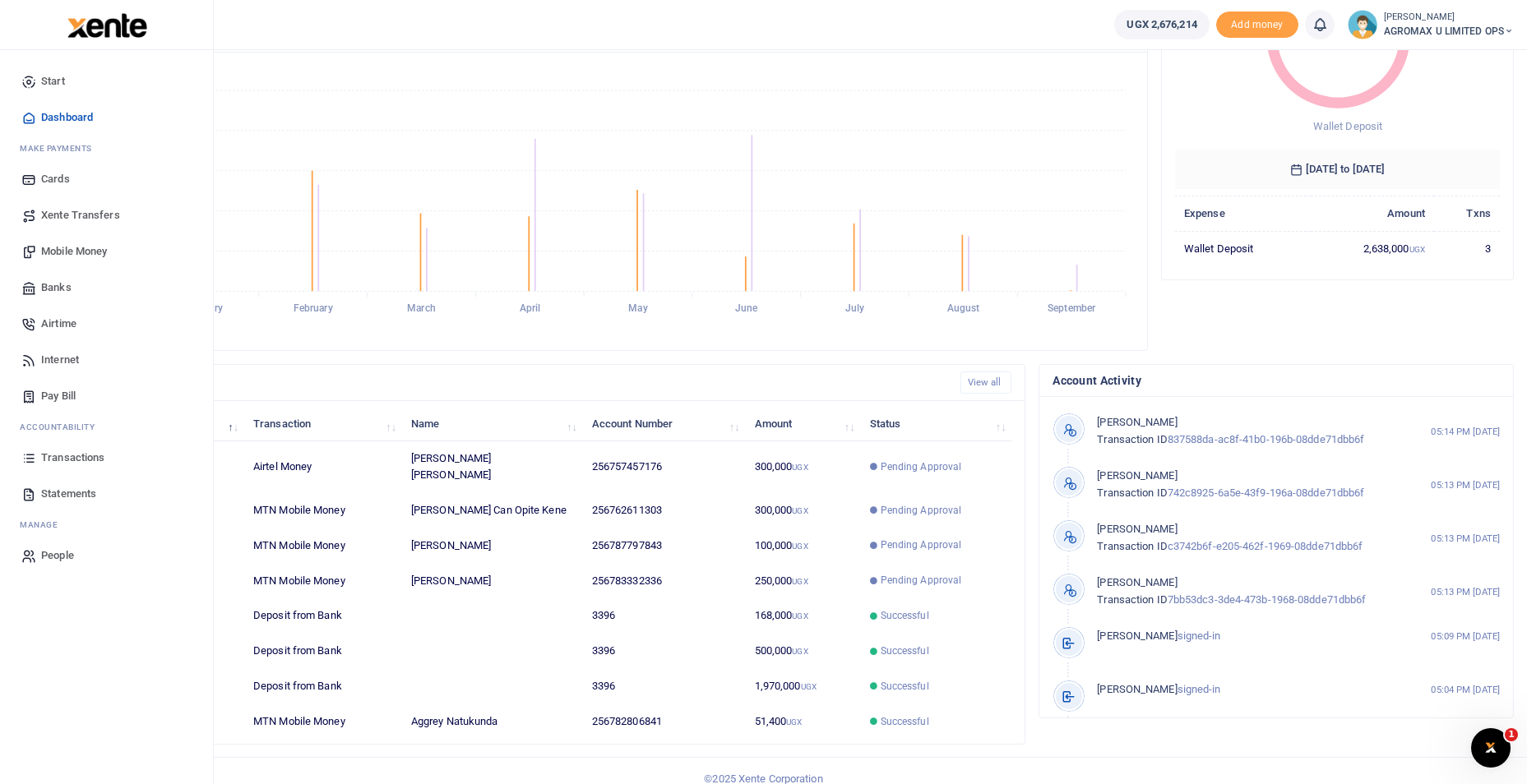
click at [83, 251] on span "Mobile Money" at bounding box center [74, 252] width 66 height 16
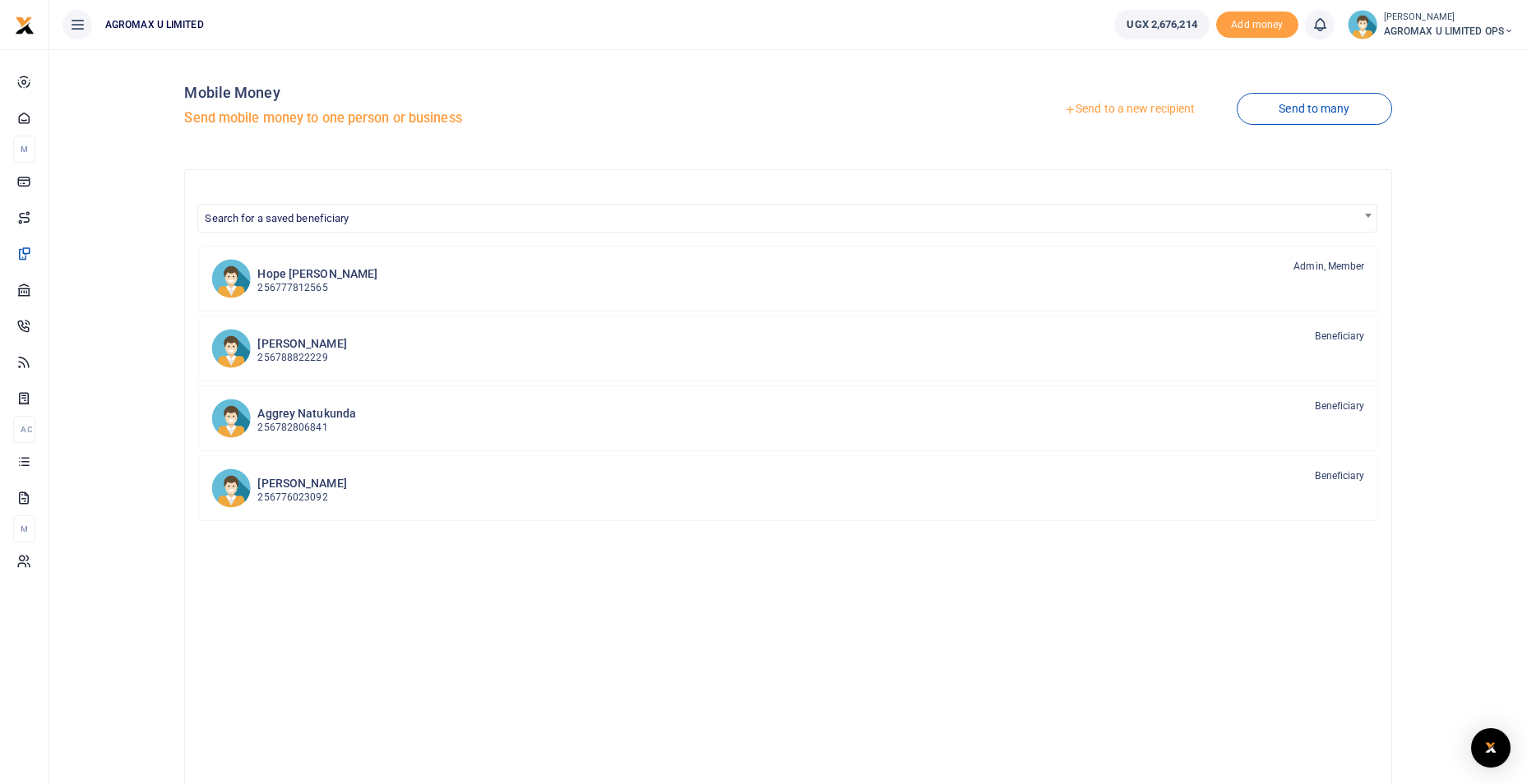
click at [1139, 111] on link "Send to a new recipient" at bounding box center [1129, 109] width 214 height 29
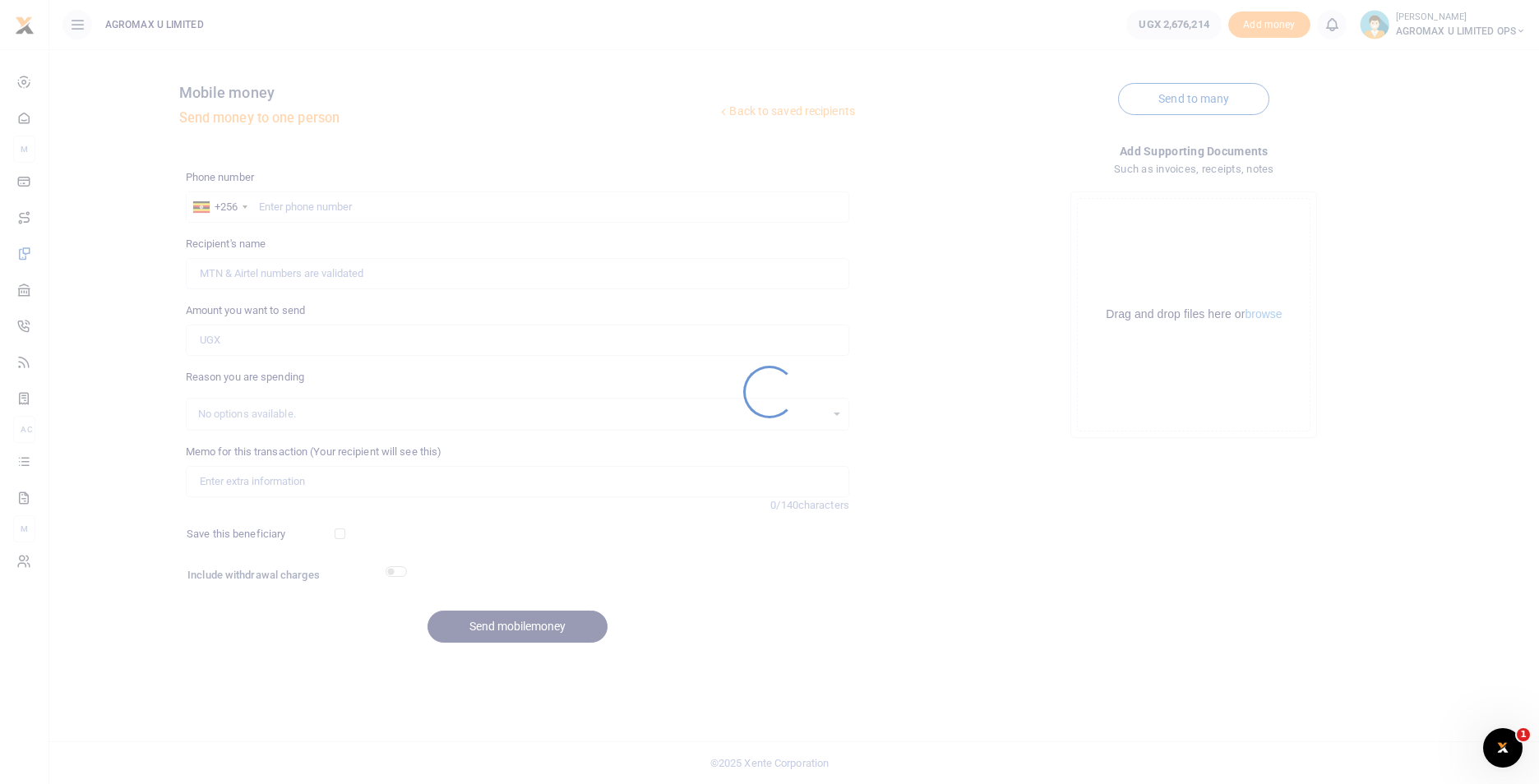
click at [298, 205] on div at bounding box center [770, 392] width 1539 height 784
click at [303, 202] on div at bounding box center [770, 392] width 1539 height 784
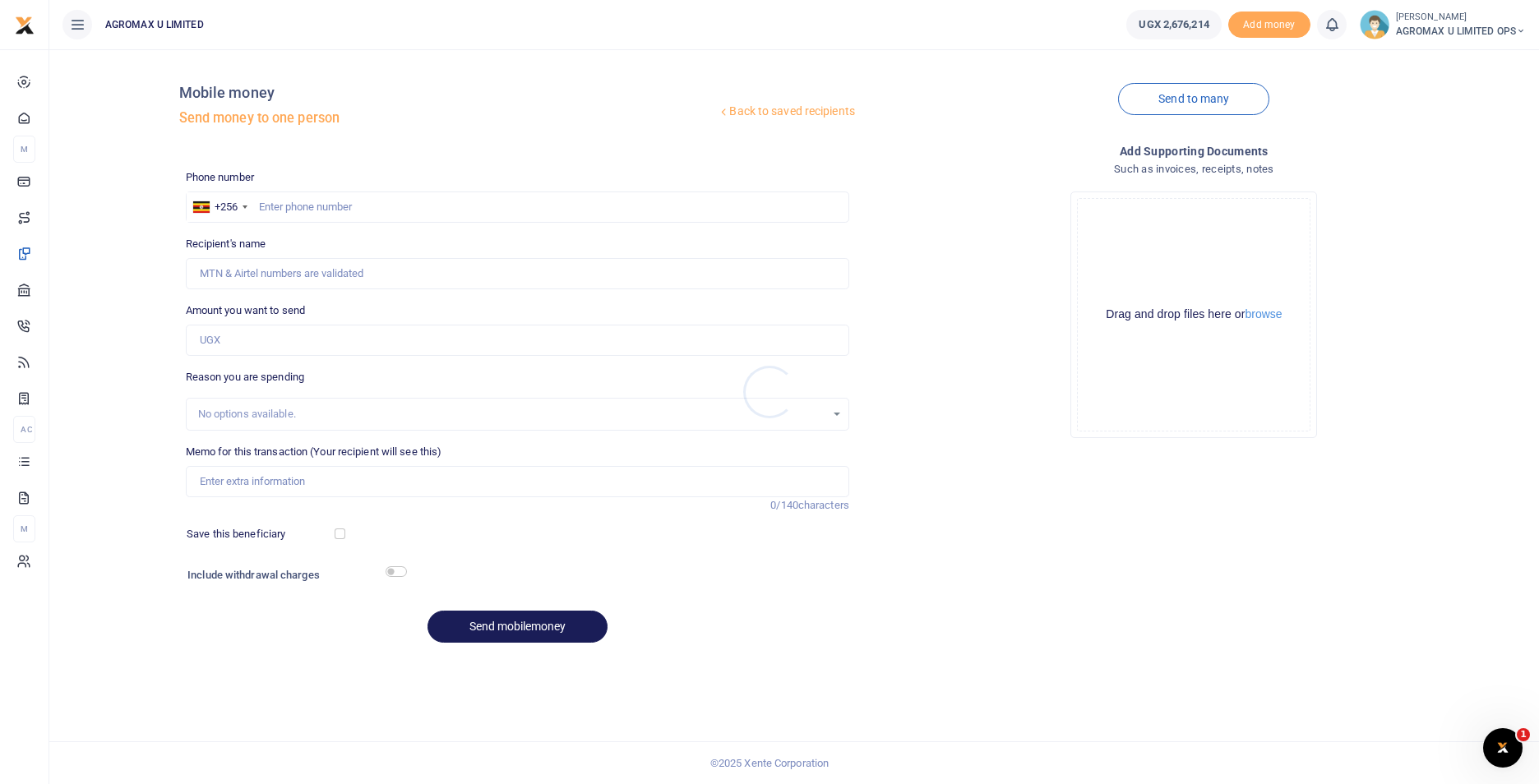
click at [303, 202] on div at bounding box center [770, 392] width 1539 height 784
click at [305, 204] on input "text" at bounding box center [518, 207] width 664 height 31
type input "773452605"
type input "Daisy Fortunate Bonny"
type input "773452605"
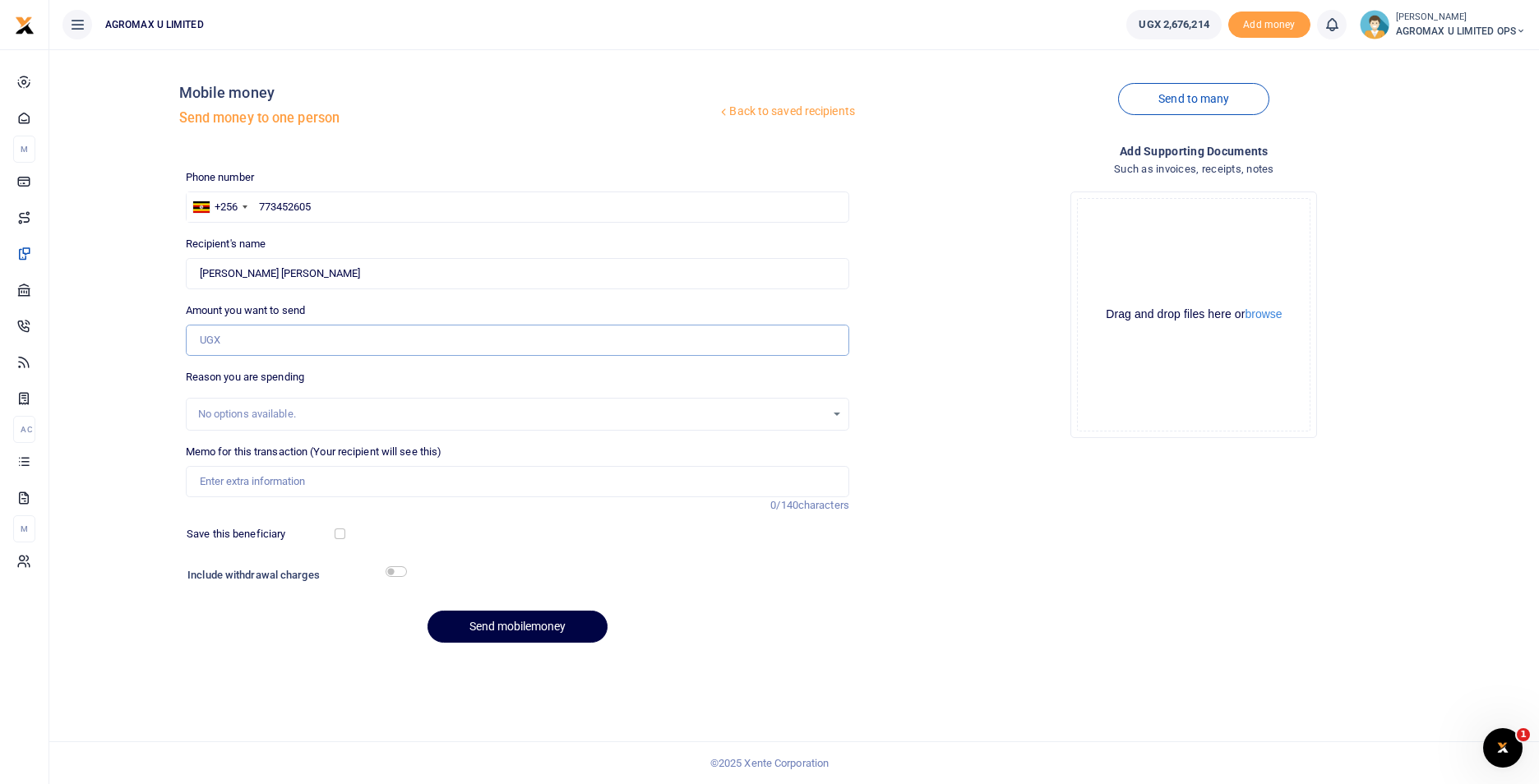
click at [263, 338] on input "Amount you want to send" at bounding box center [518, 340] width 664 height 31
type input "200,000"
click at [255, 483] on input "Memo for this transaction (Your recipient will see this)" at bounding box center [518, 481] width 664 height 31
type input "AUGUST WAGE"
click at [529, 622] on button "Send mobilemoney" at bounding box center [517, 626] width 180 height 32
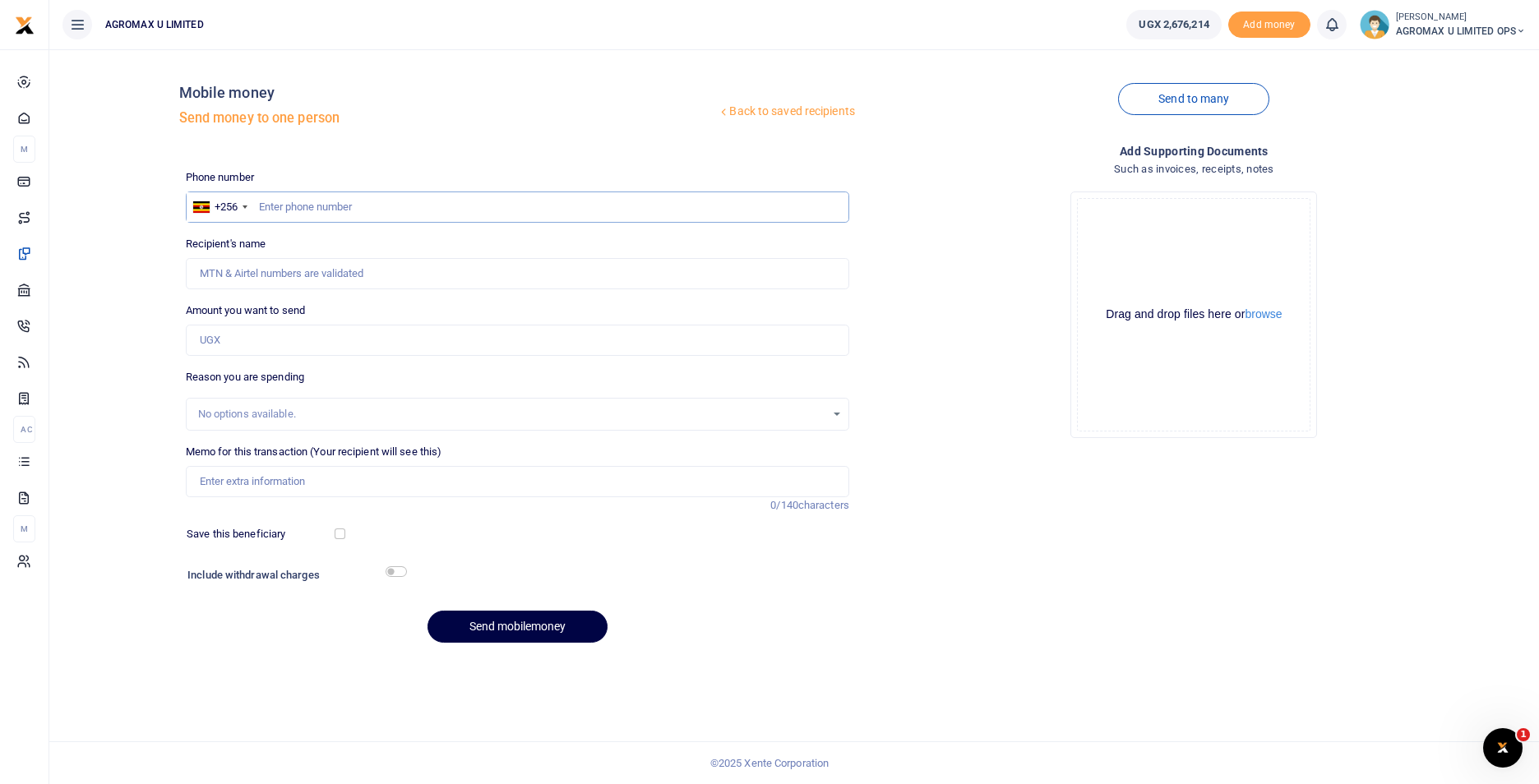
click at [302, 214] on input "text" at bounding box center [518, 207] width 664 height 31
click at [262, 207] on input "text" at bounding box center [518, 207] width 664 height 31
type input "765480659"
type input "[PERSON_NAME]"
type input "765480659"
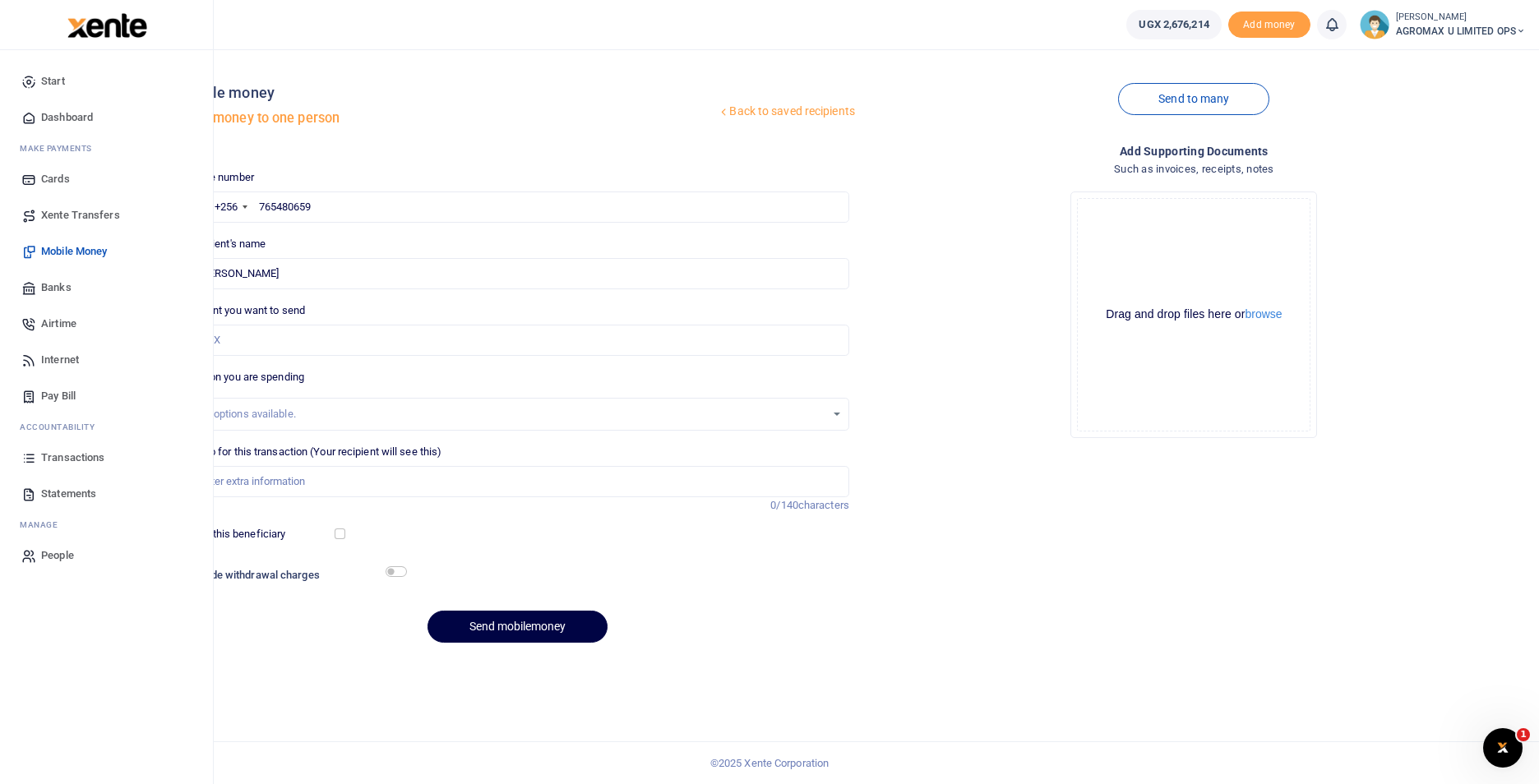
click at [62, 119] on span "Dashboard" at bounding box center [67, 118] width 52 height 16
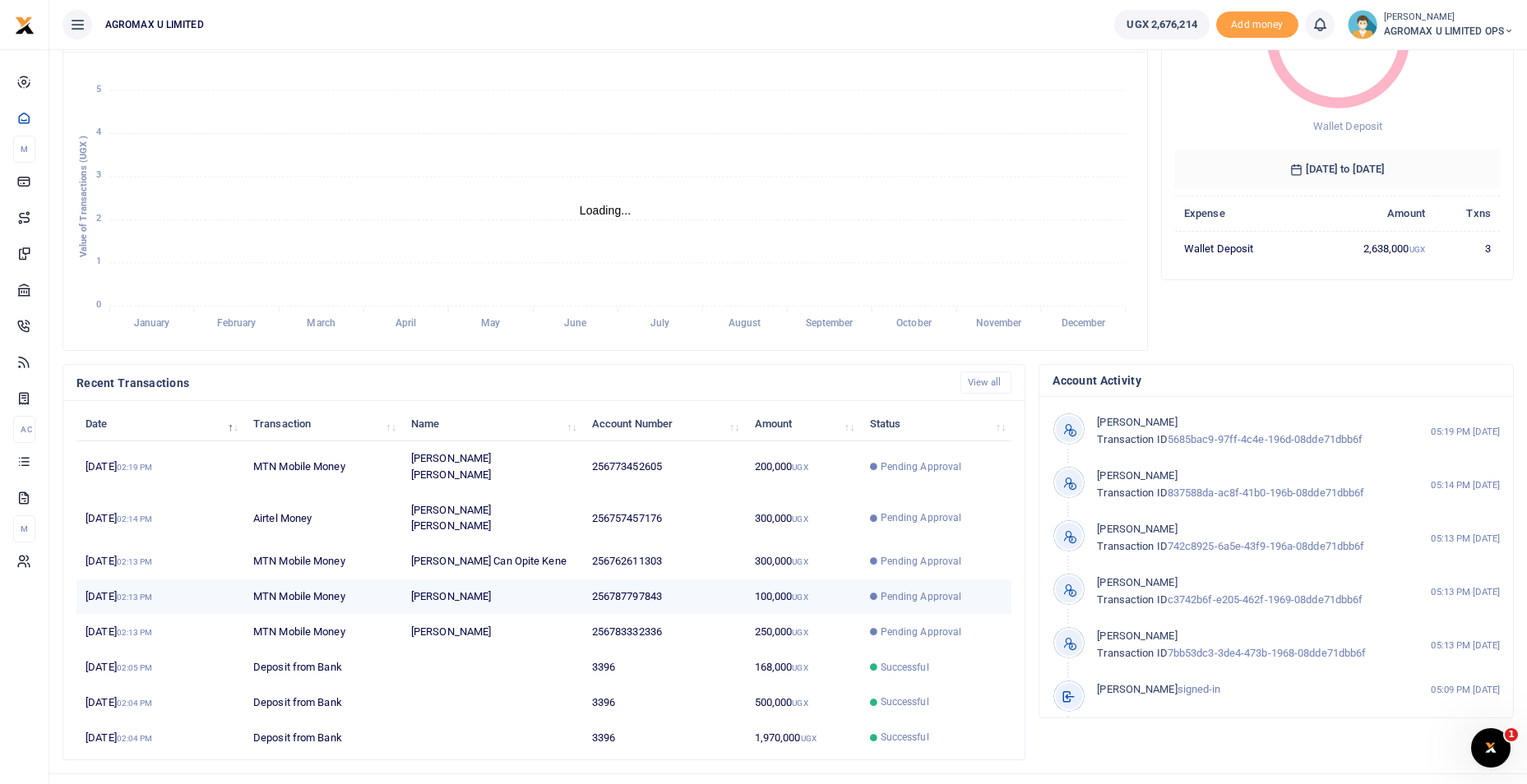
scroll to position [13, 13]
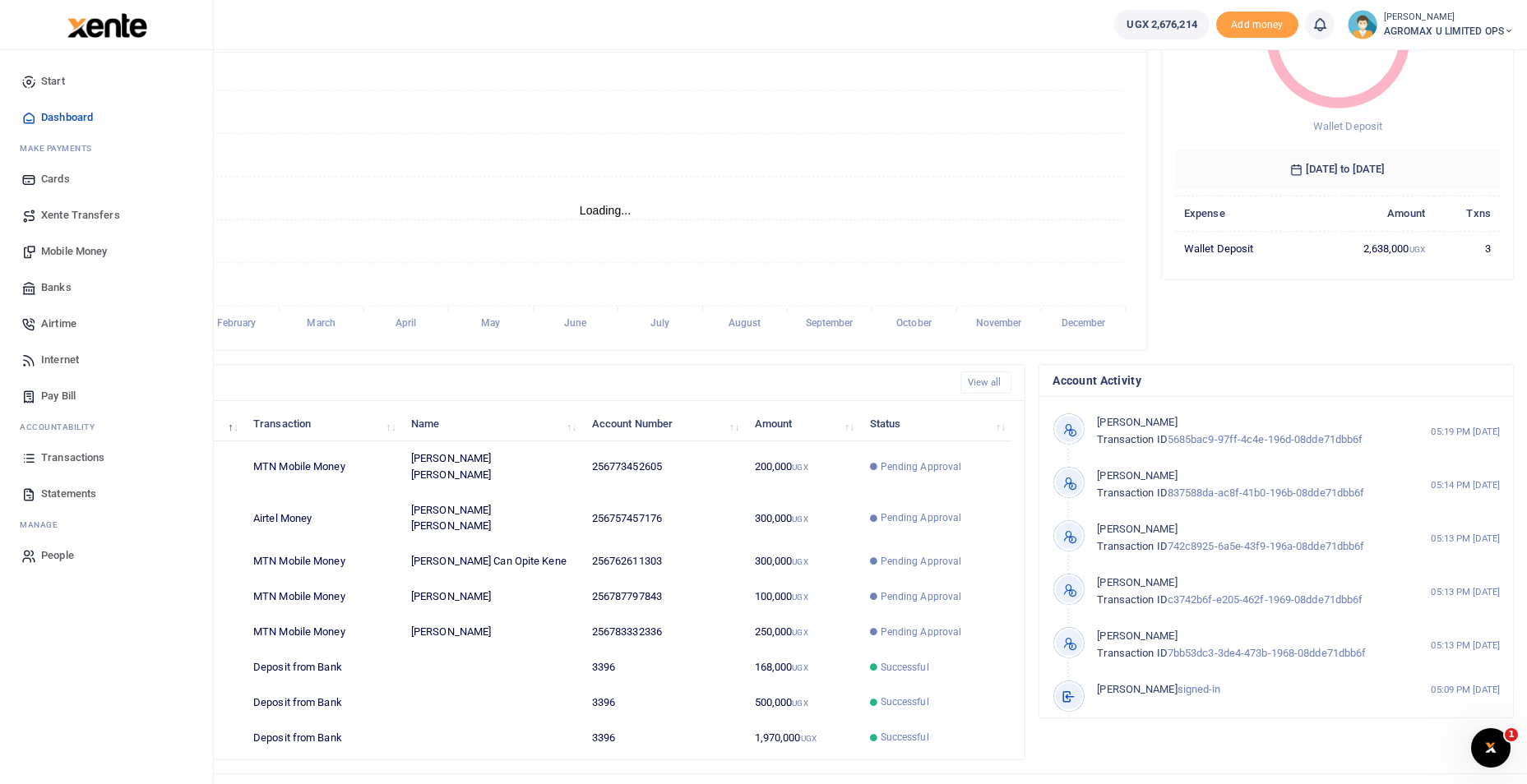
click at [81, 250] on span "Mobile Money" at bounding box center [74, 252] width 66 height 16
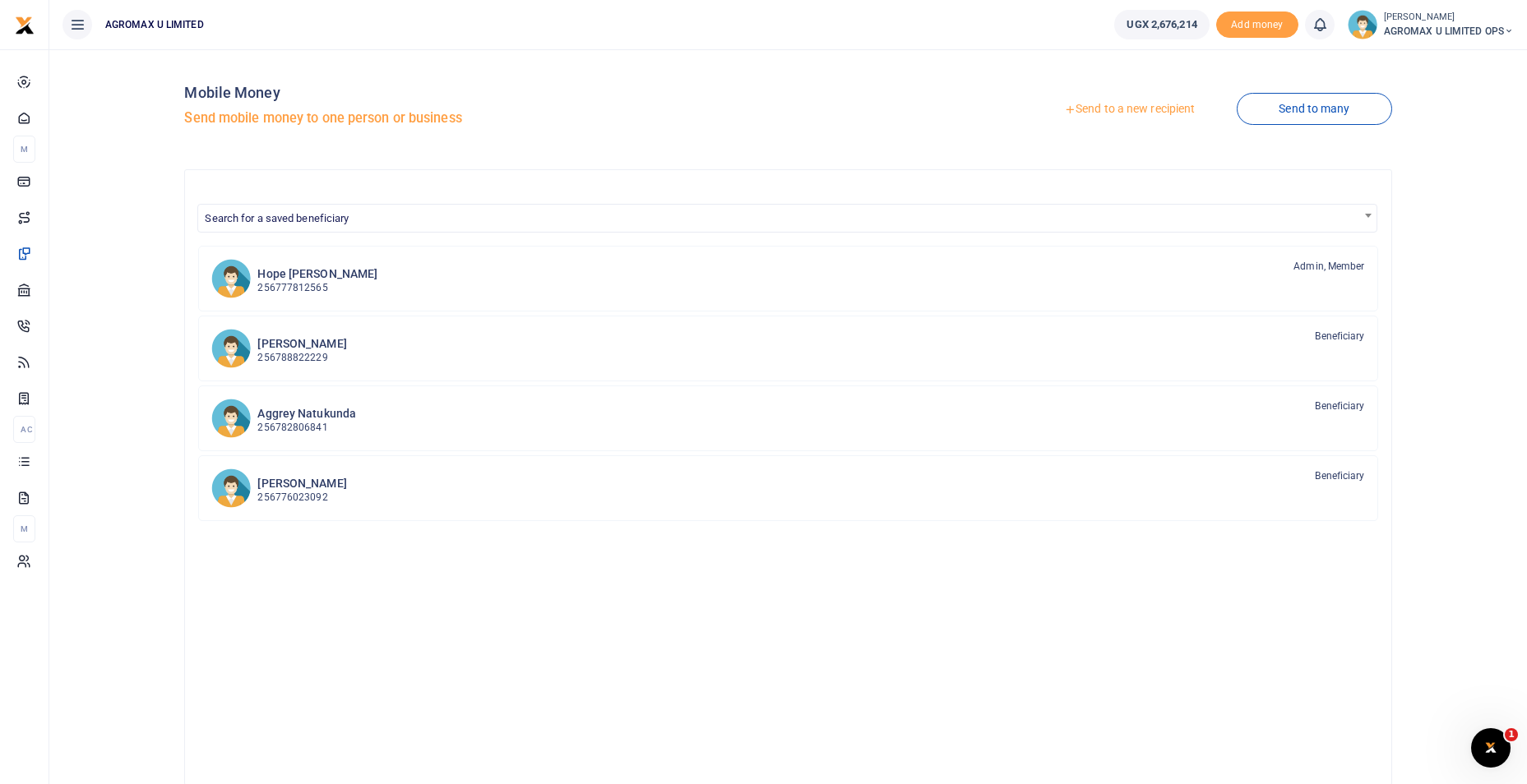
click at [1094, 109] on link "Send to a new recipient" at bounding box center [1129, 109] width 214 height 29
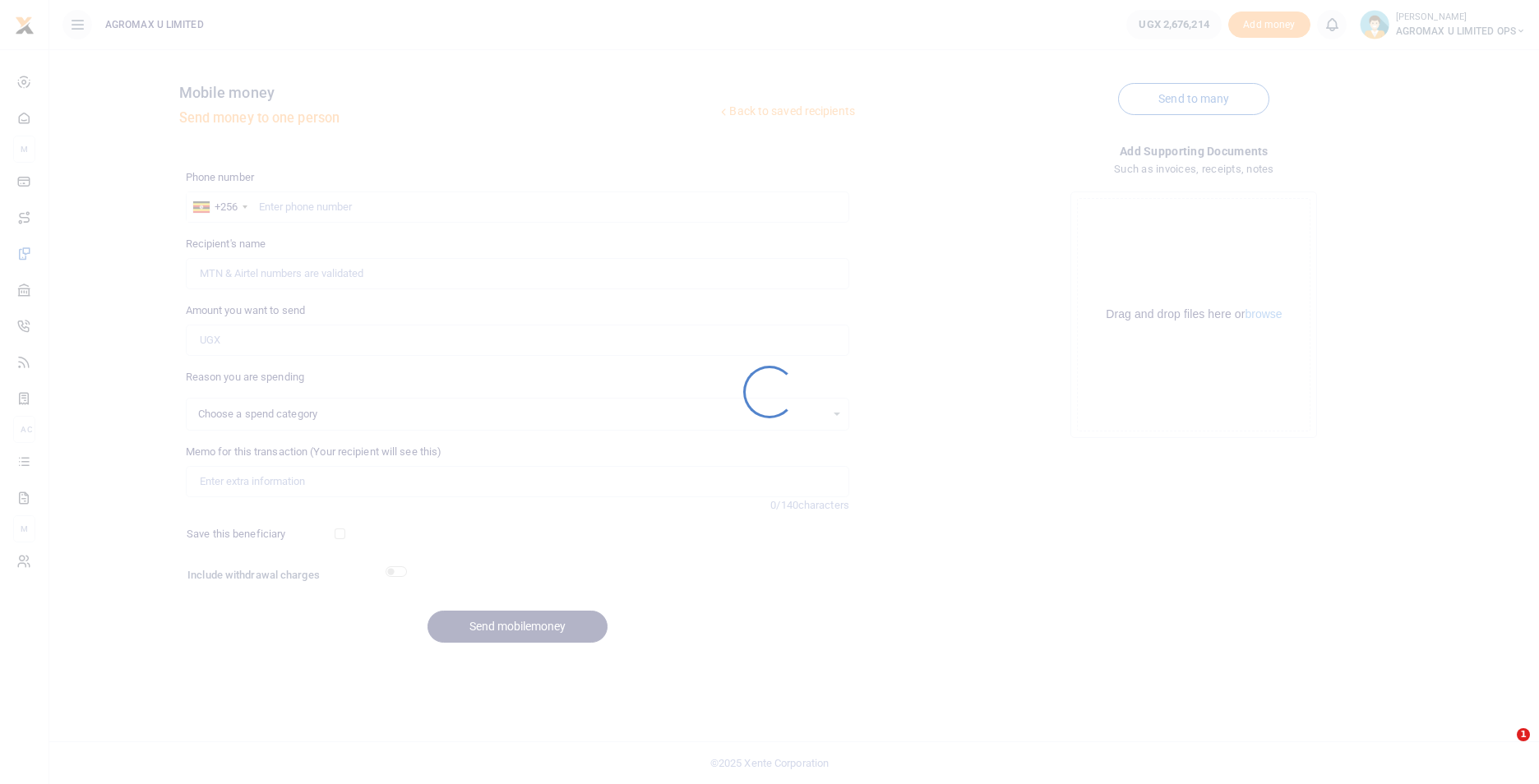
select select
click at [296, 203] on div at bounding box center [770, 392] width 1539 height 784
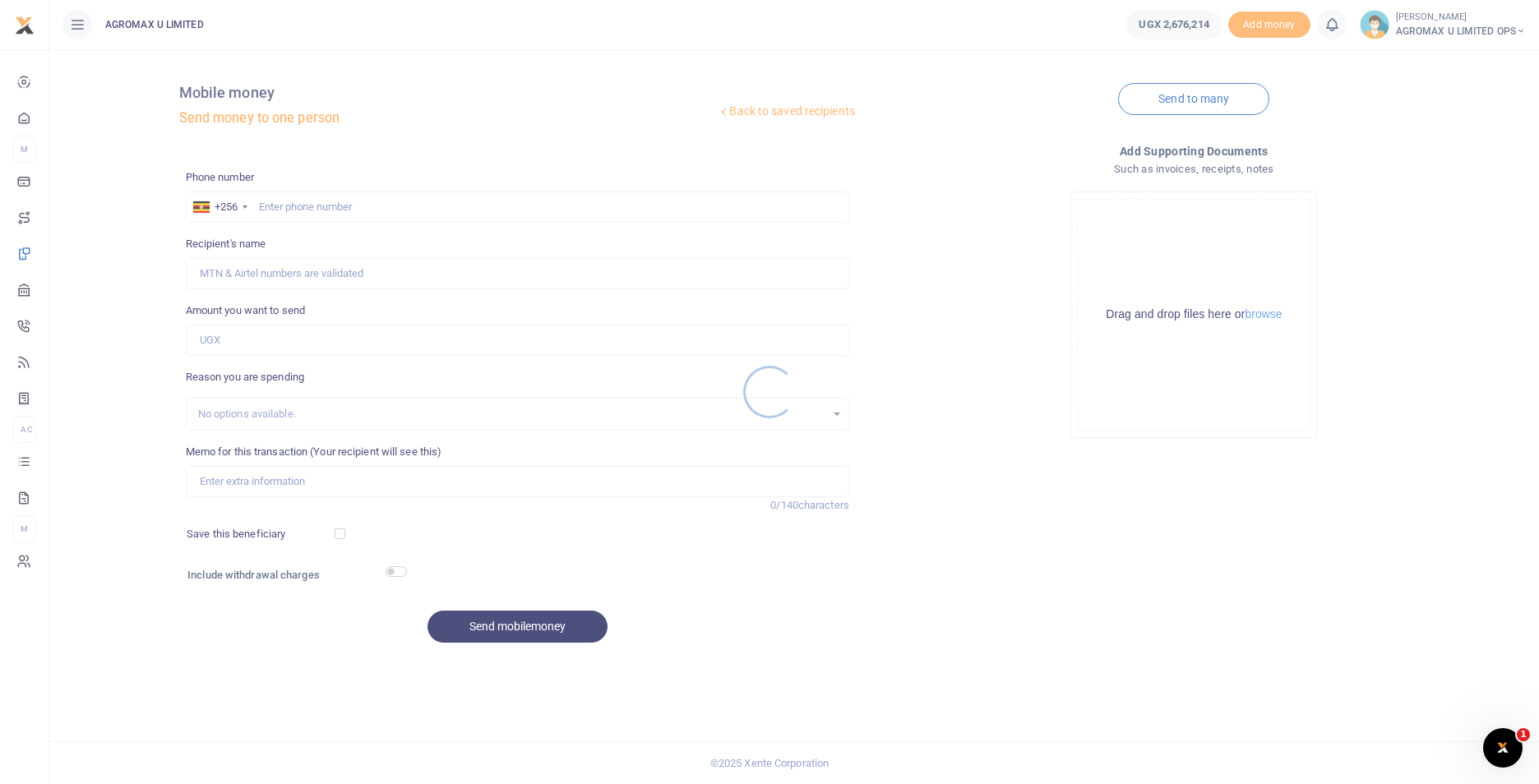
click at [315, 203] on div at bounding box center [770, 392] width 1539 height 784
click at [280, 199] on div at bounding box center [770, 392] width 1539 height 784
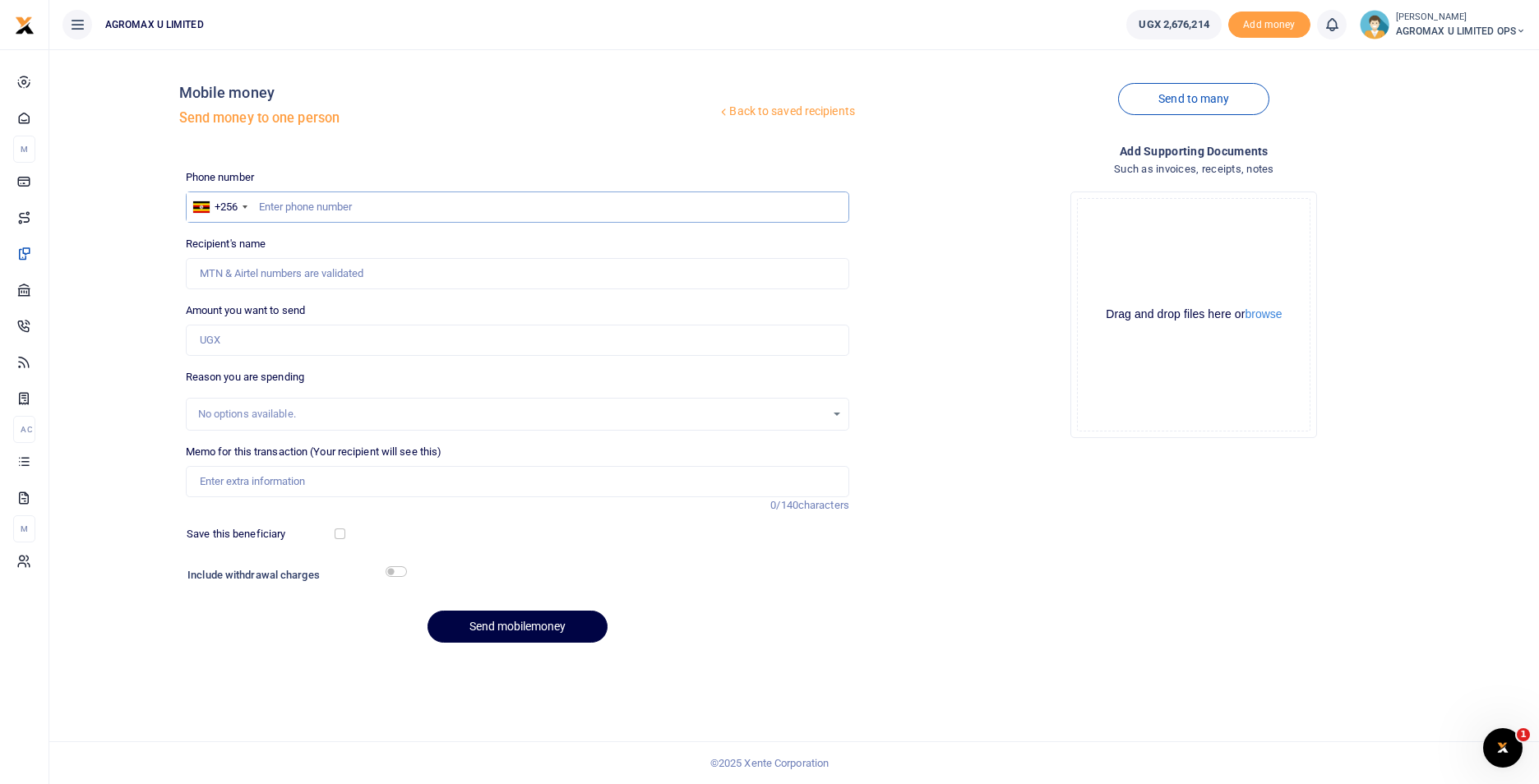
click at [280, 199] on input "text" at bounding box center [518, 207] width 664 height 31
type input "765480659"
type input "[PERSON_NAME]"
type input "765480659"
click at [222, 335] on input "Amount you want to send" at bounding box center [518, 340] width 664 height 31
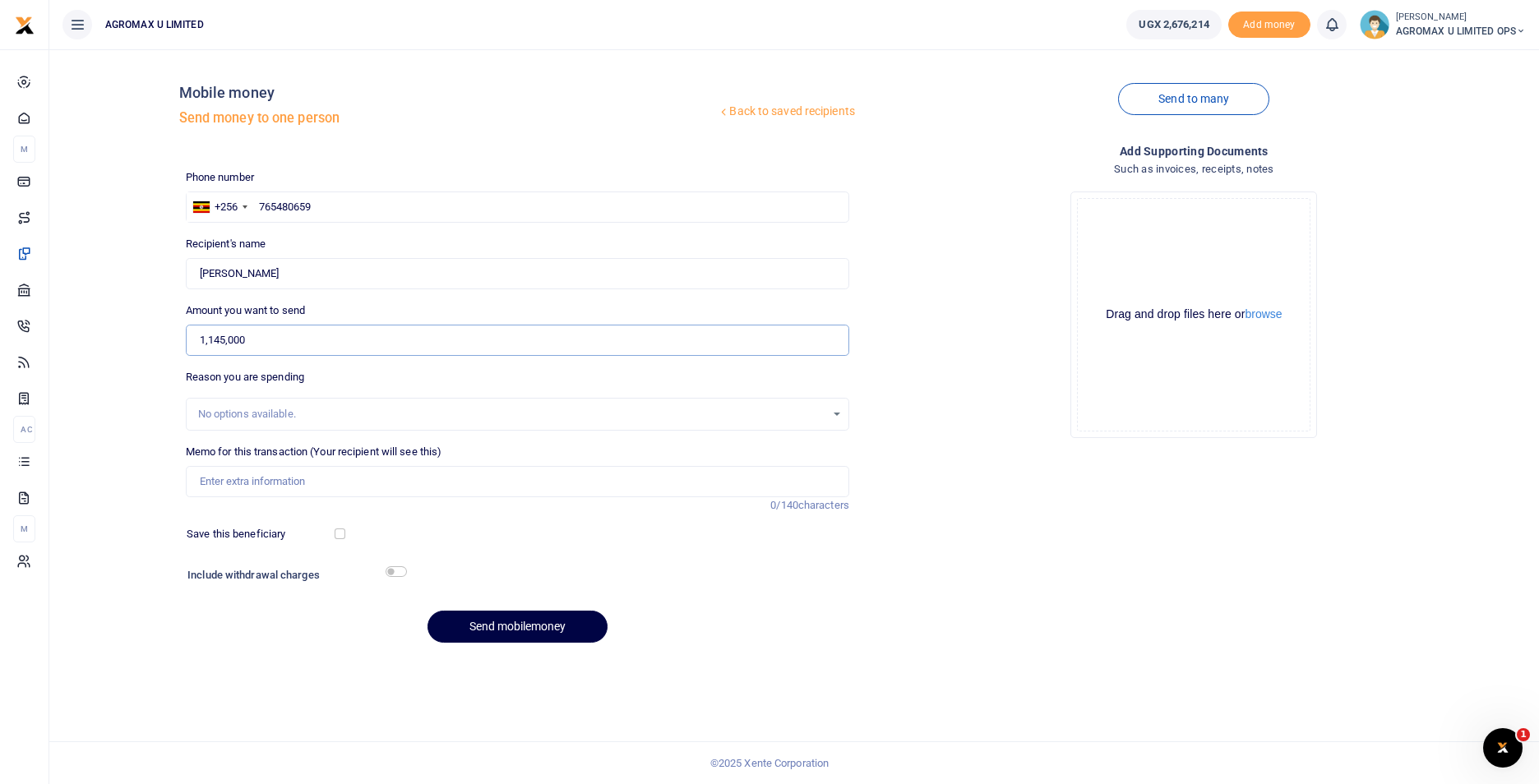
type input "1,145,000"
click at [253, 494] on input "Memo for this transaction (Your recipient will see this)" at bounding box center [518, 481] width 664 height 31
type input "AUGUST WAGE N INSURANC CAR"
click at [384, 569] on h6 "Include withdrawal charges" at bounding box center [294, 575] width 212 height 13
click at [393, 573] on input "checkbox" at bounding box center [396, 572] width 21 height 11
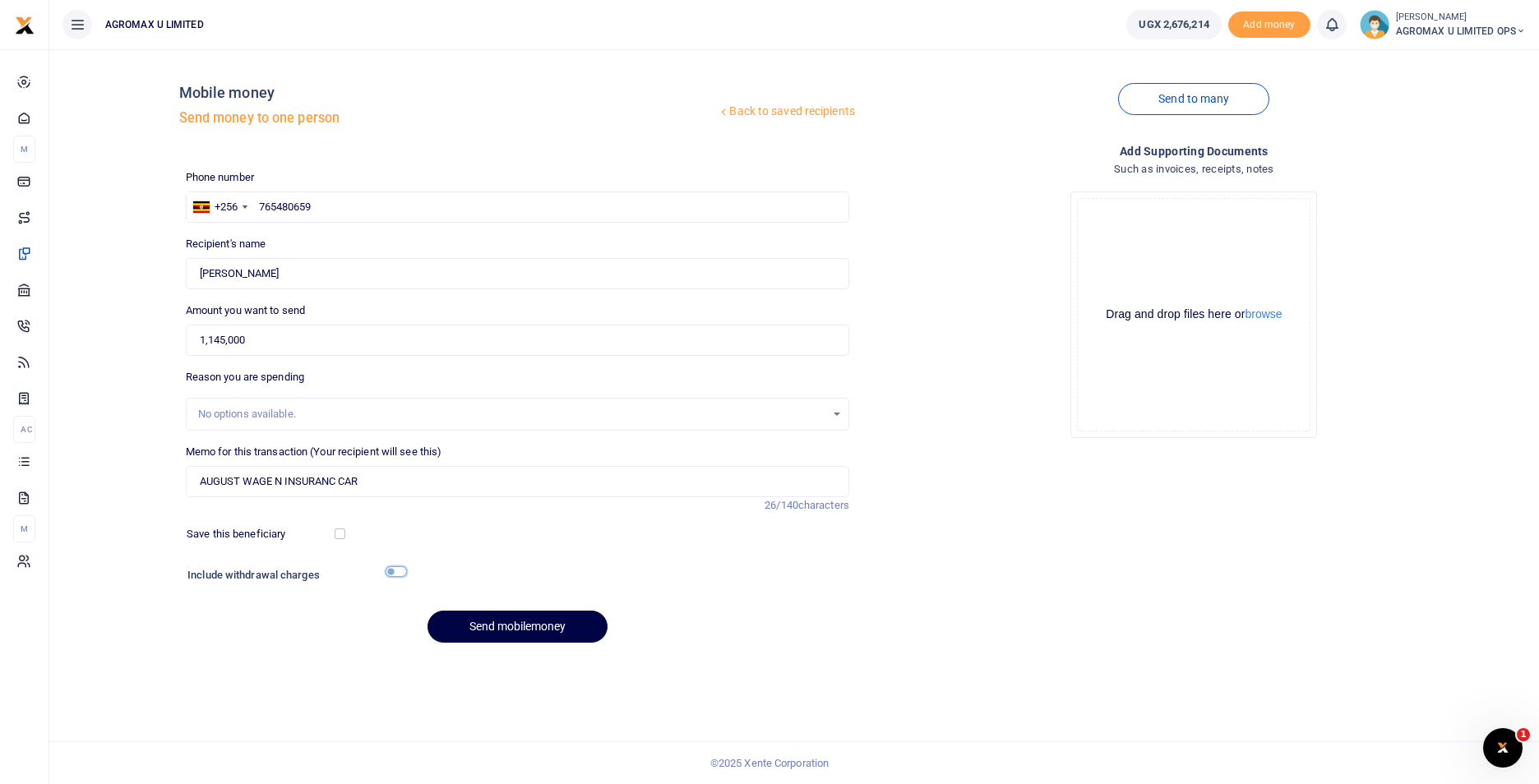
checkbox input "true"
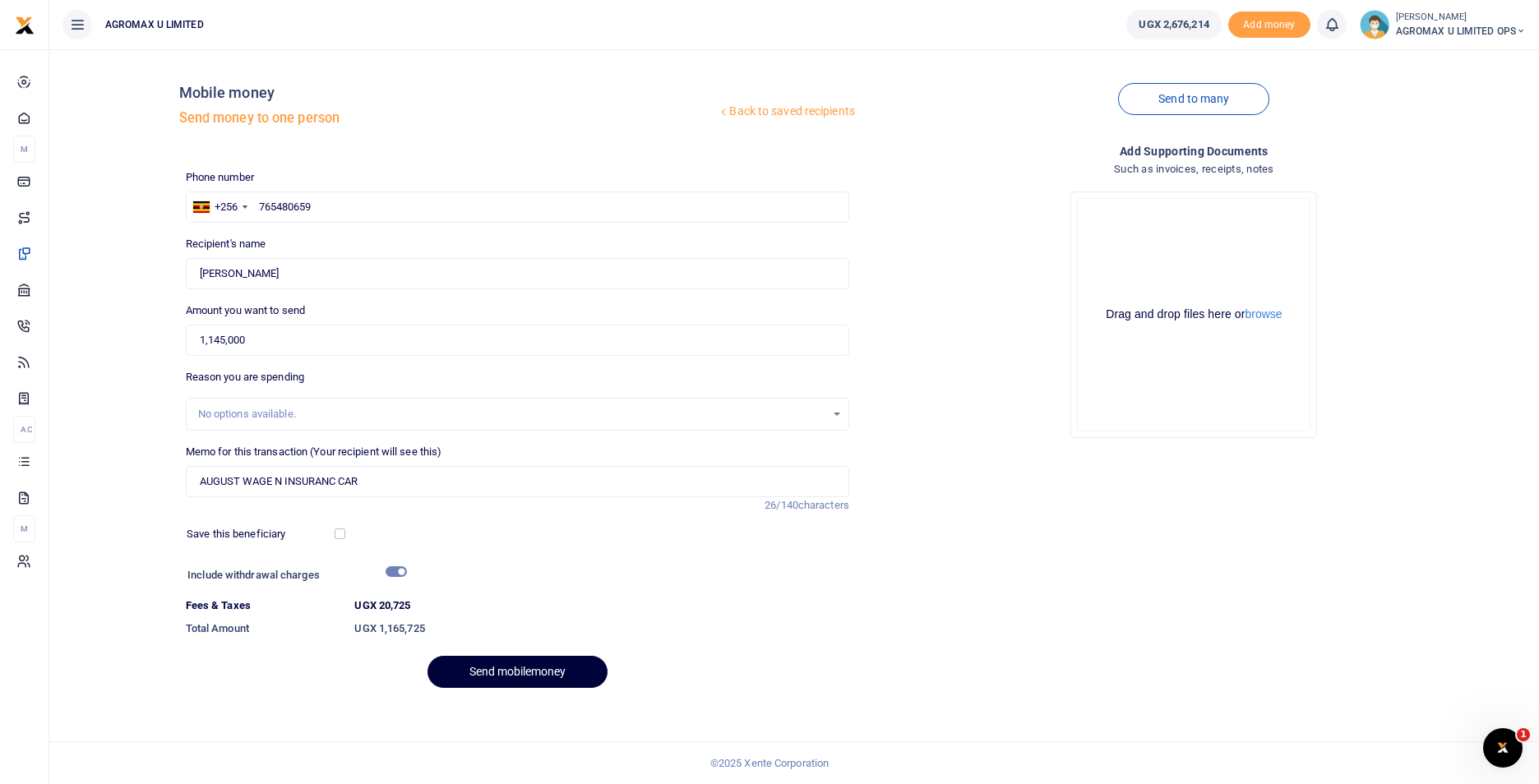
click at [497, 669] on button "Send mobilemoney" at bounding box center [517, 671] width 180 height 32
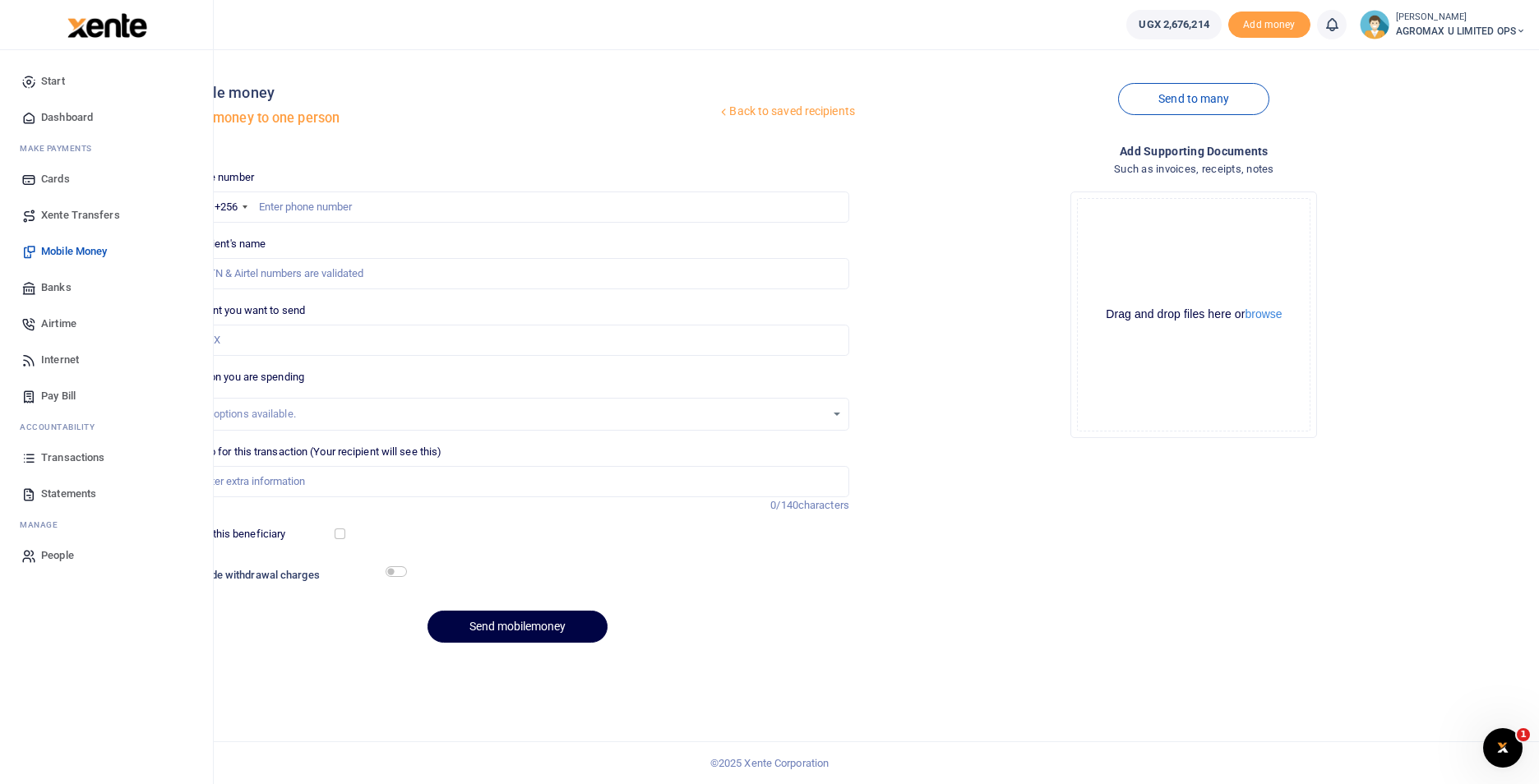
click at [68, 119] on span "Dashboard" at bounding box center [67, 118] width 52 height 16
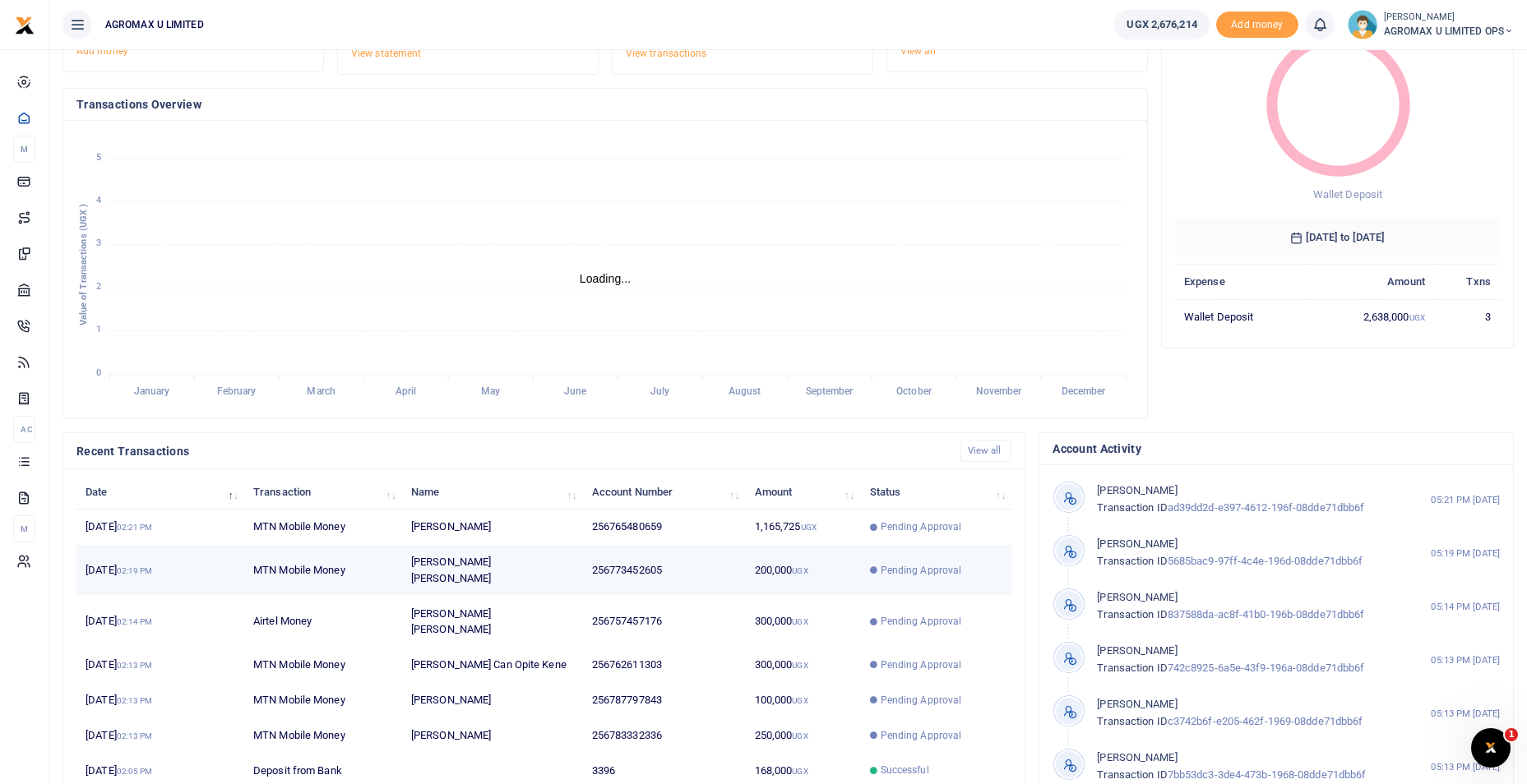
scroll to position [198, 0]
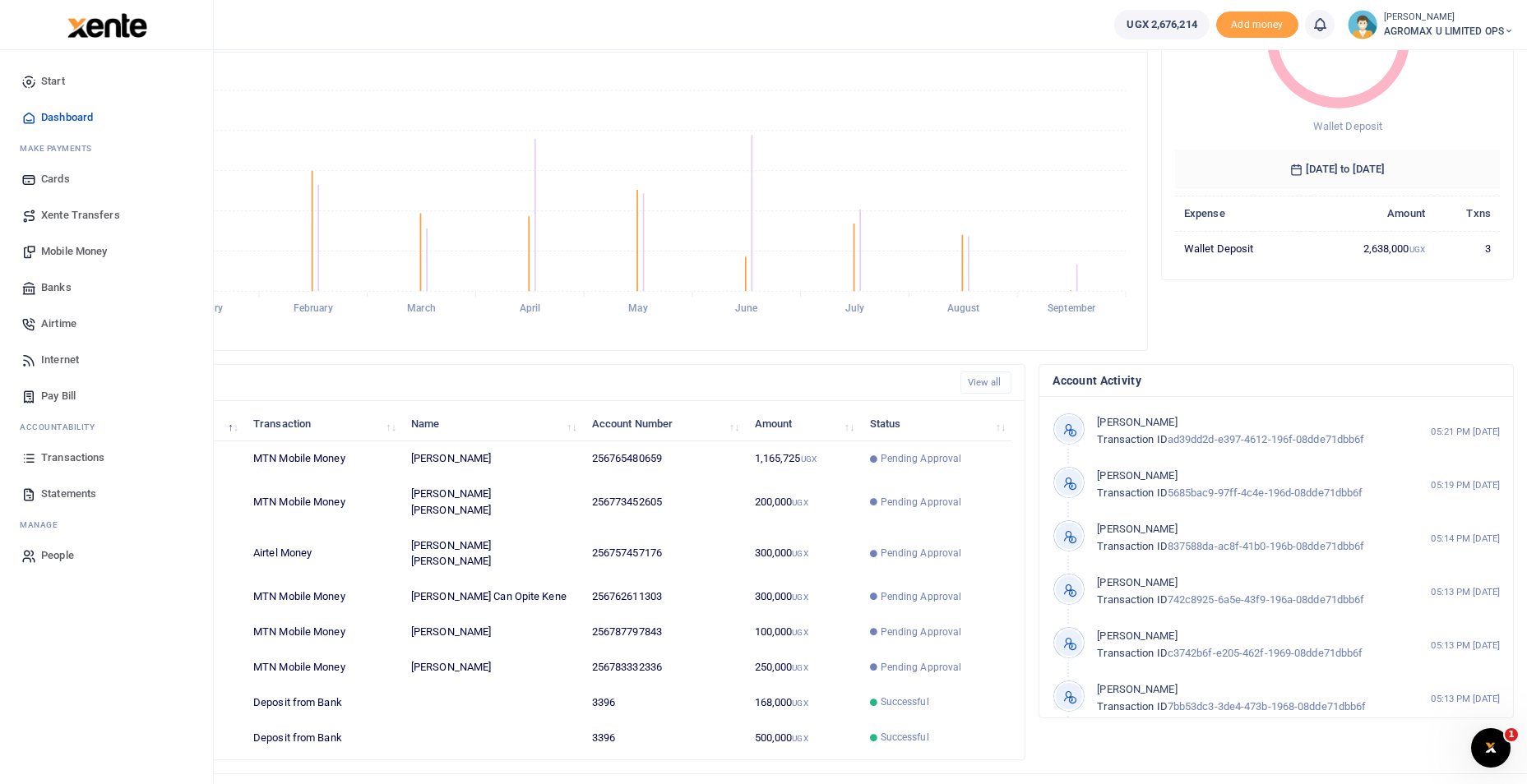
click at [91, 248] on span "Mobile Money" at bounding box center [74, 252] width 66 height 16
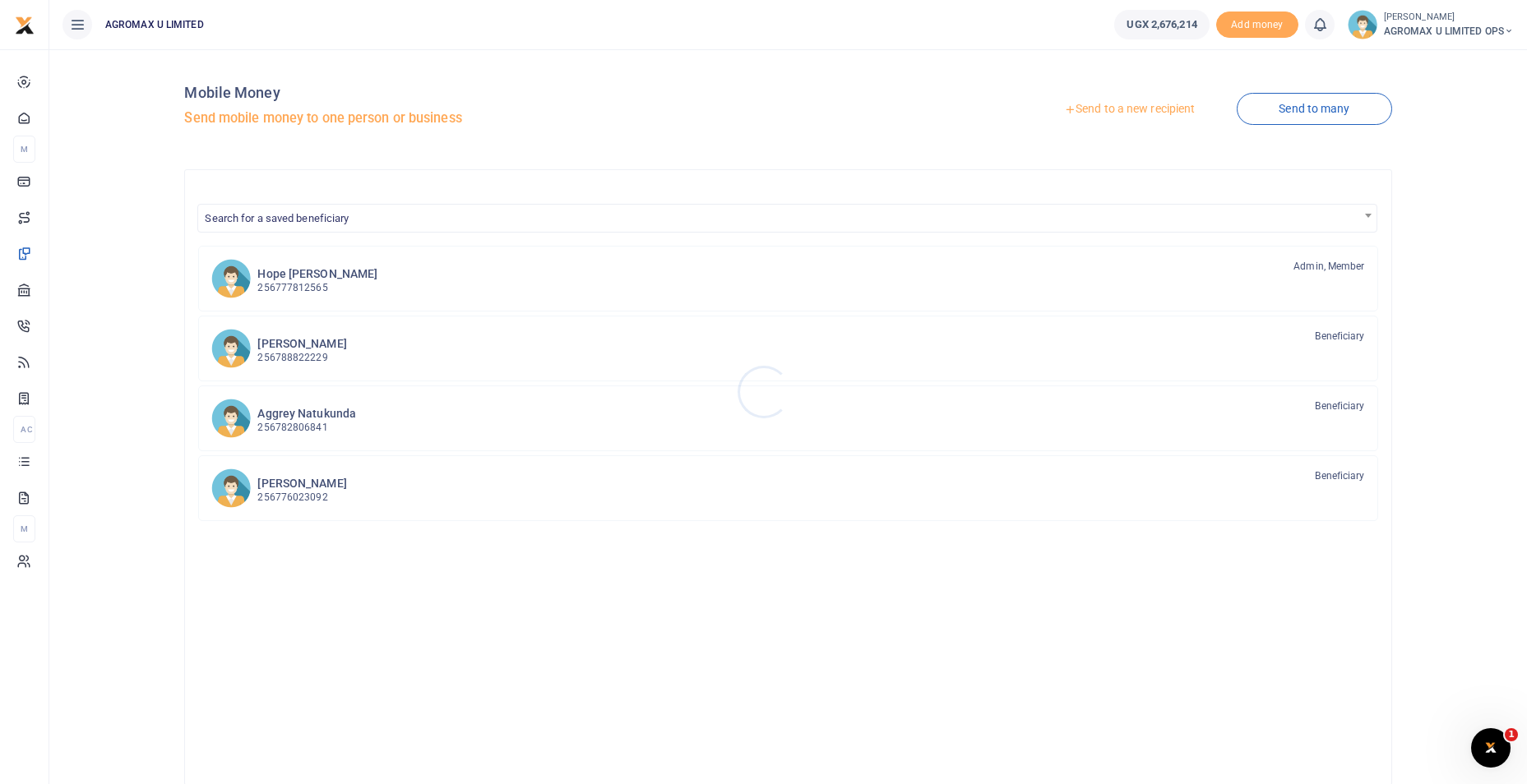
click at [1136, 112] on div at bounding box center [764, 392] width 1527 height 784
click at [1089, 106] on link "Send to a new recipient" at bounding box center [1129, 109] width 214 height 29
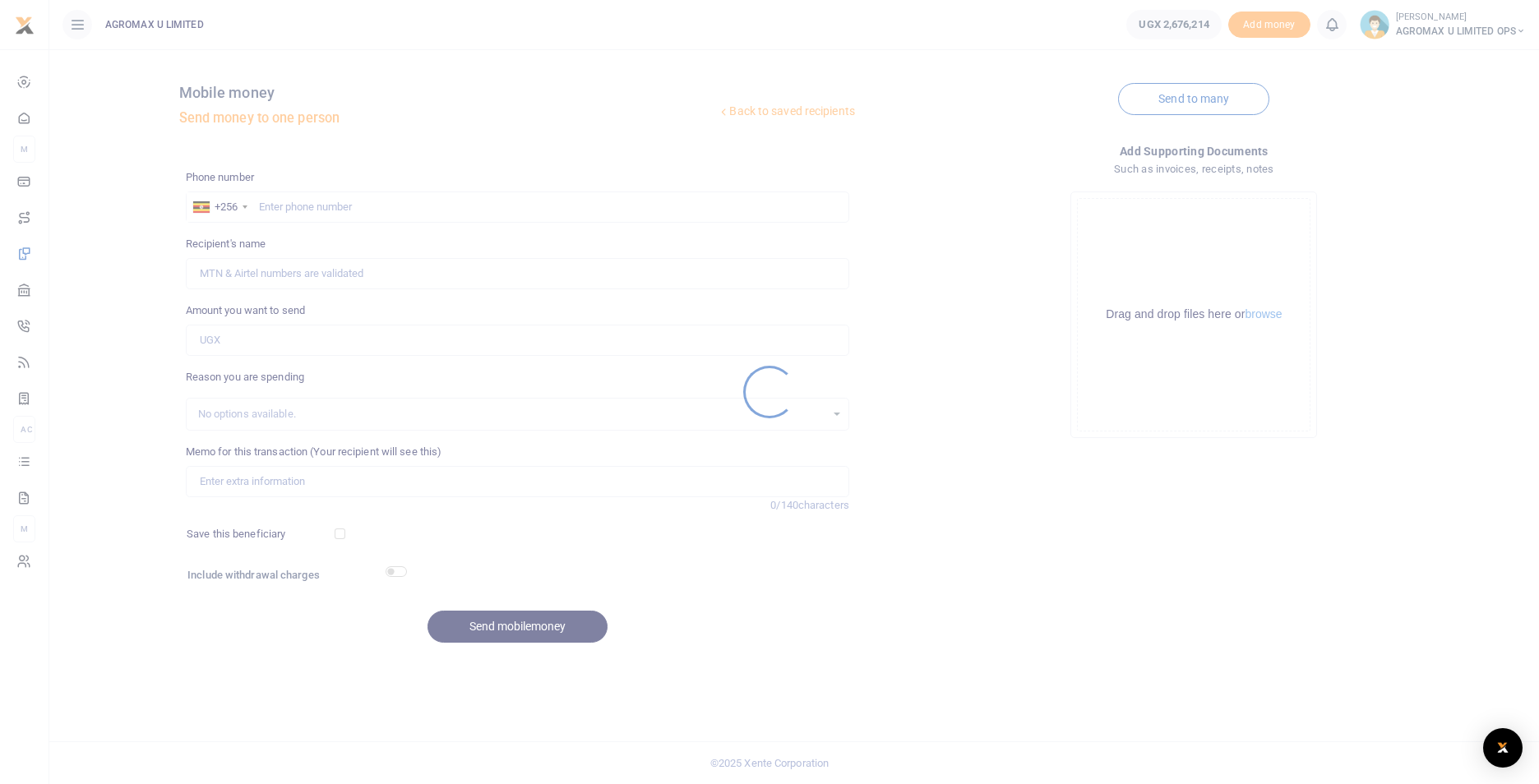
click at [300, 206] on div at bounding box center [770, 392] width 1539 height 784
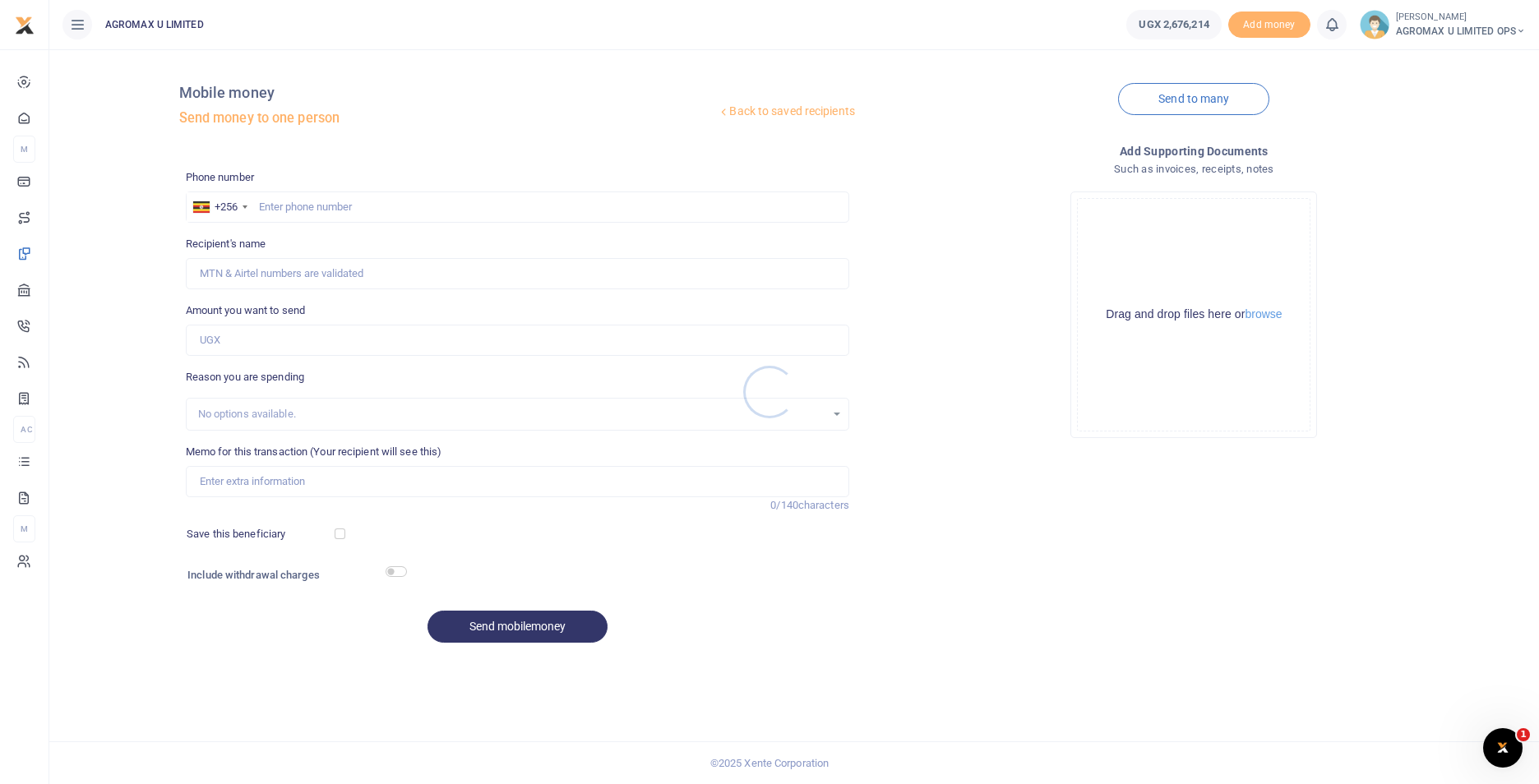
click at [306, 205] on div at bounding box center [770, 392] width 1539 height 784
click at [295, 204] on input "text" at bounding box center [518, 207] width 664 height 31
click at [287, 211] on input "text" at bounding box center [518, 207] width 664 height 31
type input "779953315"
type input "[PERSON_NAME]"
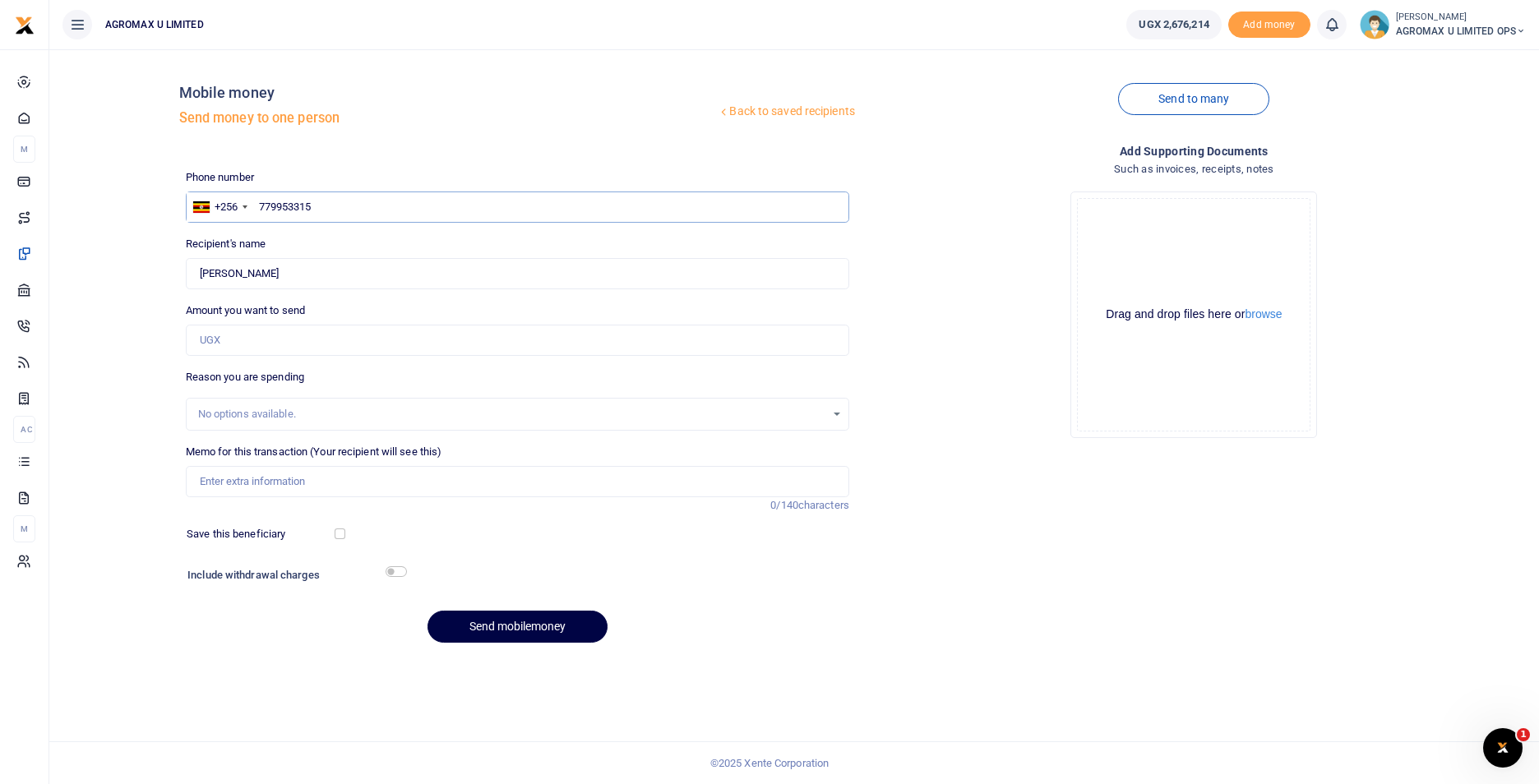
type input "779953315"
click at [253, 344] on input "Amount you want to send" at bounding box center [518, 340] width 664 height 31
type input "160,000"
click at [251, 485] on input "Memo for this transaction (Your recipient will see this)" at bounding box center [518, 481] width 664 height 31
type input "JULY DOGS FOOD"
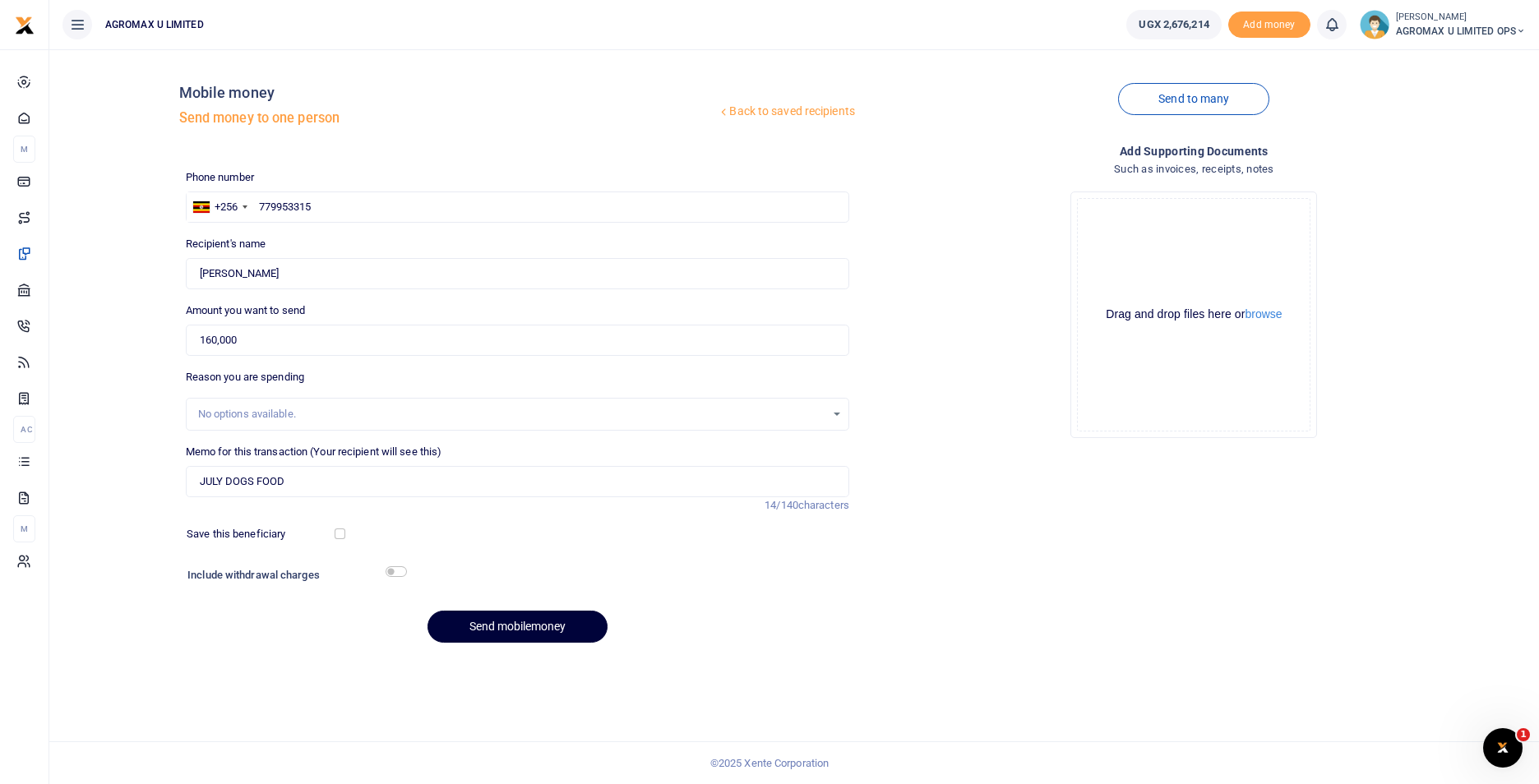
click at [529, 630] on button "Send mobilemoney" at bounding box center [517, 626] width 180 height 32
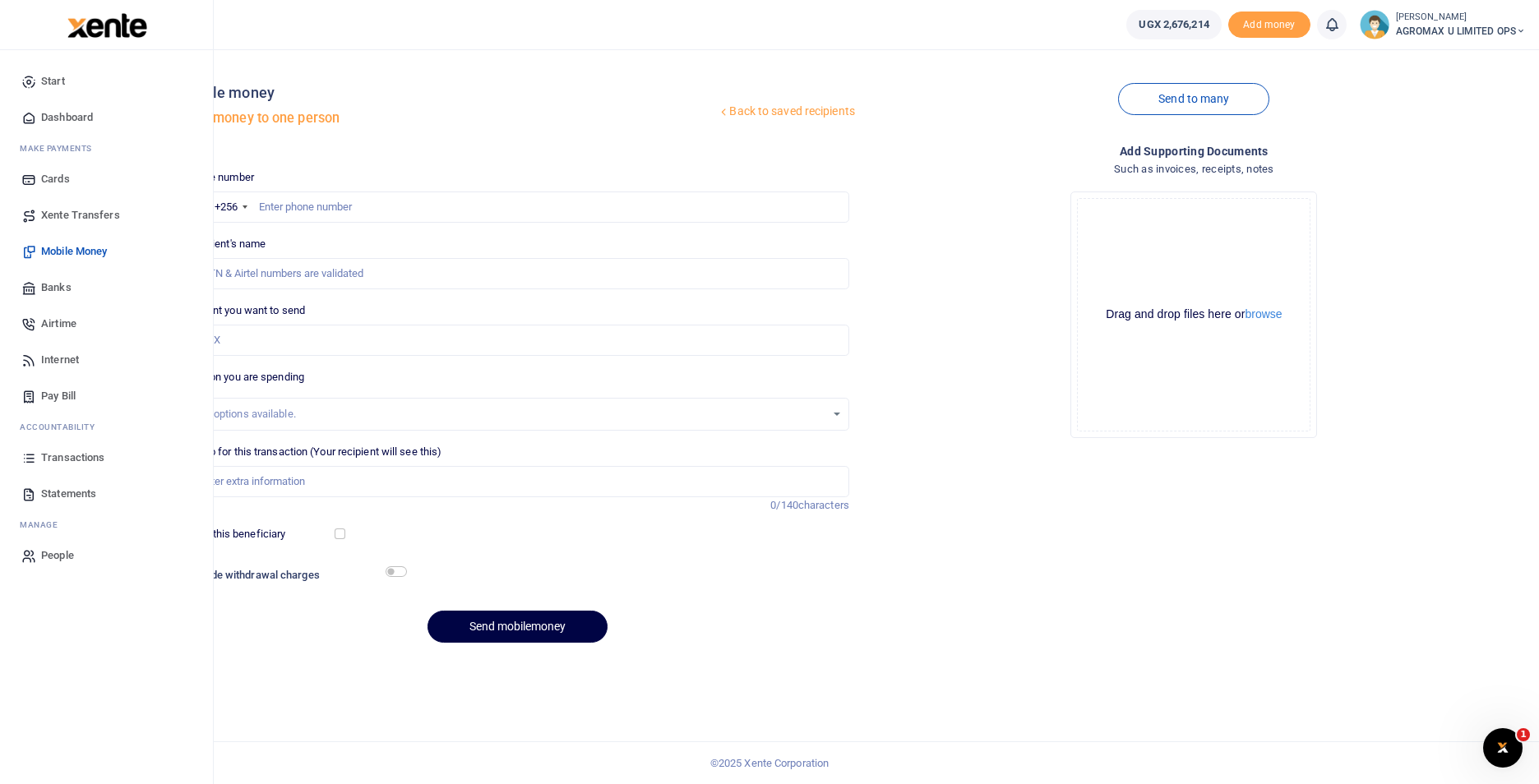
click at [59, 121] on span "Dashboard" at bounding box center [67, 118] width 52 height 16
click at [51, 118] on span "Dashboard" at bounding box center [67, 118] width 52 height 16
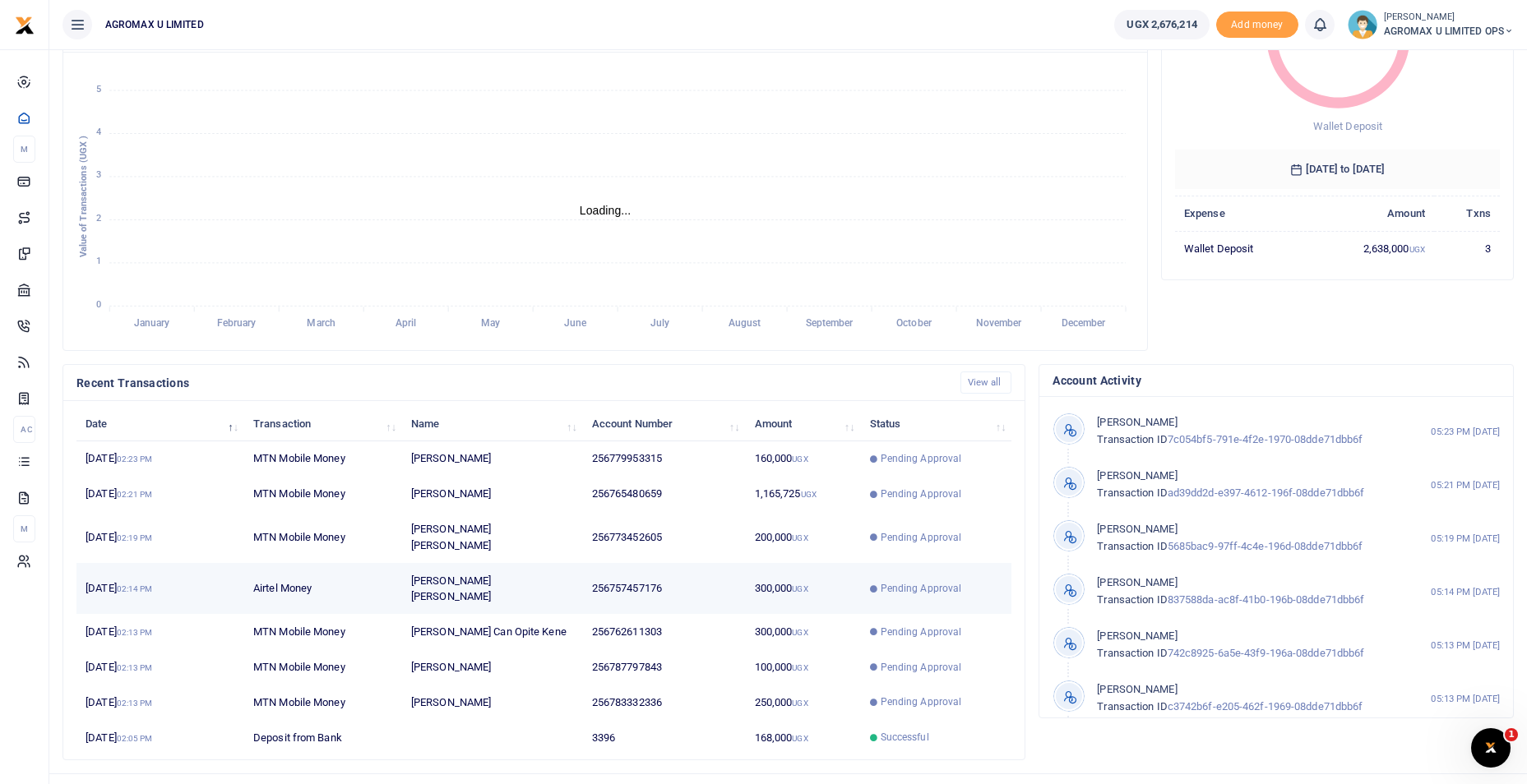
scroll to position [13, 13]
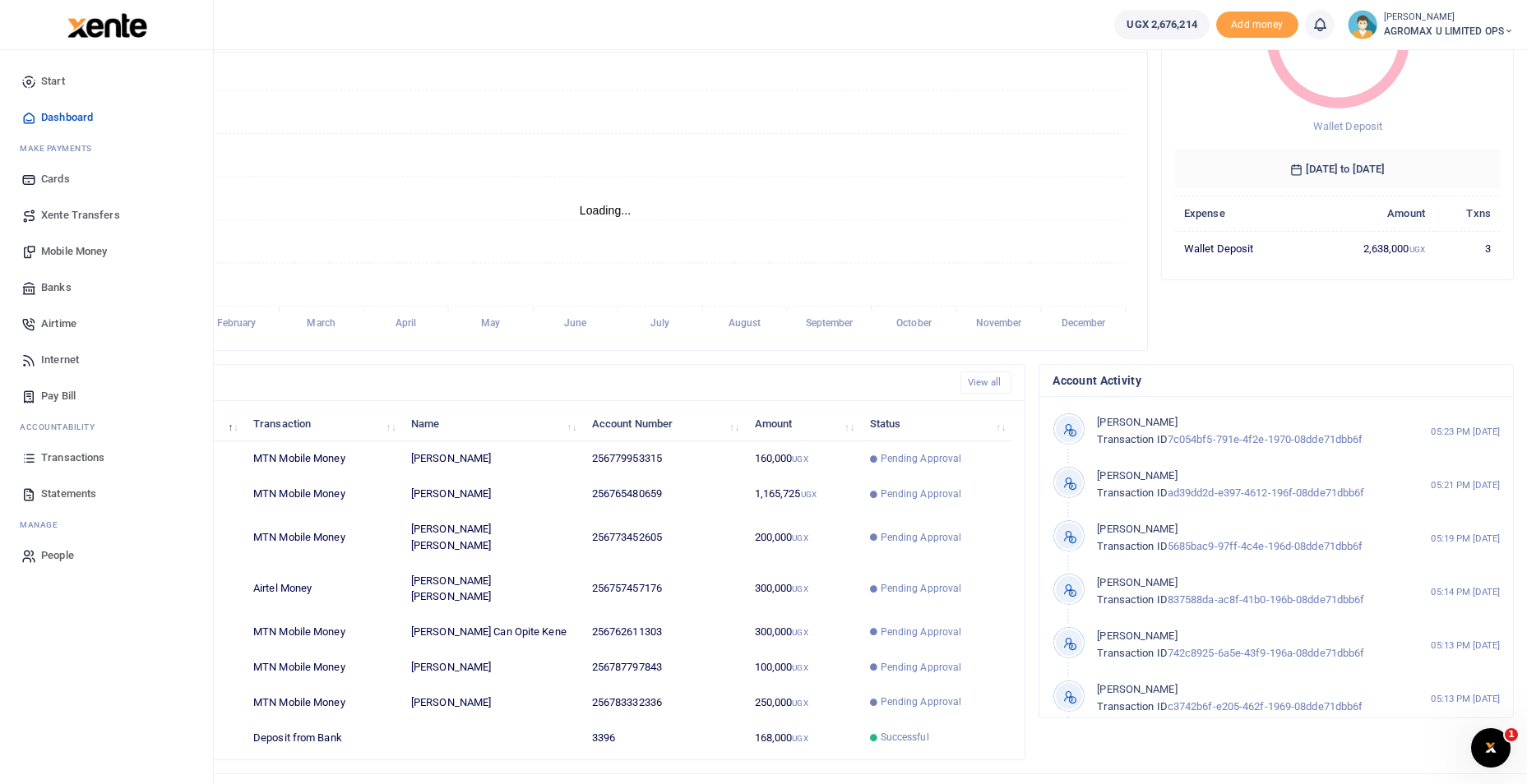
click at [78, 118] on span "Dashboard" at bounding box center [67, 118] width 52 height 16
click at [73, 244] on span "Mobile Money" at bounding box center [74, 252] width 66 height 16
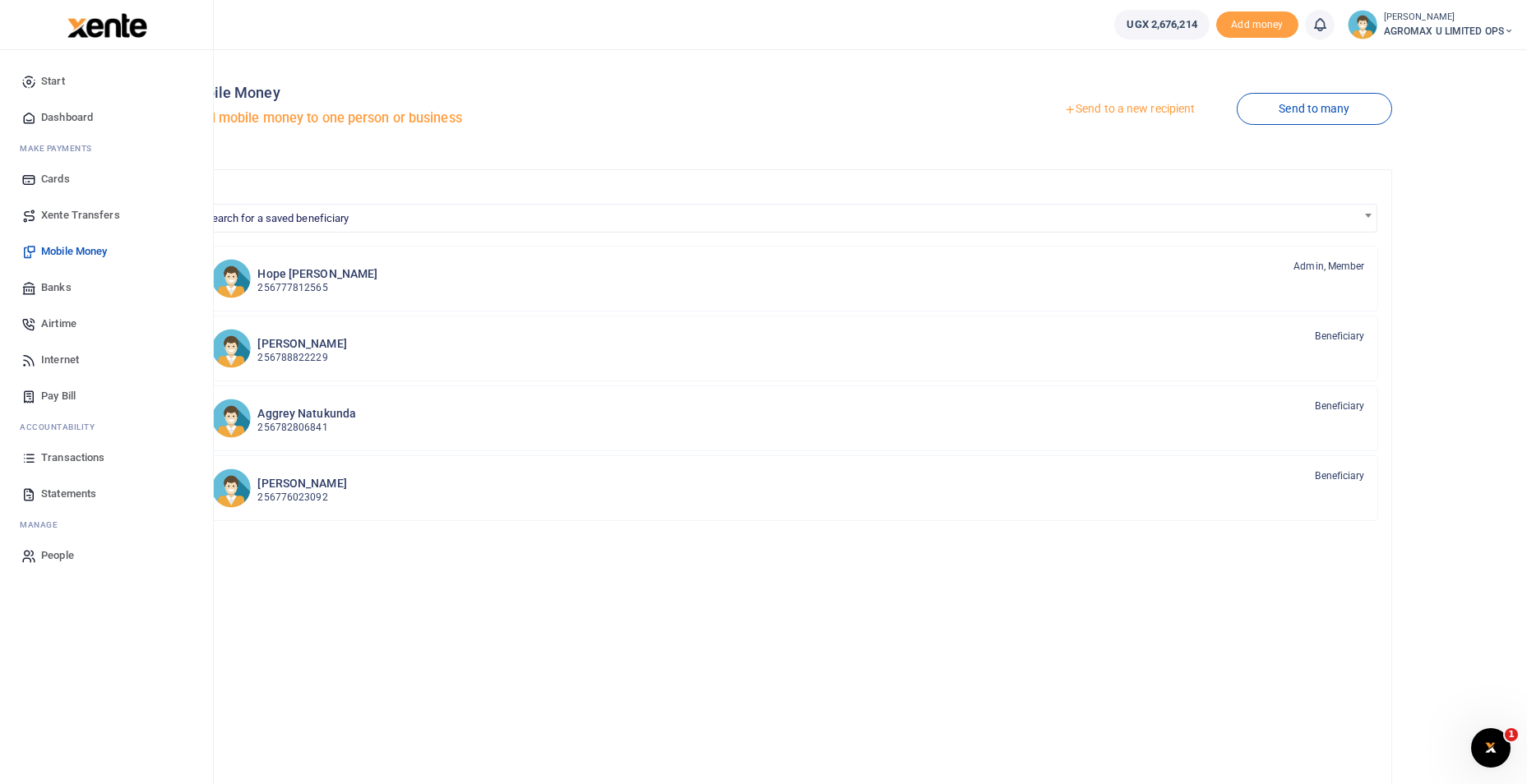
click at [69, 110] on span "Dashboard" at bounding box center [67, 118] width 52 height 16
click at [63, 113] on span "Dashboard" at bounding box center [67, 118] width 52 height 16
click at [58, 115] on span "Dashboard" at bounding box center [67, 118] width 52 height 16
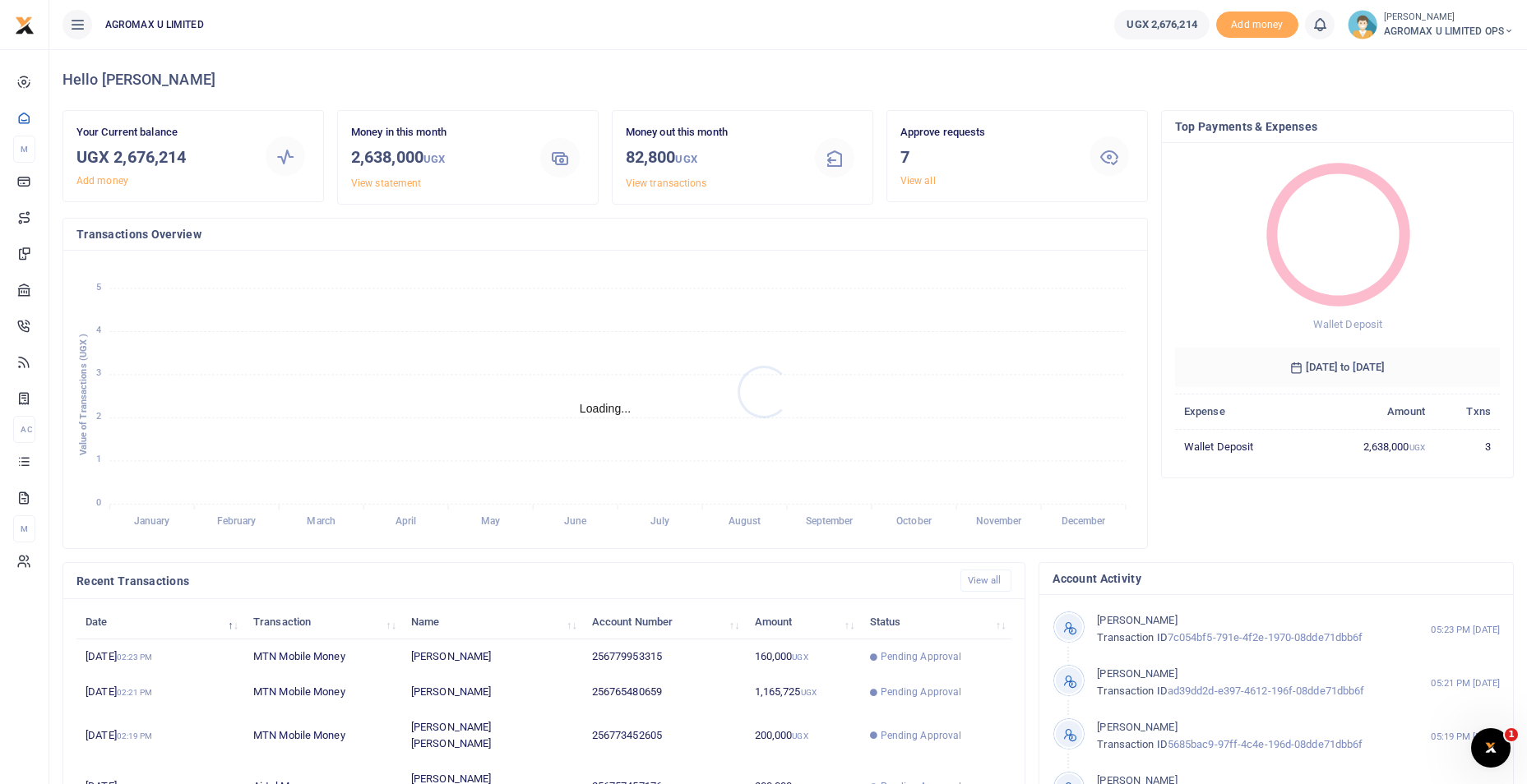
scroll to position [13, 13]
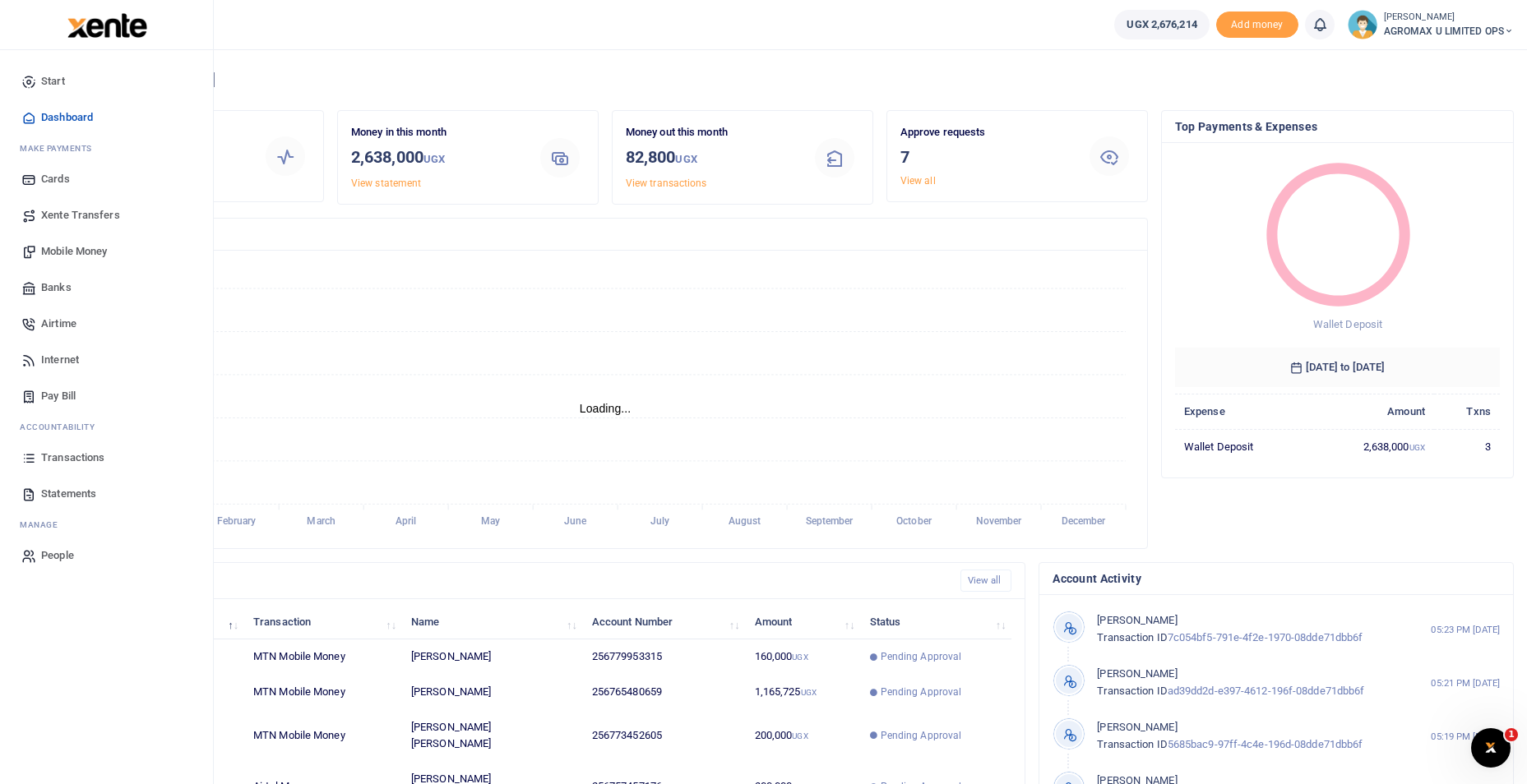
click at [60, 118] on span "Dashboard" at bounding box center [67, 118] width 52 height 16
click at [92, 213] on span "Xente Transfers" at bounding box center [80, 215] width 79 height 16
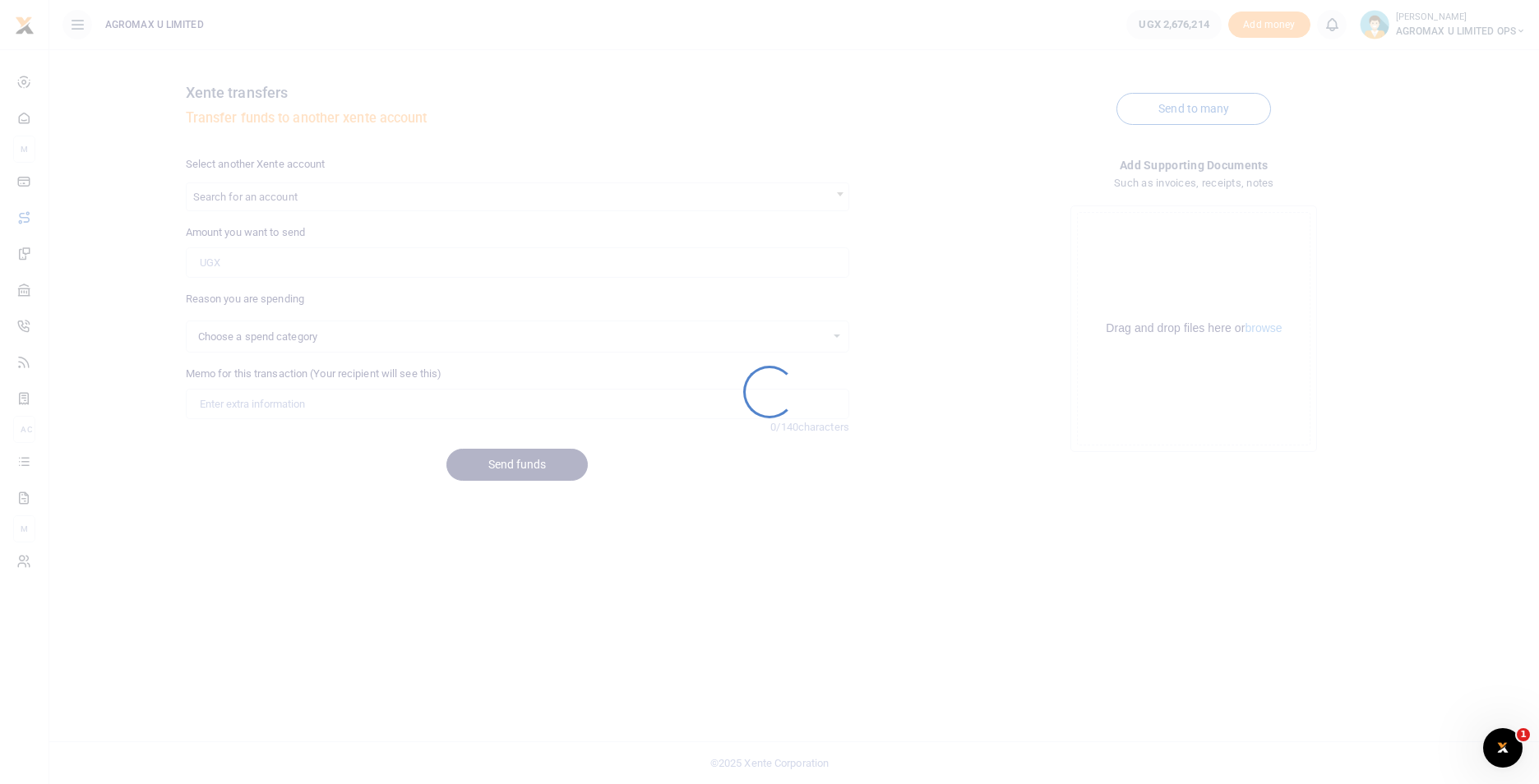
select select
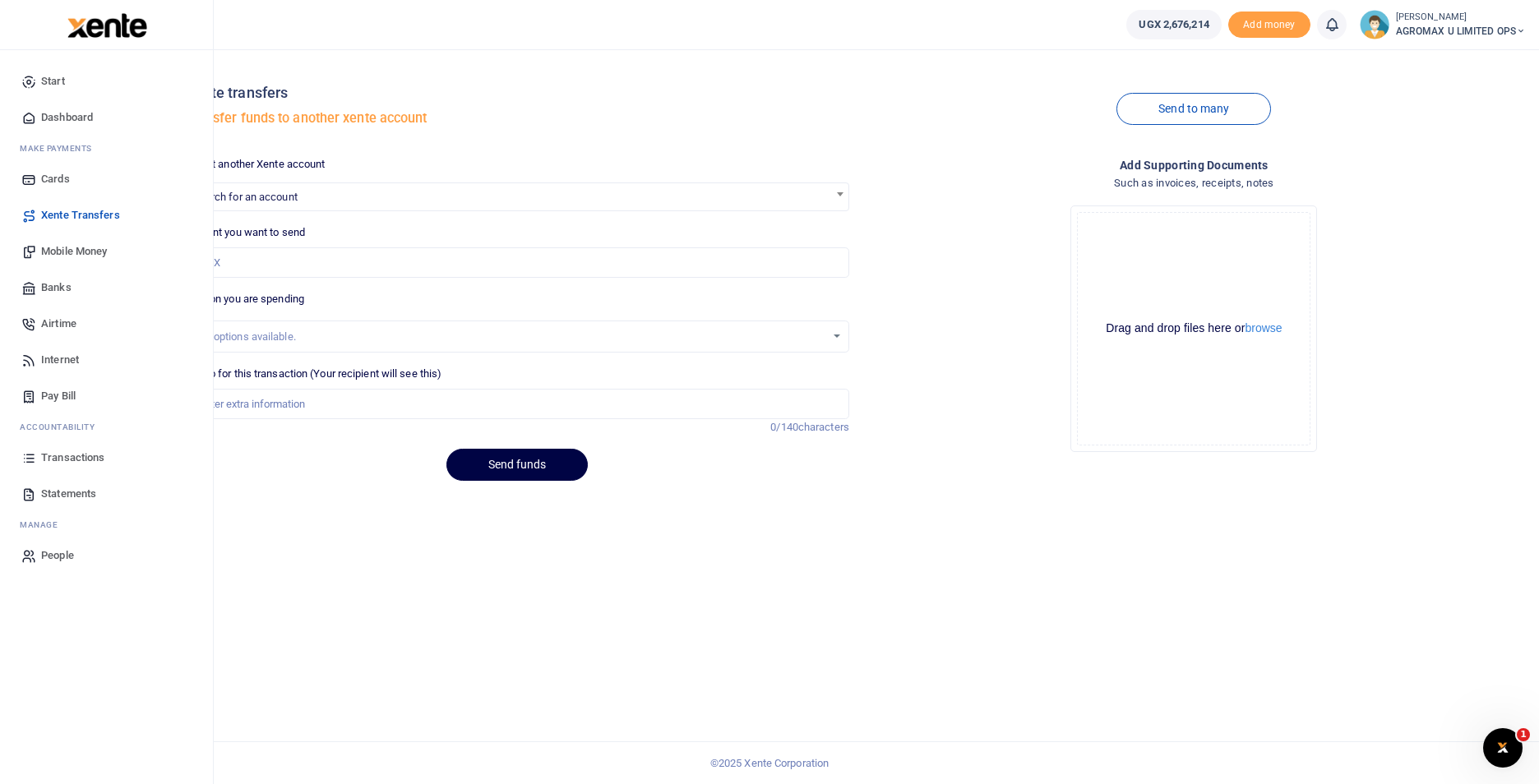
click at [67, 121] on span "Dashboard" at bounding box center [67, 118] width 52 height 16
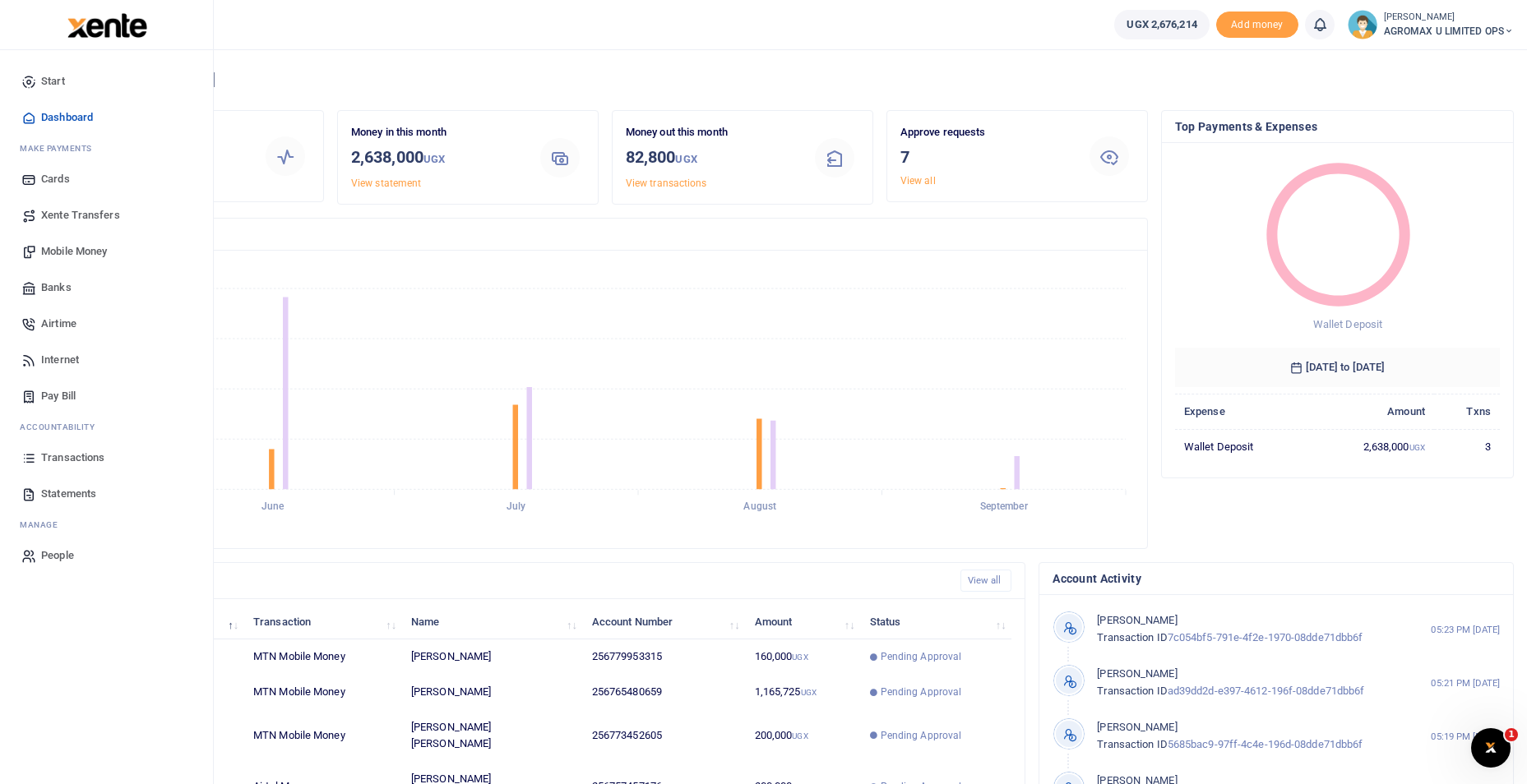
scroll to position [198, 0]
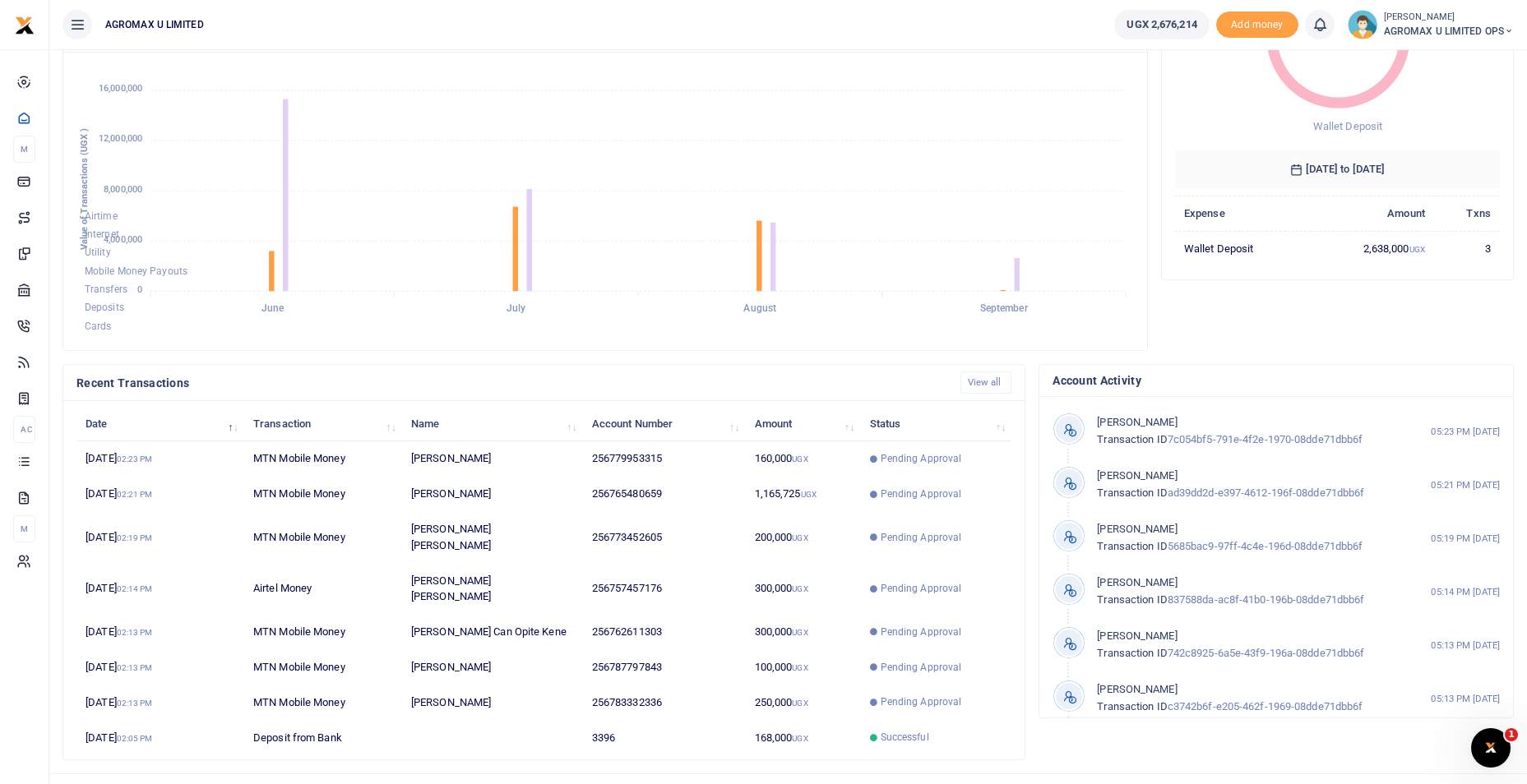
click at [1507, 26] on icon at bounding box center [1509, 31] width 10 height 12
click at [1437, 59] on link "Switch accounts" at bounding box center [1450, 59] width 130 height 23
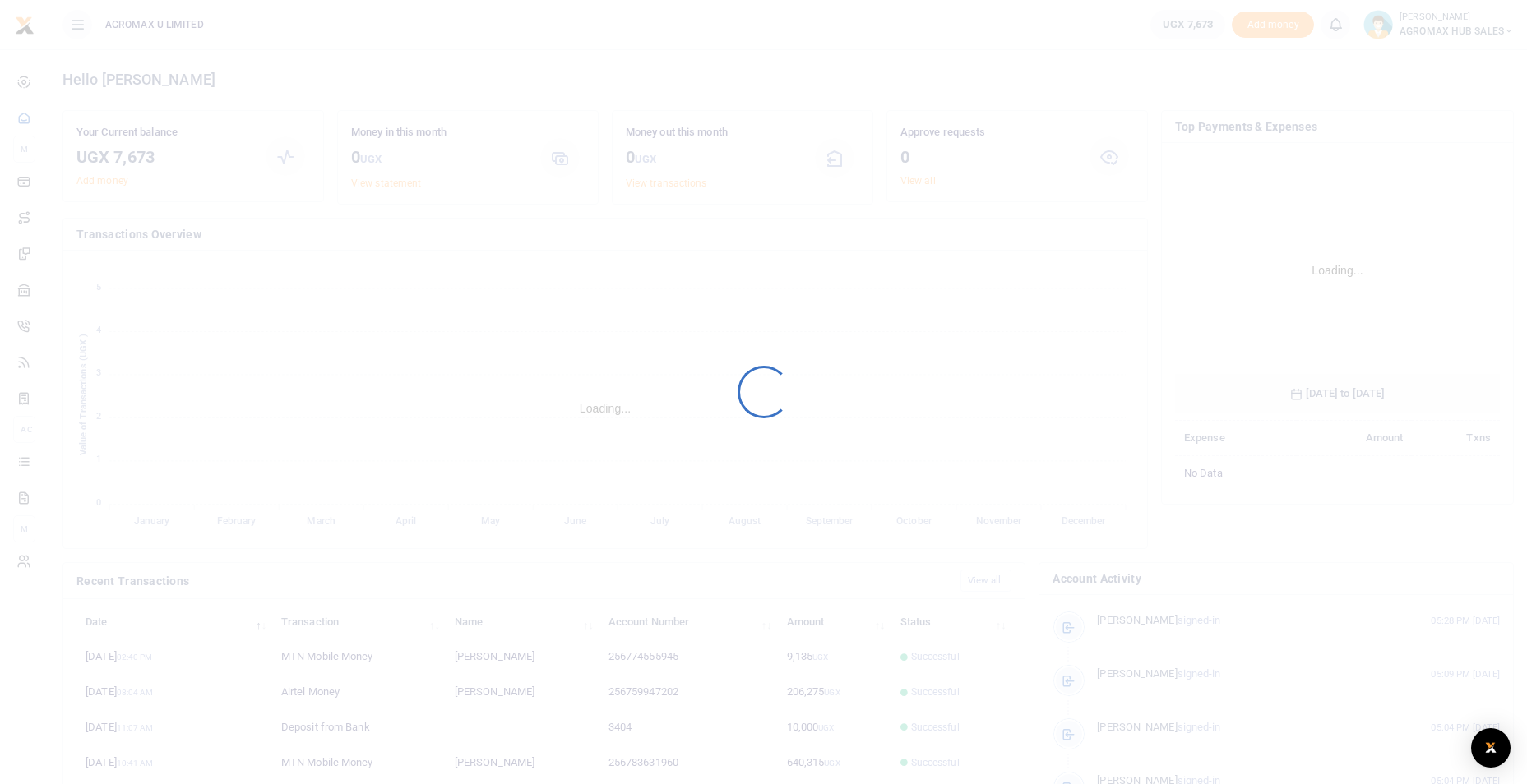
scroll to position [245, 314]
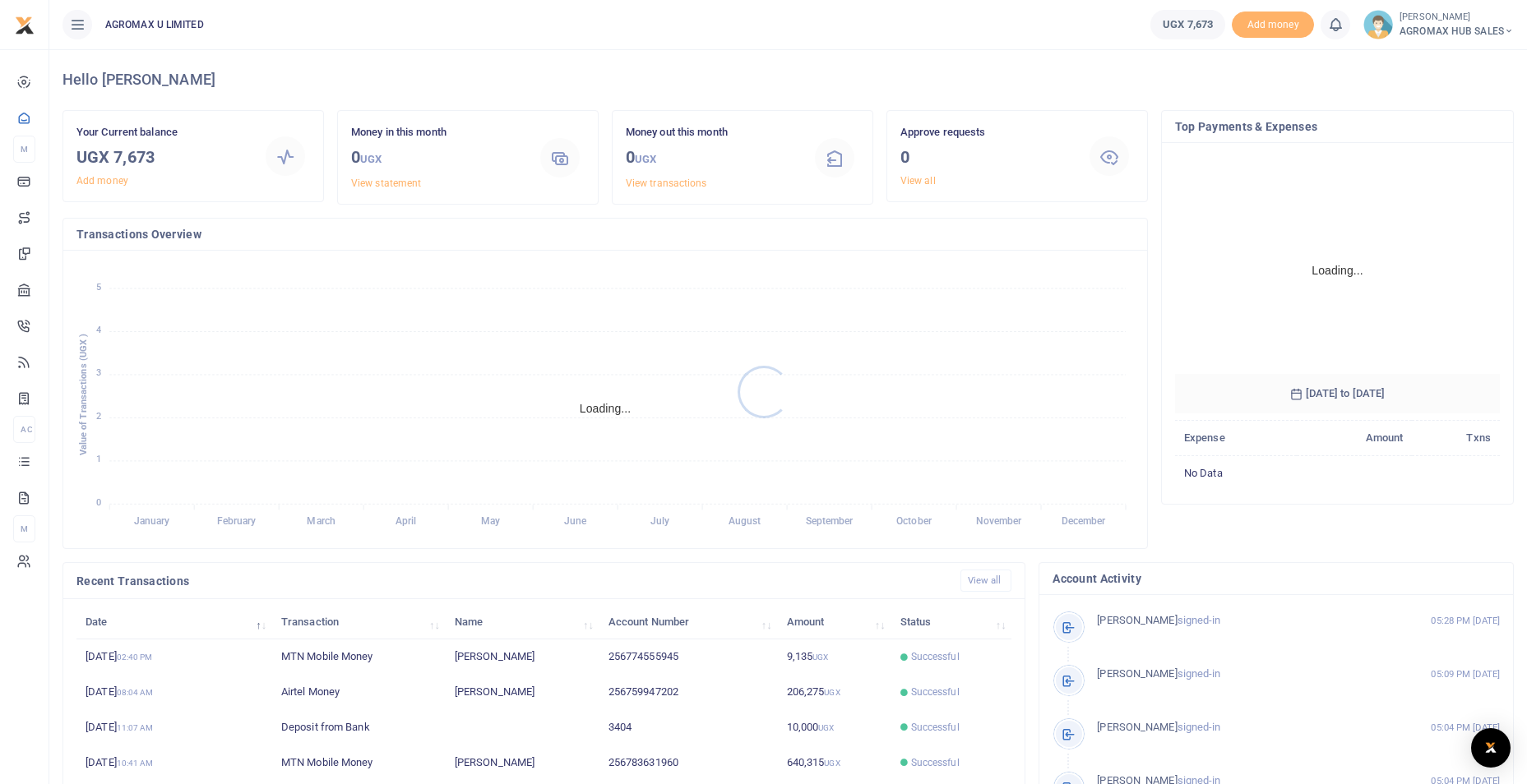
click at [1508, 32] on div at bounding box center [764, 392] width 1527 height 784
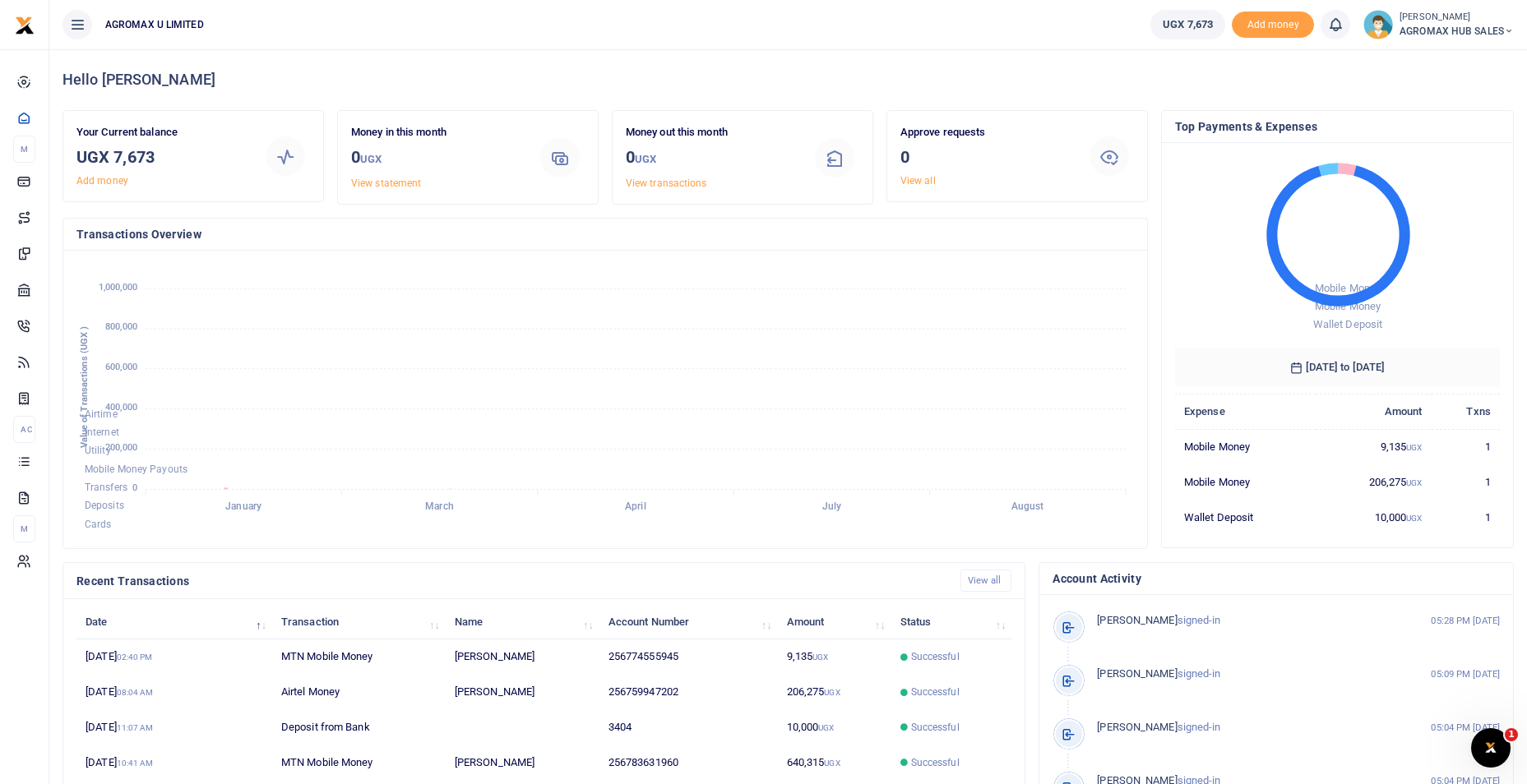
scroll to position [13, 13]
click at [1506, 30] on icon at bounding box center [1509, 31] width 10 height 12
click at [1473, 63] on link "Switch accounts" at bounding box center [1449, 59] width 130 height 23
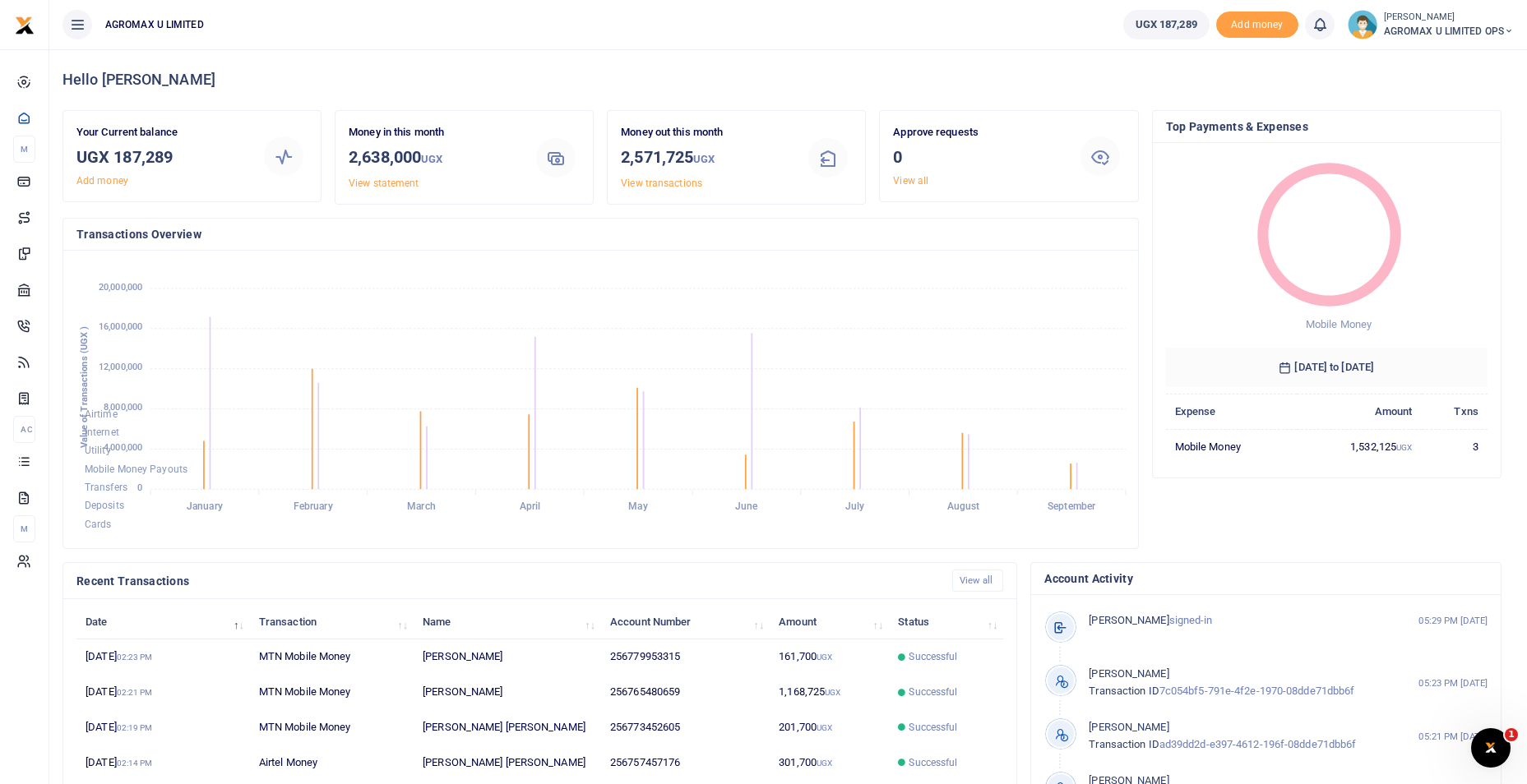
scroll to position [13, 13]
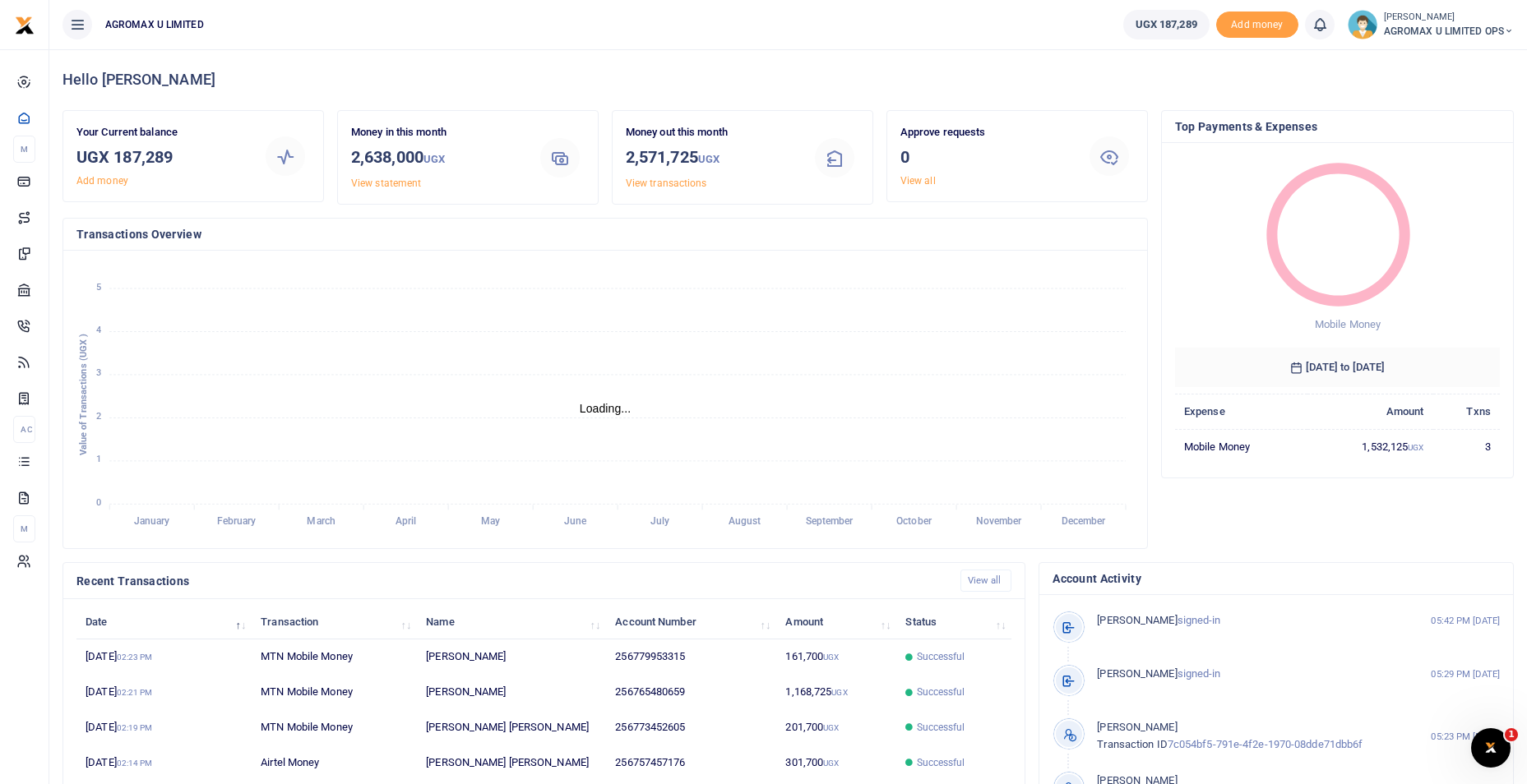
scroll to position [13, 13]
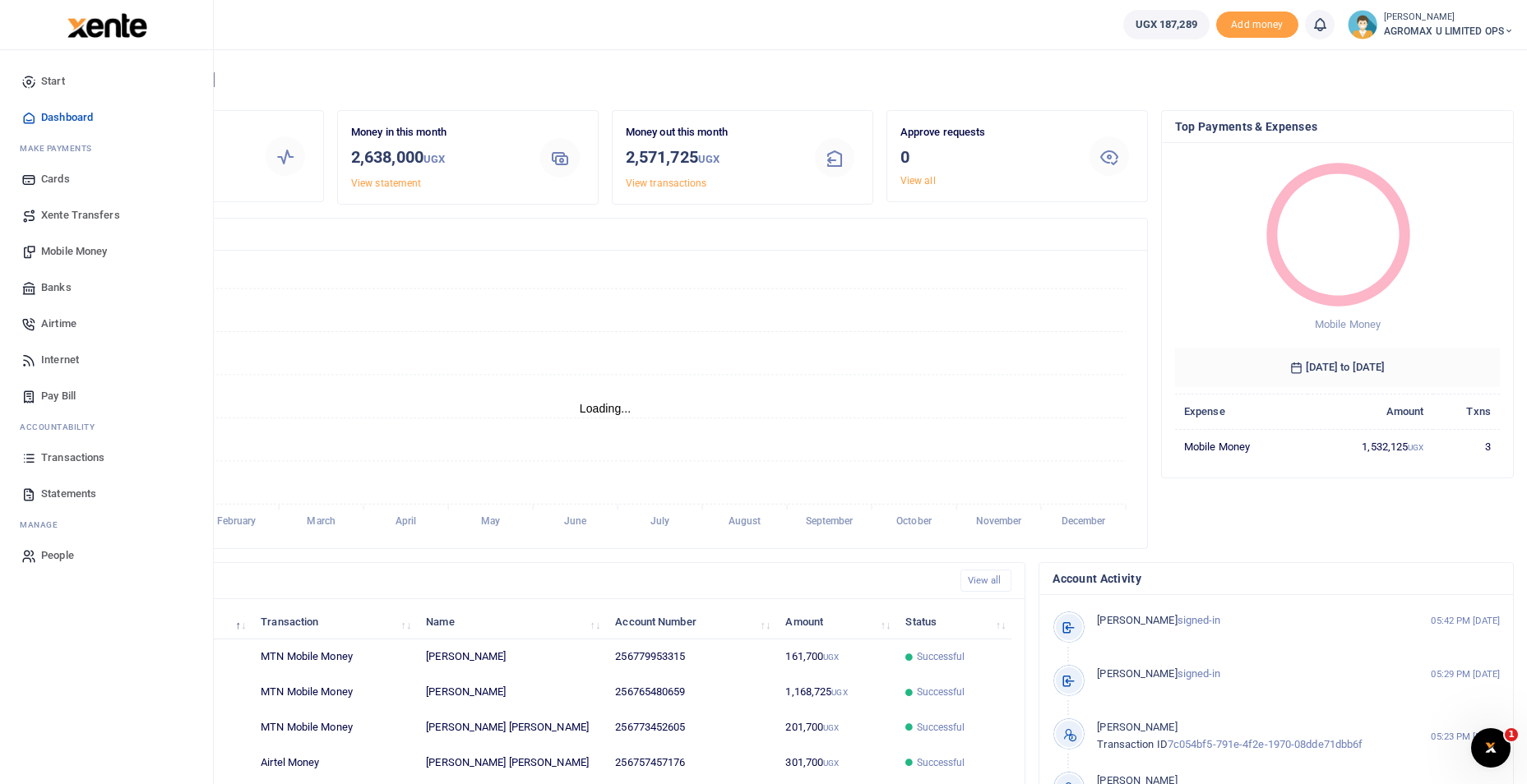
click at [62, 253] on span "Mobile Money" at bounding box center [74, 252] width 66 height 16
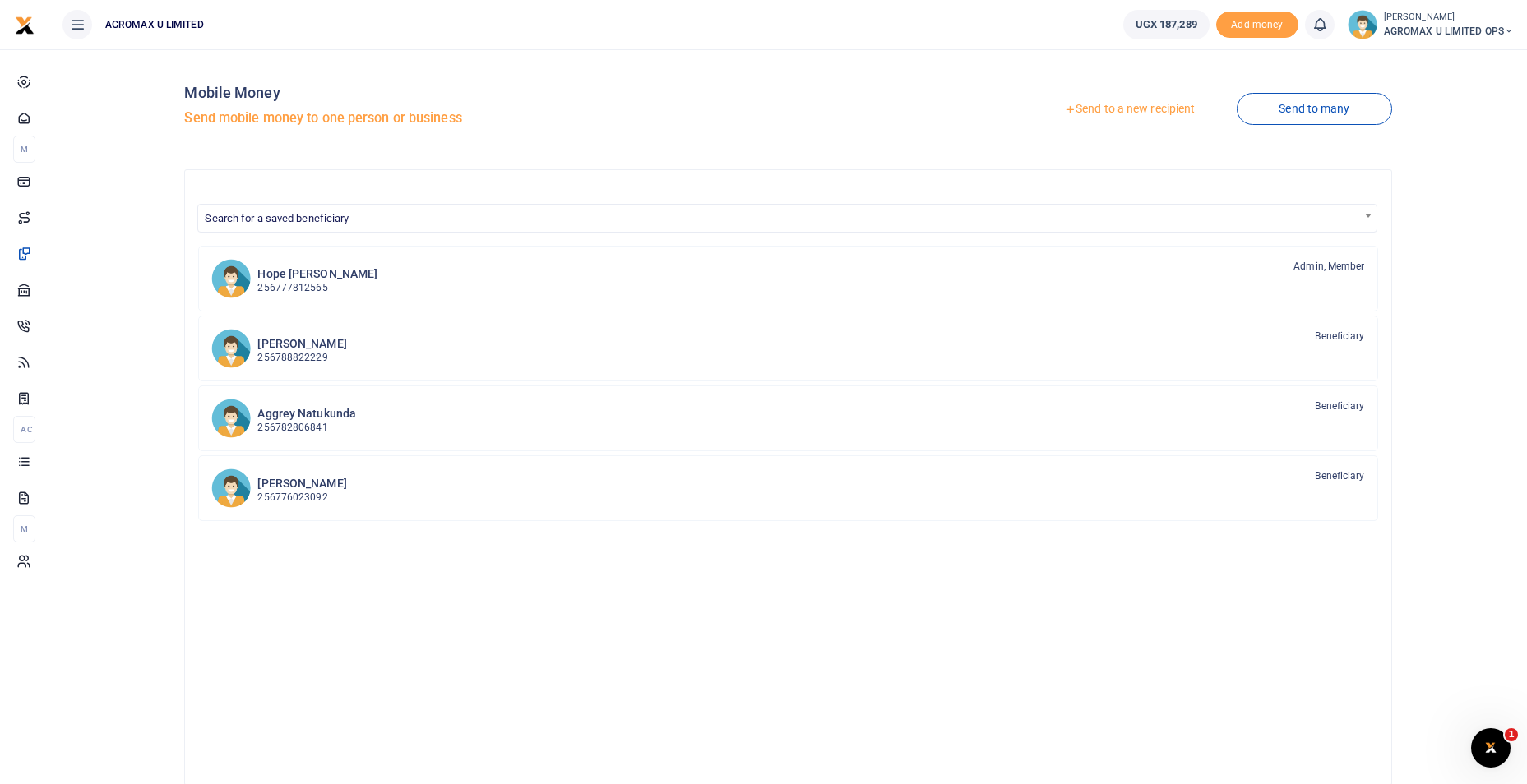
click at [1133, 111] on link "Send to a new recipient" at bounding box center [1129, 109] width 214 height 29
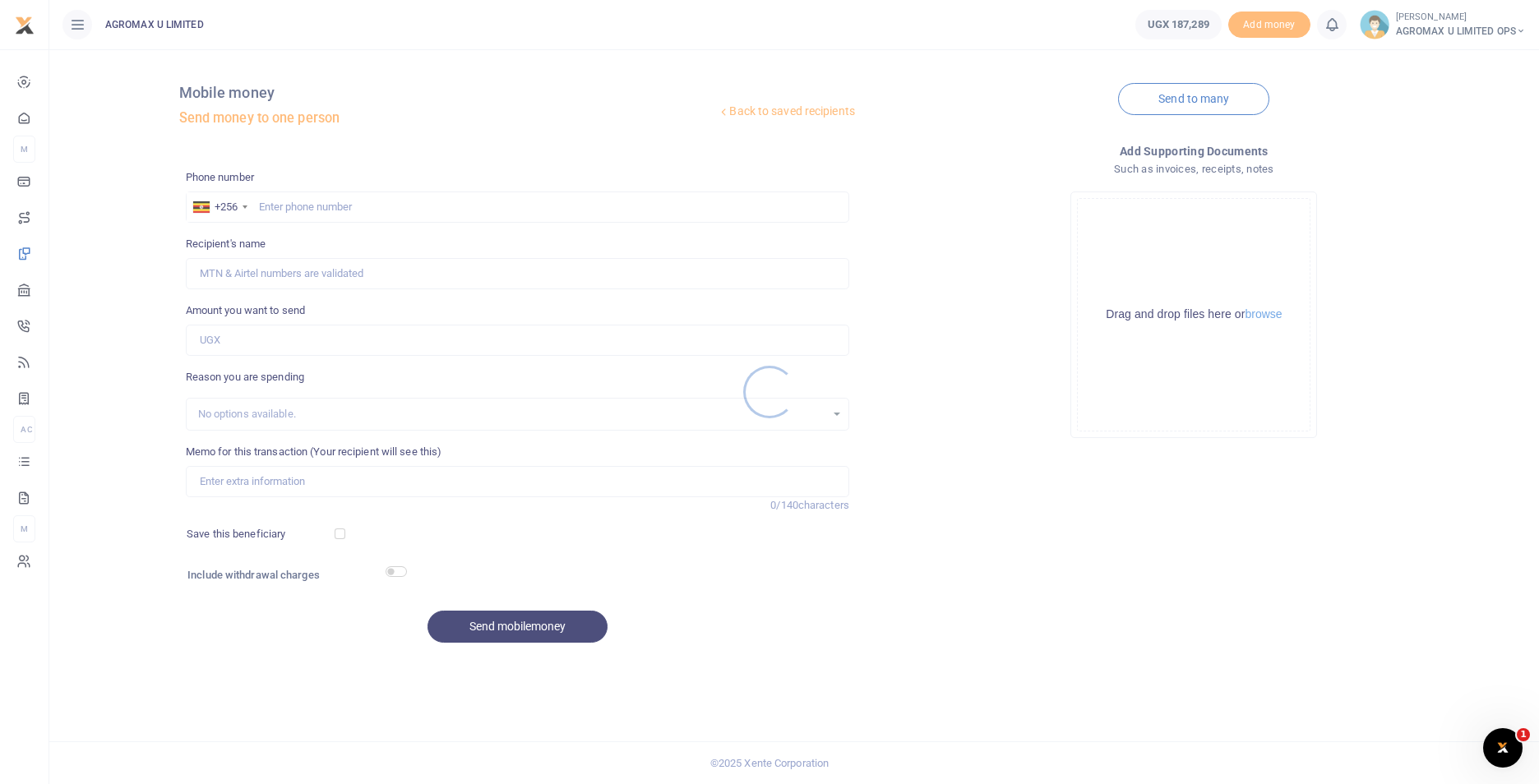
click at [354, 197] on div at bounding box center [770, 392] width 1539 height 784
click at [354, 202] on div at bounding box center [770, 392] width 1539 height 784
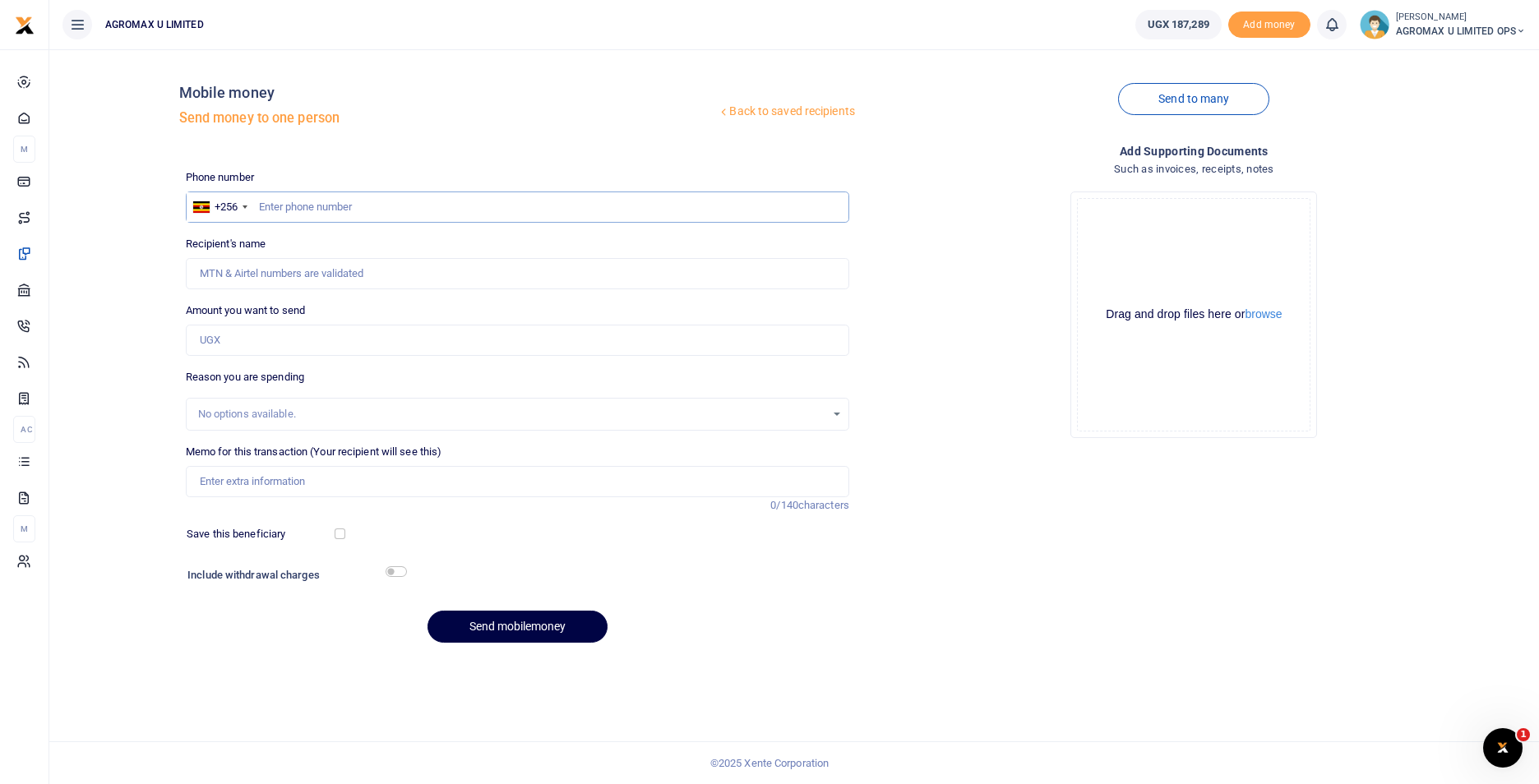
click at [349, 204] on input "text" at bounding box center [518, 207] width 664 height 31
click at [346, 208] on input "text" at bounding box center [518, 207] width 664 height 31
click at [276, 212] on input "76" at bounding box center [518, 207] width 664 height 31
type input "7"
click at [335, 211] on input "text" at bounding box center [518, 207] width 664 height 31
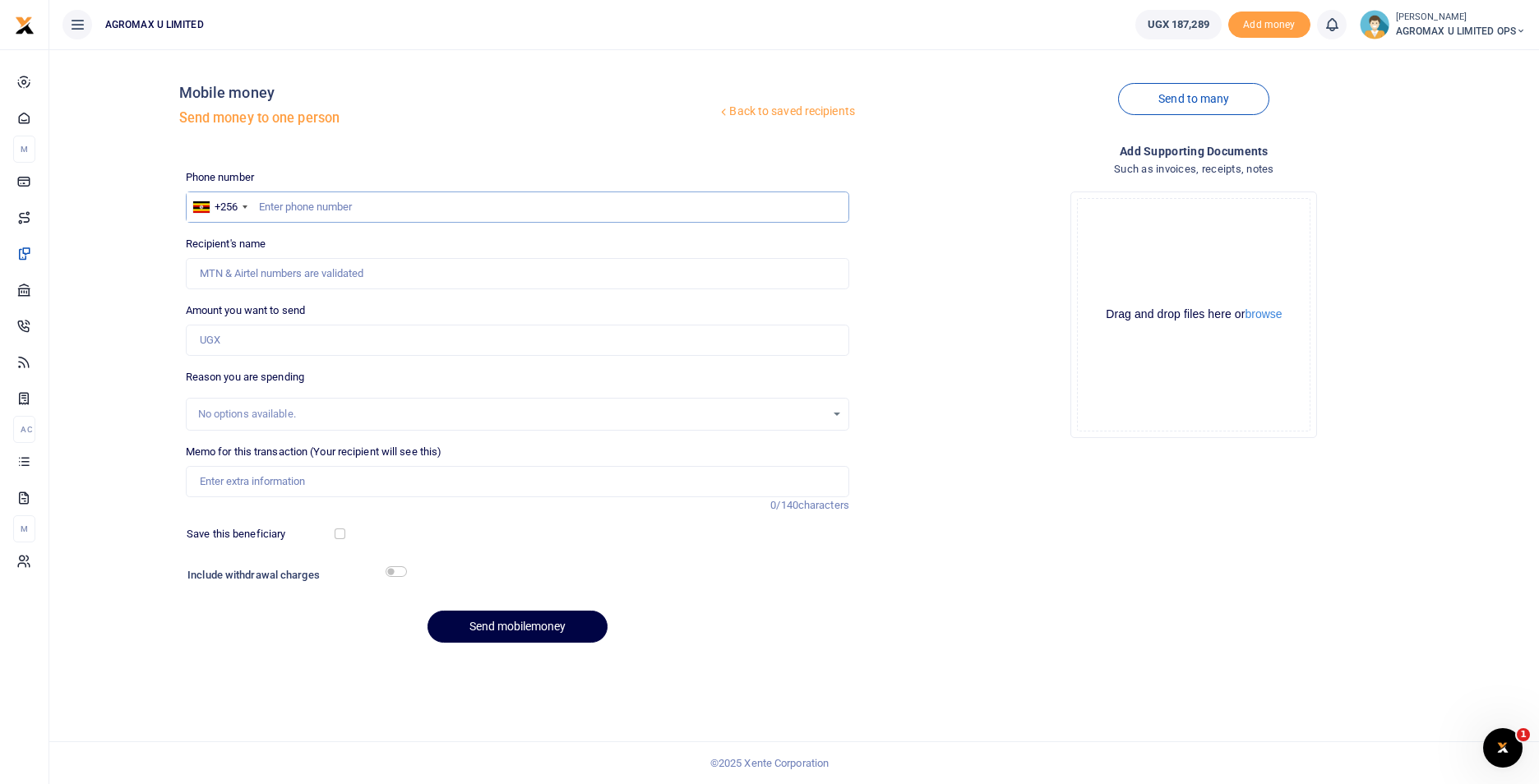
click at [335, 209] on input "text" at bounding box center [518, 207] width 664 height 31
click at [275, 201] on input "text" at bounding box center [518, 207] width 664 height 31
click at [339, 205] on input "text" at bounding box center [518, 207] width 664 height 31
click at [300, 200] on input "text" at bounding box center [518, 207] width 664 height 31
click at [300, 267] on input "Recipient's name" at bounding box center [518, 273] width 664 height 31
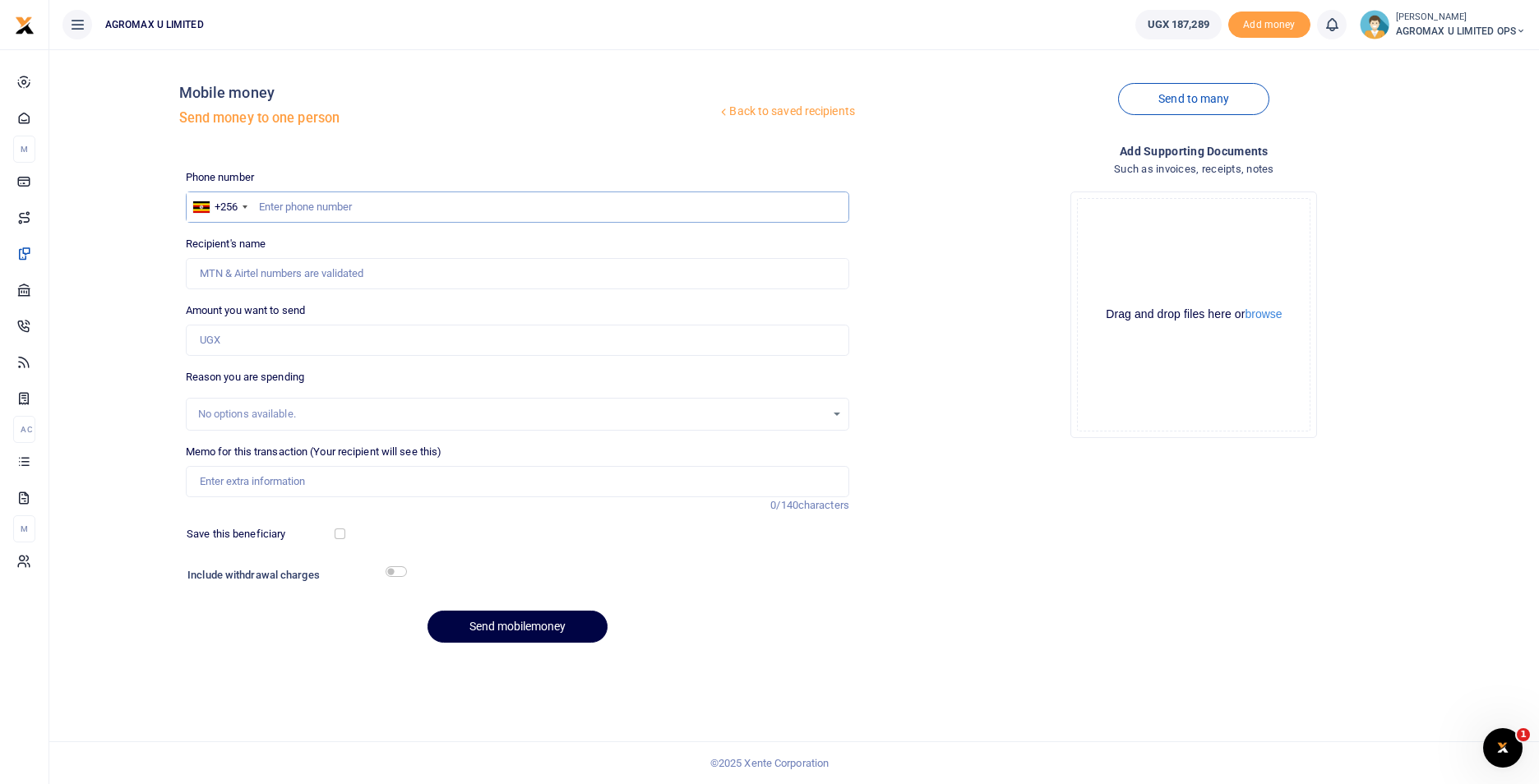
click at [330, 201] on input "text" at bounding box center [518, 207] width 664 height 31
drag, startPoint x: 298, startPoint y: 272, endPoint x: 305, endPoint y: 282, distance: 12.2
click at [298, 272] on input "Recipient's name" at bounding box center [518, 273] width 664 height 31
click at [546, 253] on div "Recipient's name Name is required." at bounding box center [518, 263] width 664 height 54
click at [433, 197] on input "text" at bounding box center [518, 207] width 664 height 31
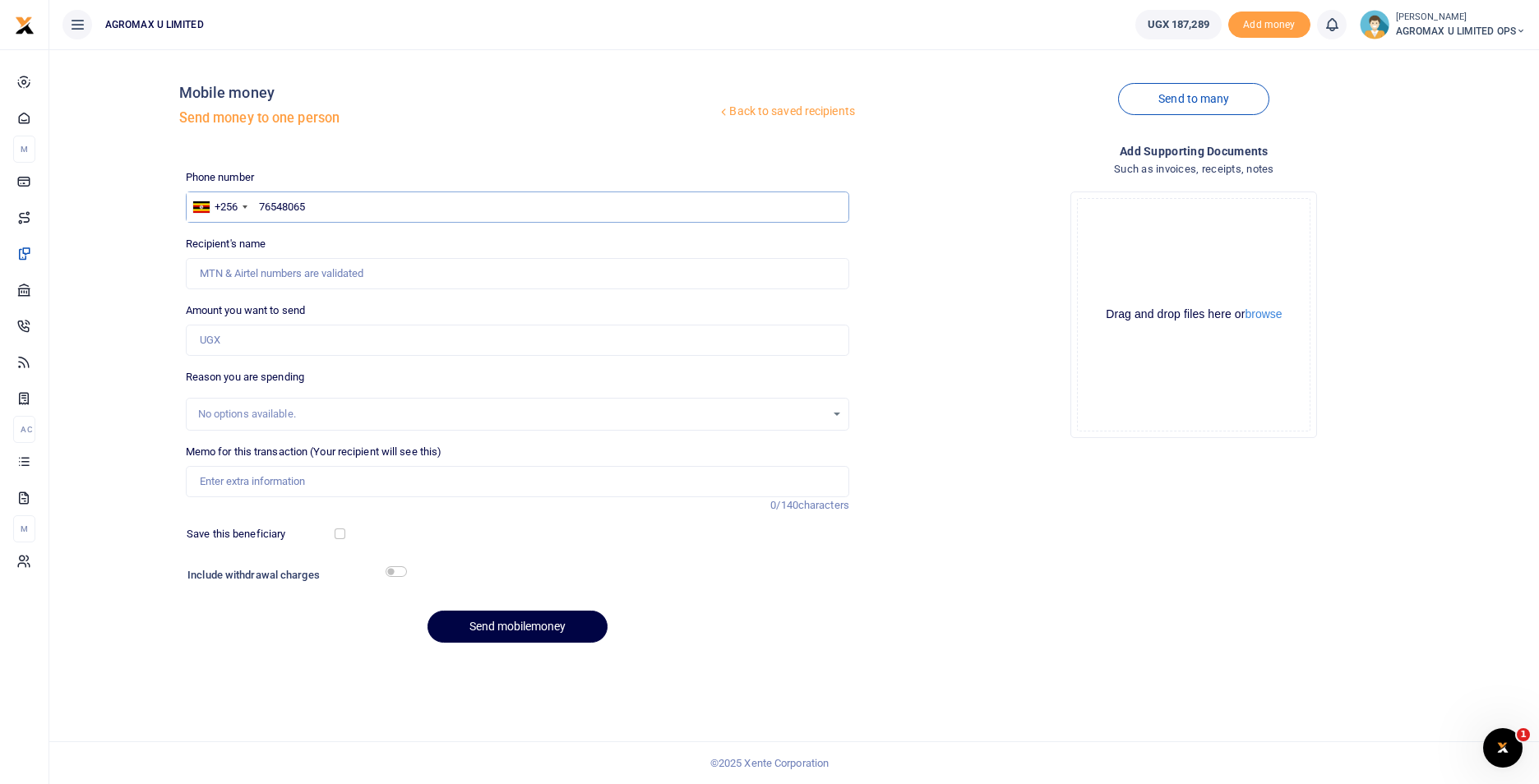
type input "765480659"
type input "[PERSON_NAME]"
type input "765480659"
click at [280, 346] on input "Amount you want to send" at bounding box center [518, 340] width 664 height 31
type input "150,000"
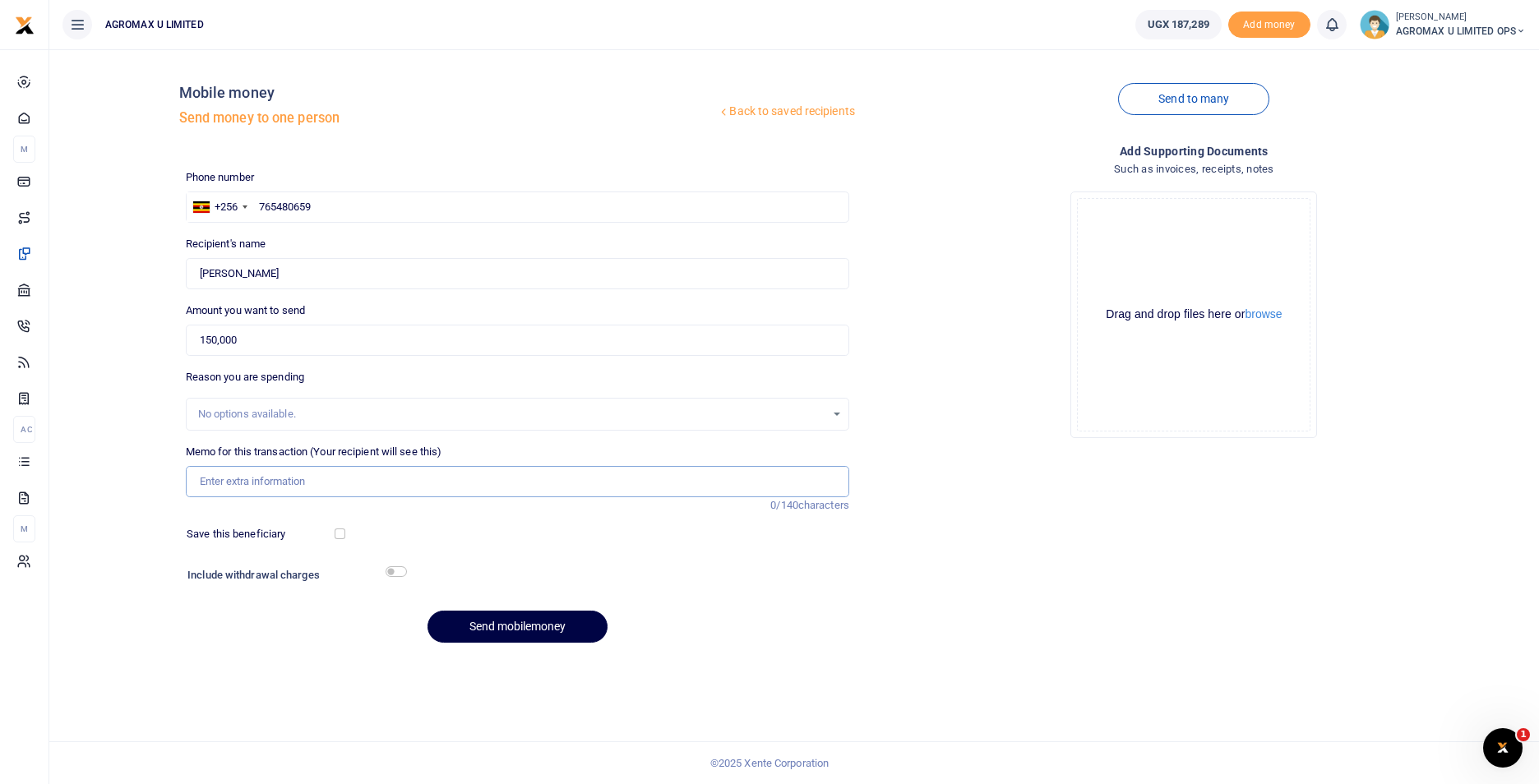
click at [263, 486] on input "Memo for this transaction (Your recipient will see this)" at bounding box center [518, 481] width 664 height 31
type input "ADDITIONAL AUG WAGE FOR LWANGA"
click at [463, 619] on button "Send mobilemoney" at bounding box center [517, 626] width 180 height 32
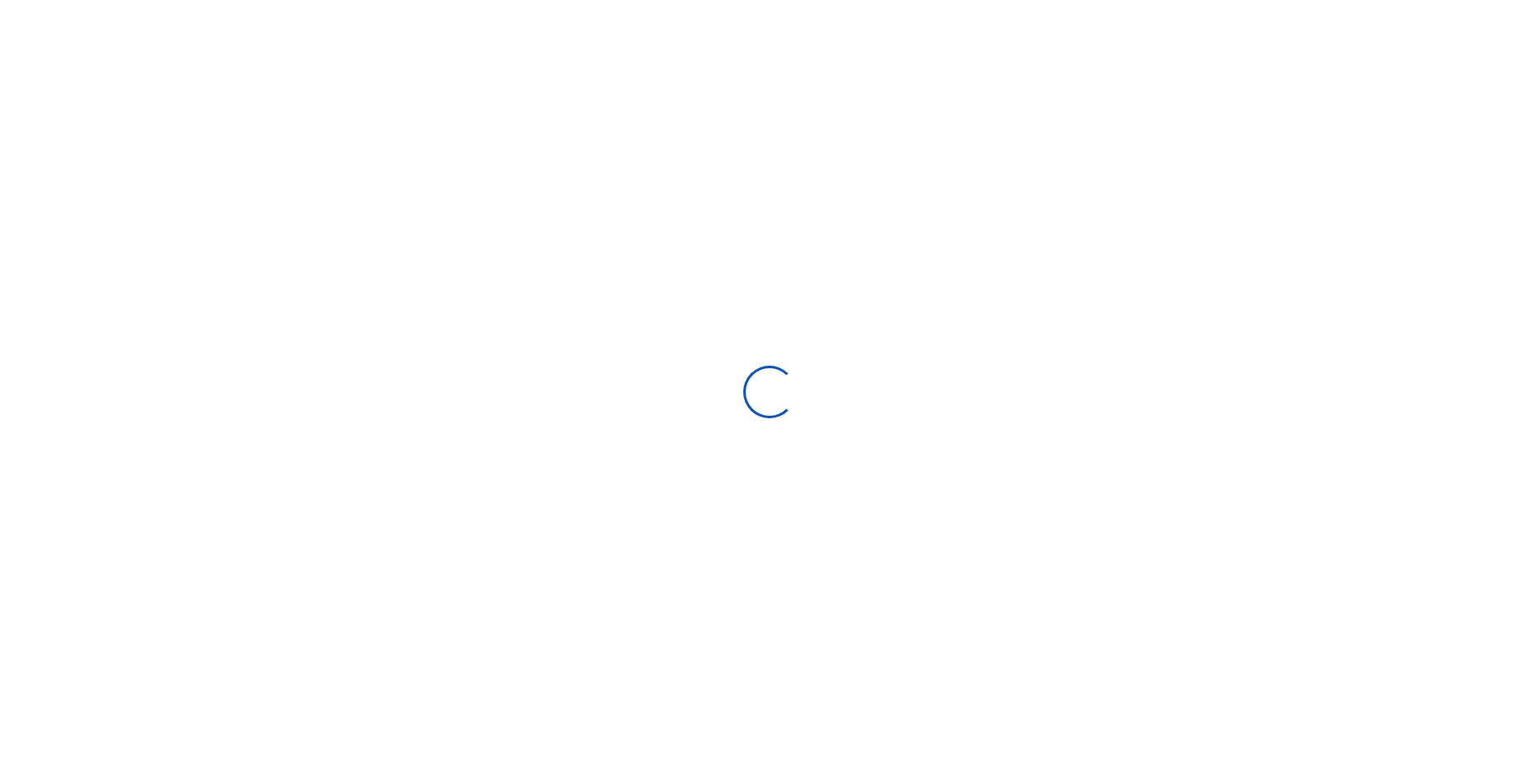
select select
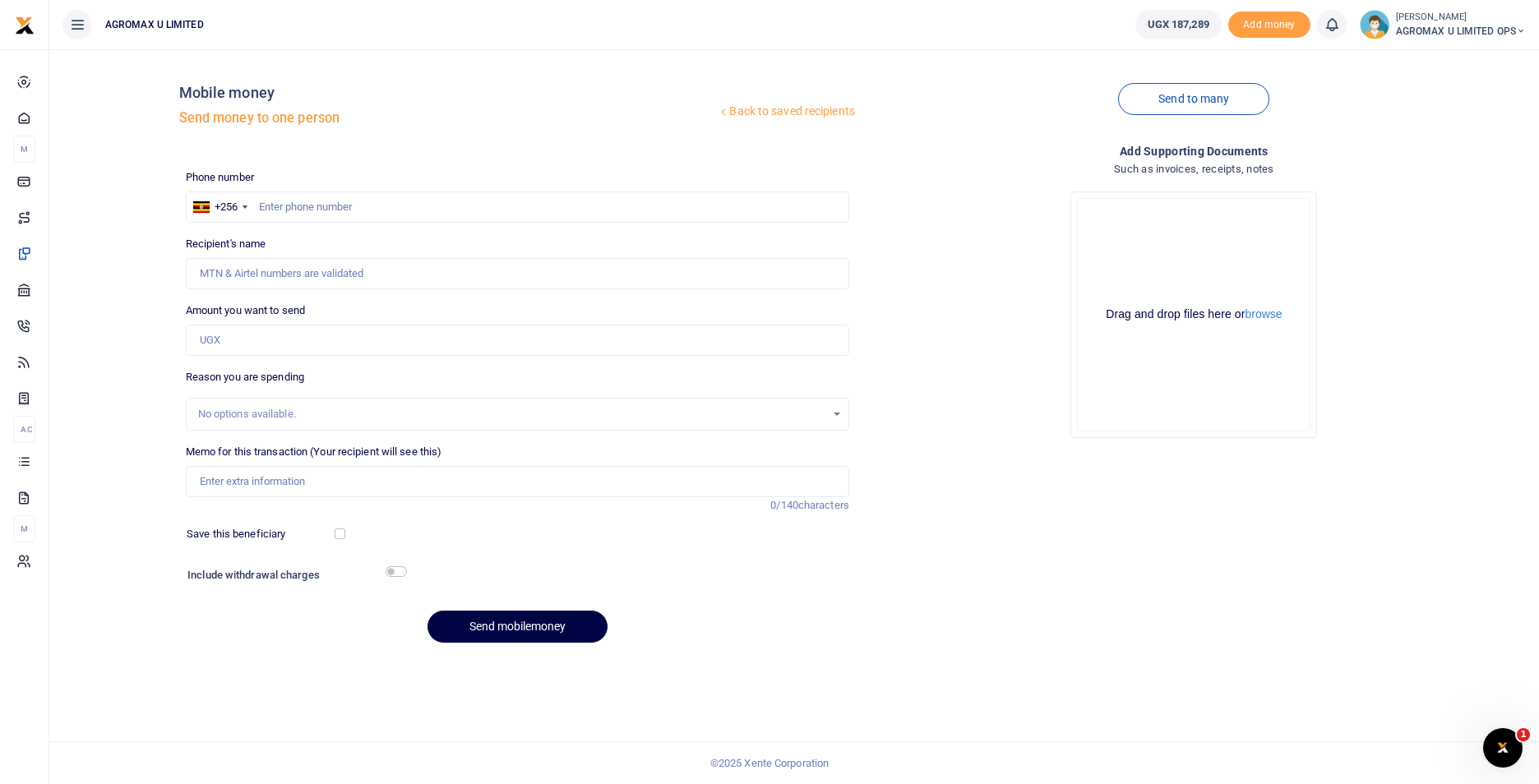
click at [1524, 30] on icon at bounding box center [1521, 31] width 10 height 12
click at [1467, 67] on link "Switch accounts" at bounding box center [1462, 59] width 129 height 23
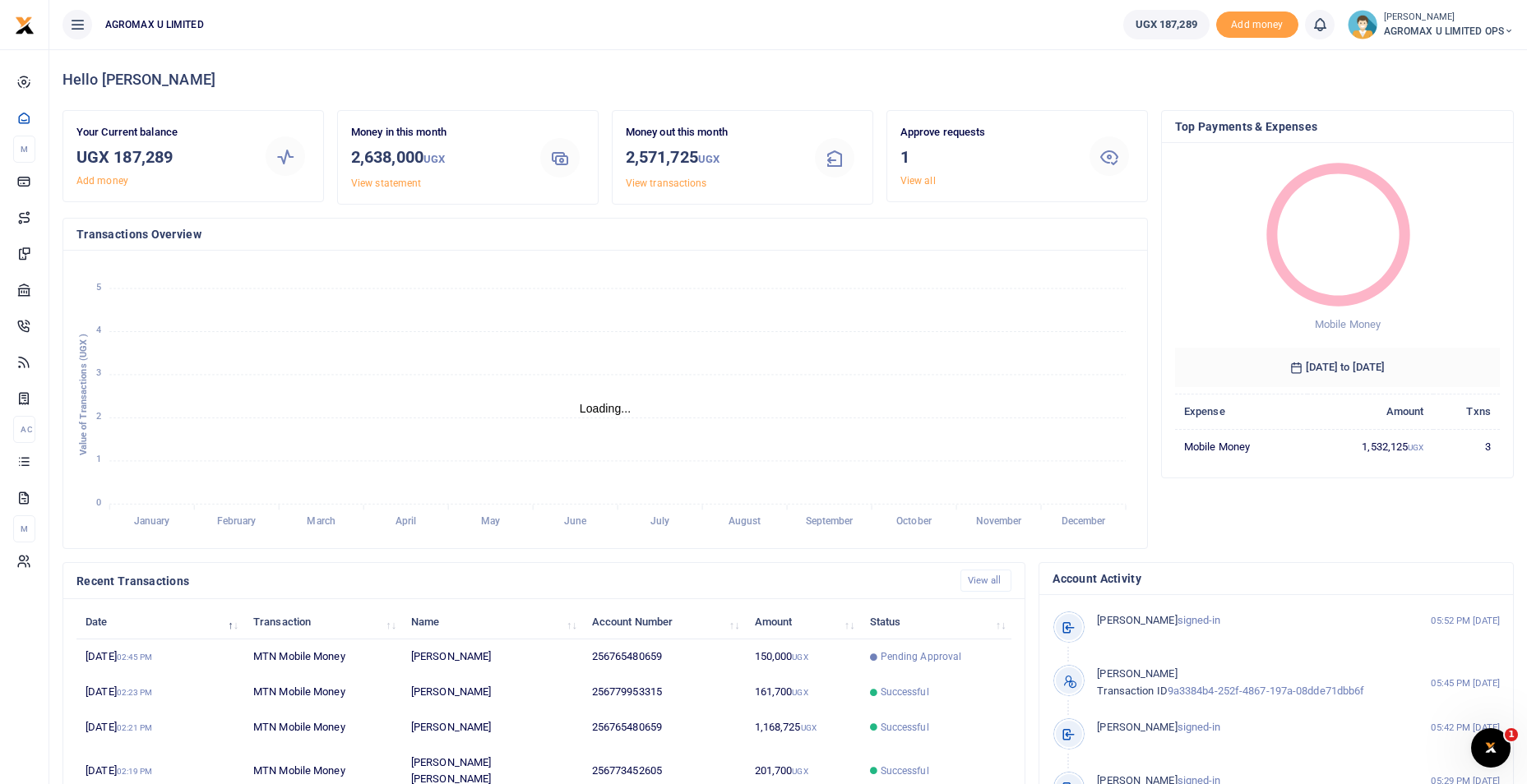
scroll to position [13, 13]
